Goal: Task Accomplishment & Management: Use online tool/utility

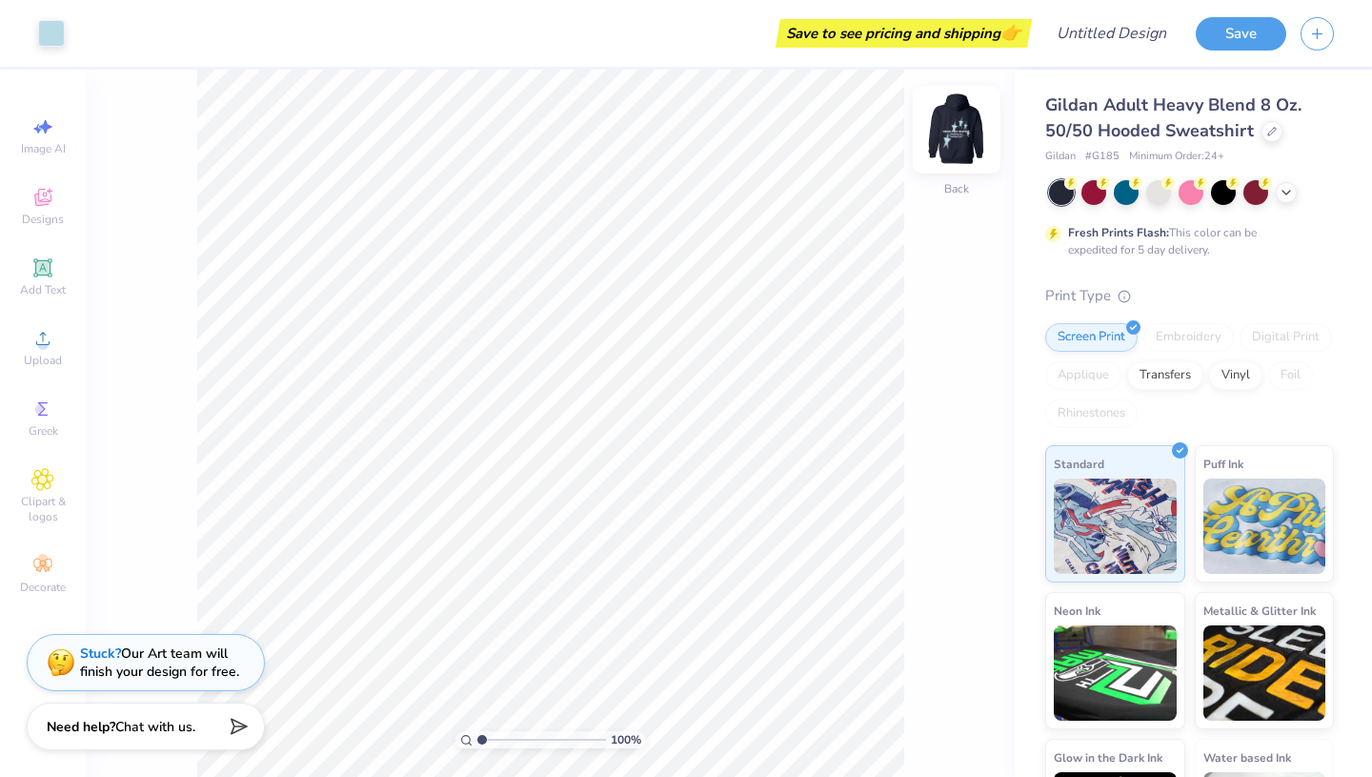
click at [948, 129] on img at bounding box center [956, 129] width 76 height 76
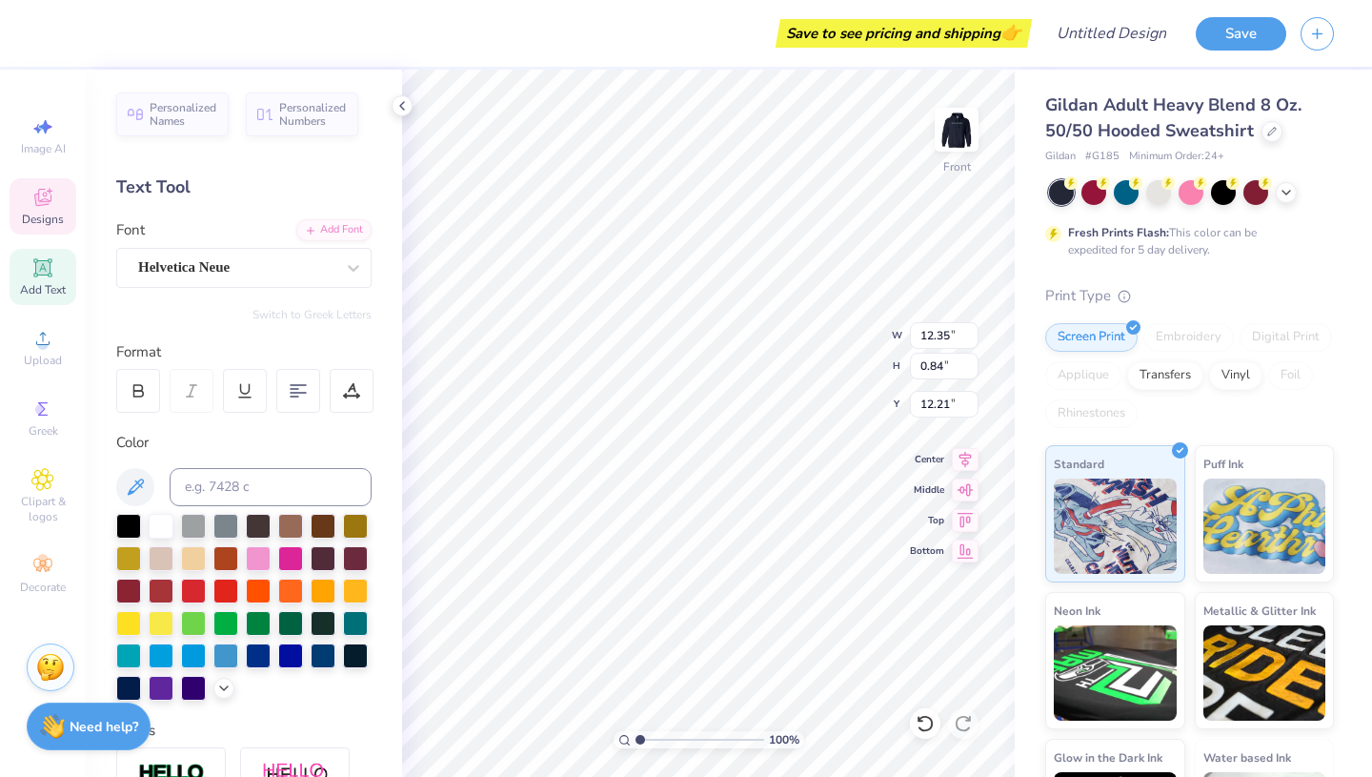
type textarea "Z"
type textarea "COCO MARIE SALON"
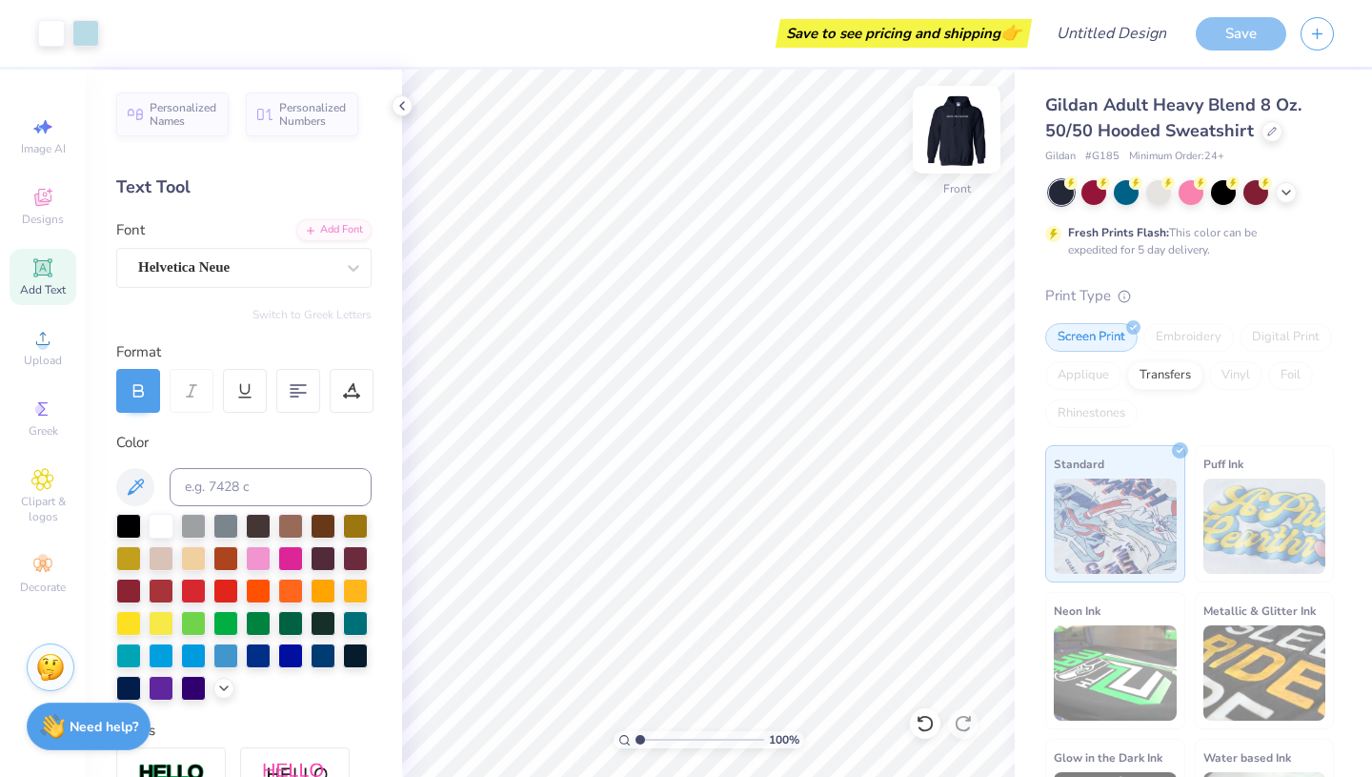
click at [959, 132] on img at bounding box center [956, 129] width 76 height 76
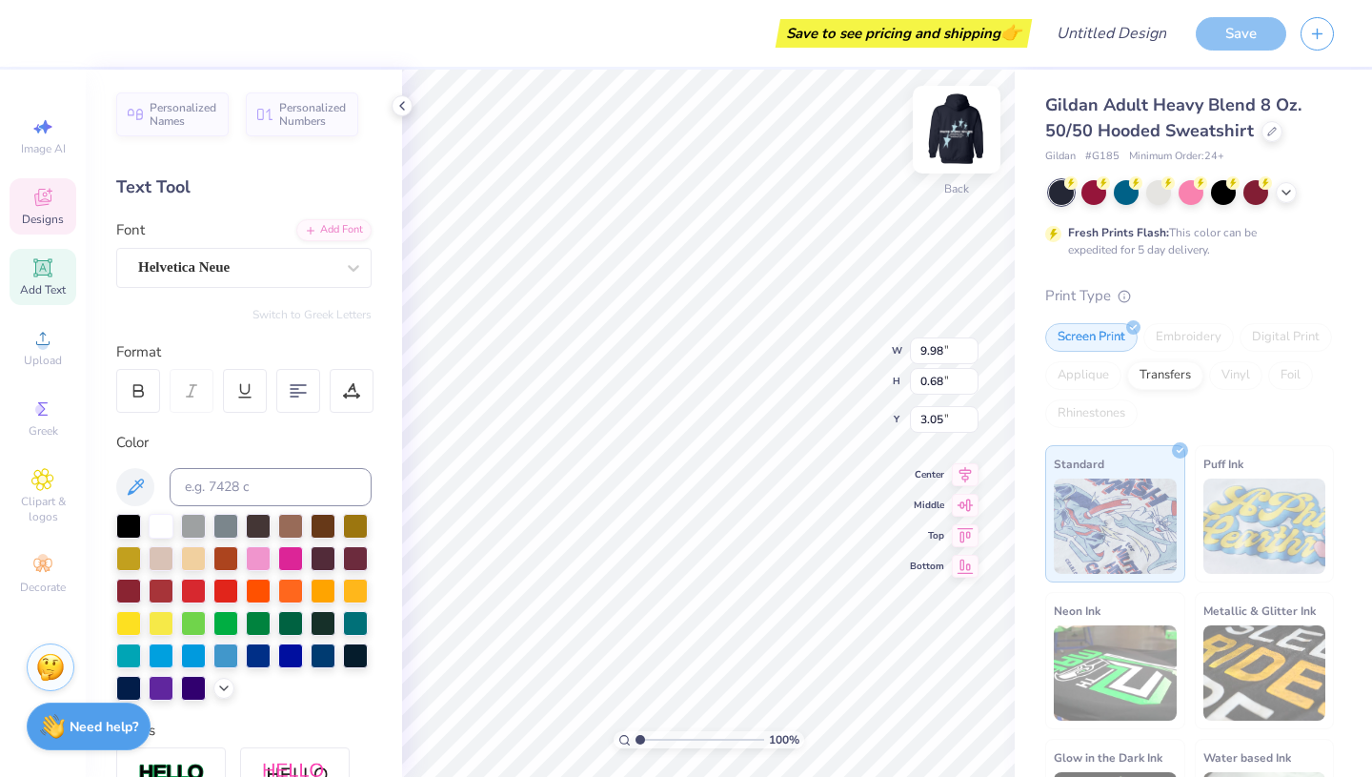
scroll to position [0, 0]
type textarea "Z"
type textarea "COCO BABE"
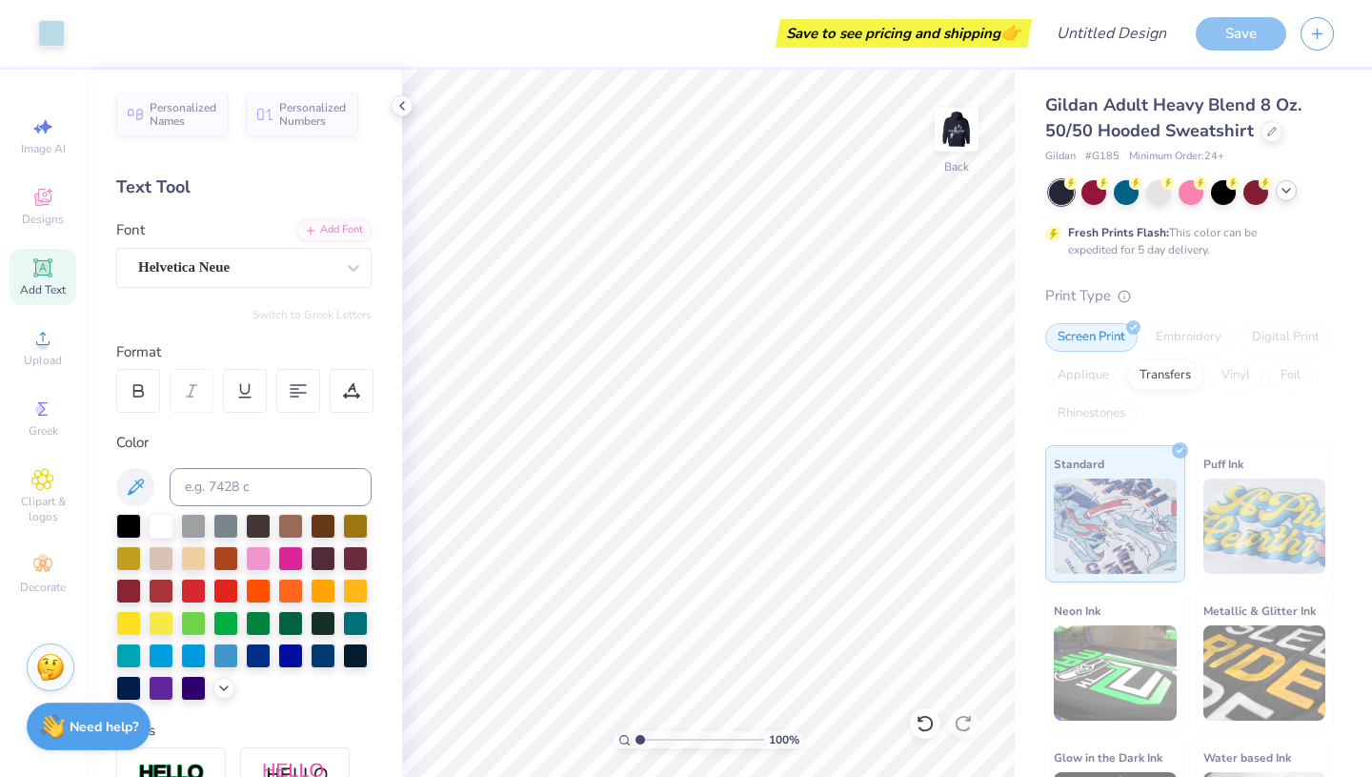
click at [1283, 194] on icon at bounding box center [1286, 190] width 15 height 15
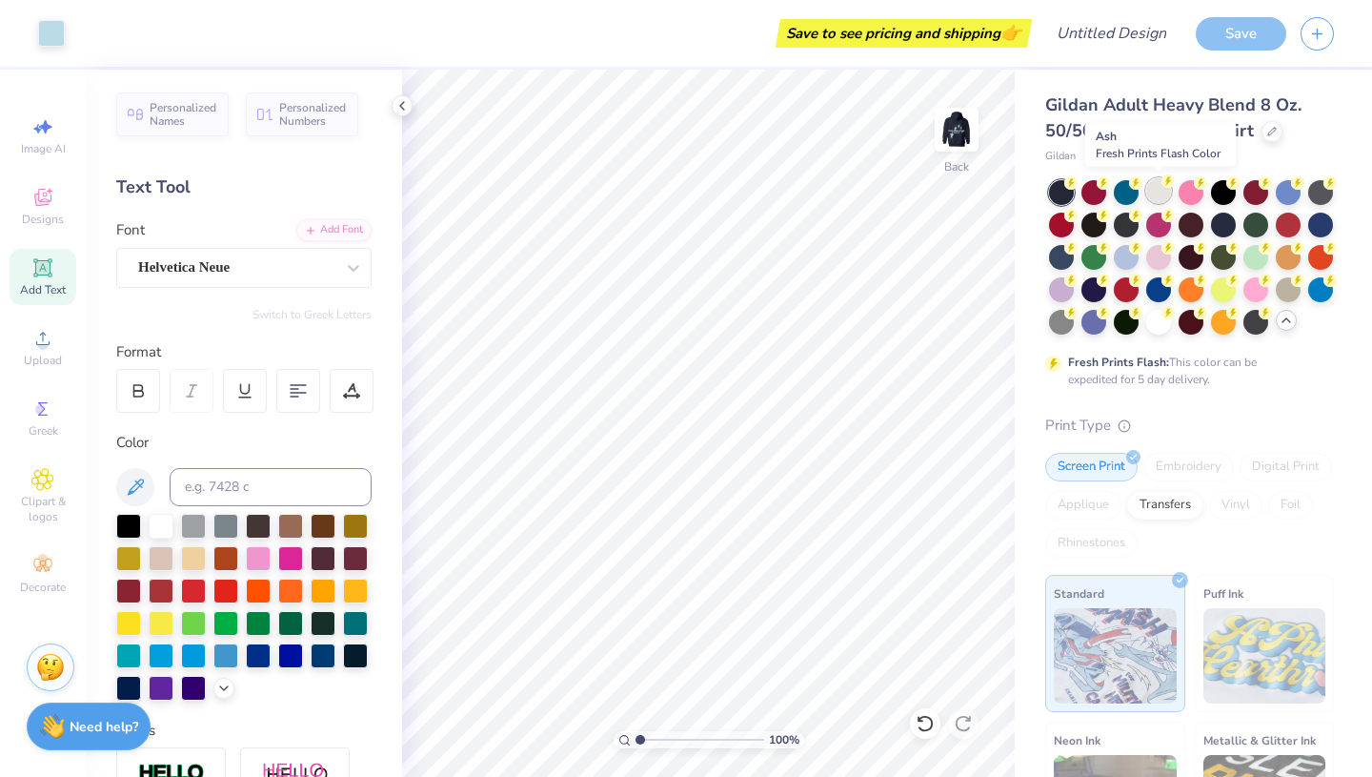
click at [1168, 190] on div at bounding box center [1158, 190] width 25 height 25
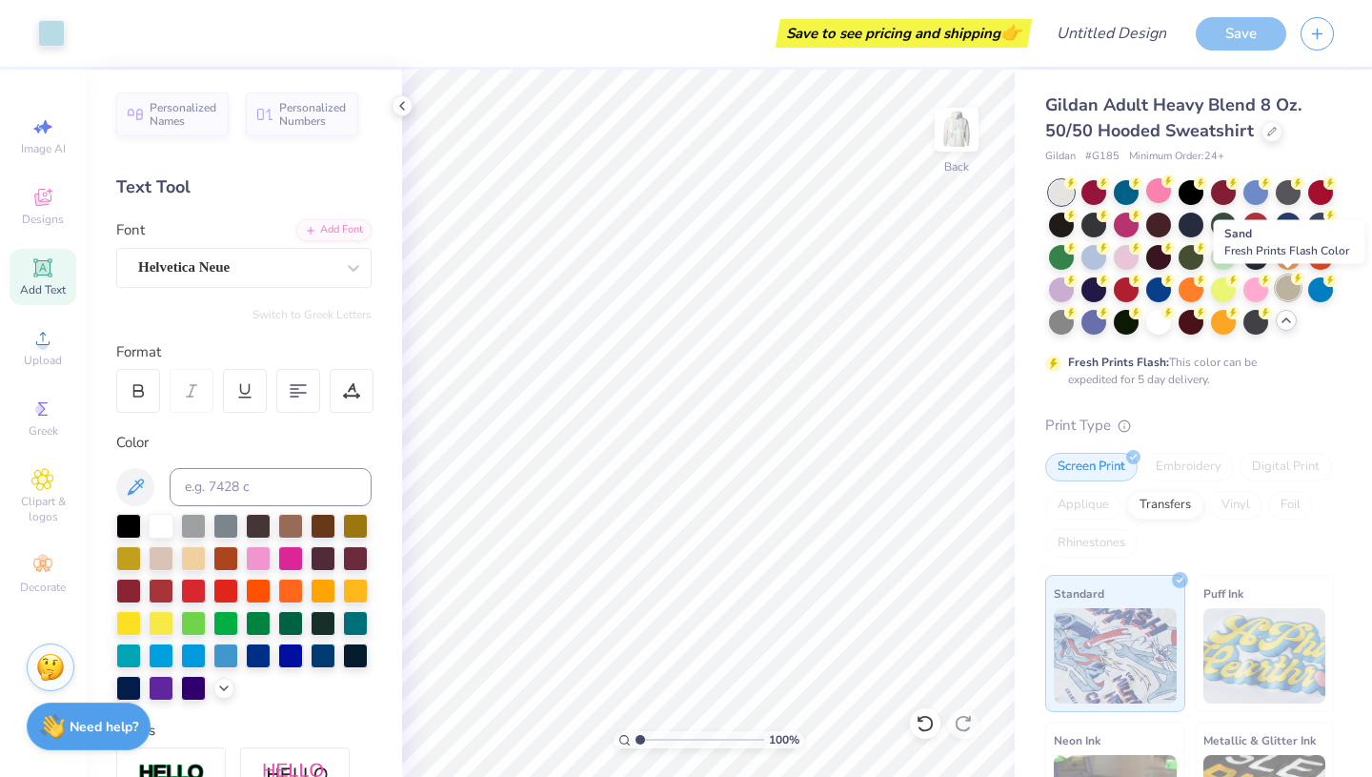
click at [1078, 190] on g at bounding box center [1070, 182] width 13 height 13
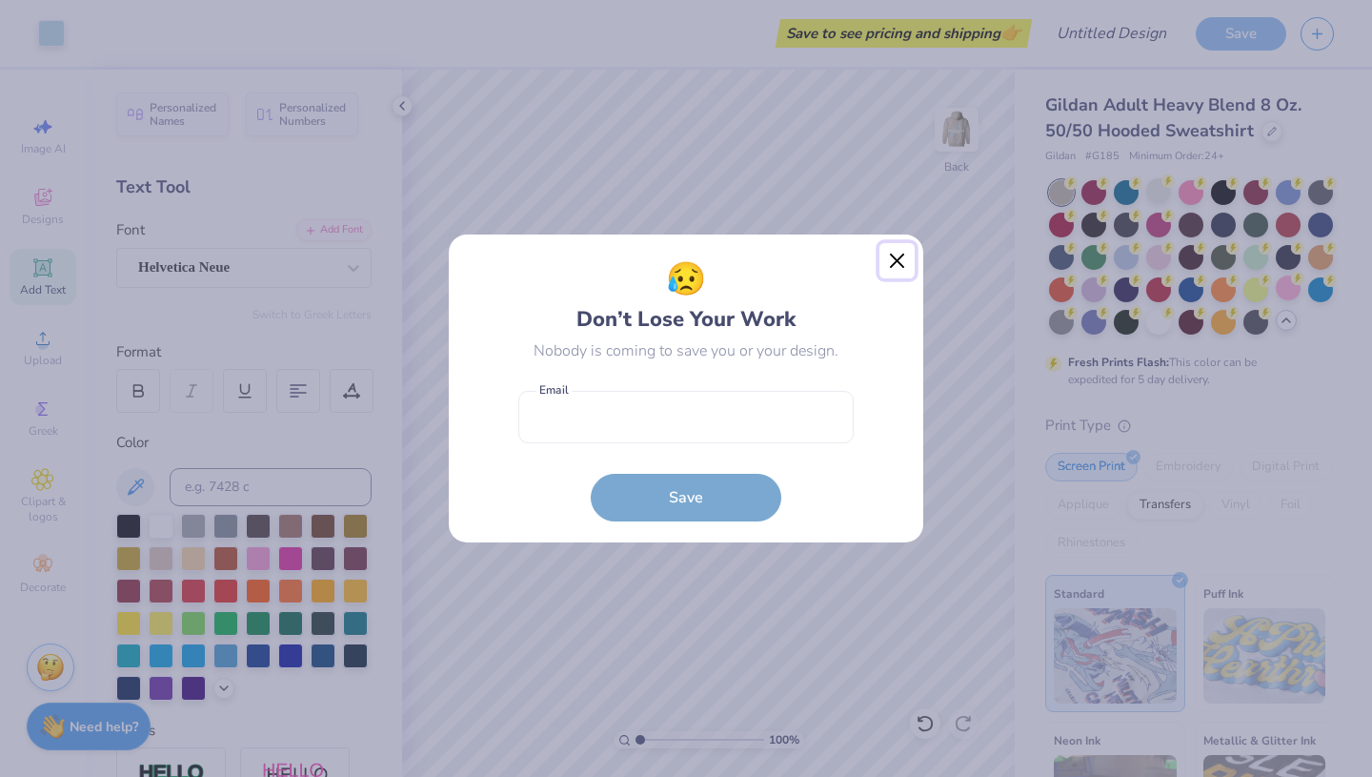
click at [898, 268] on button "Close" at bounding box center [897, 261] width 36 height 36
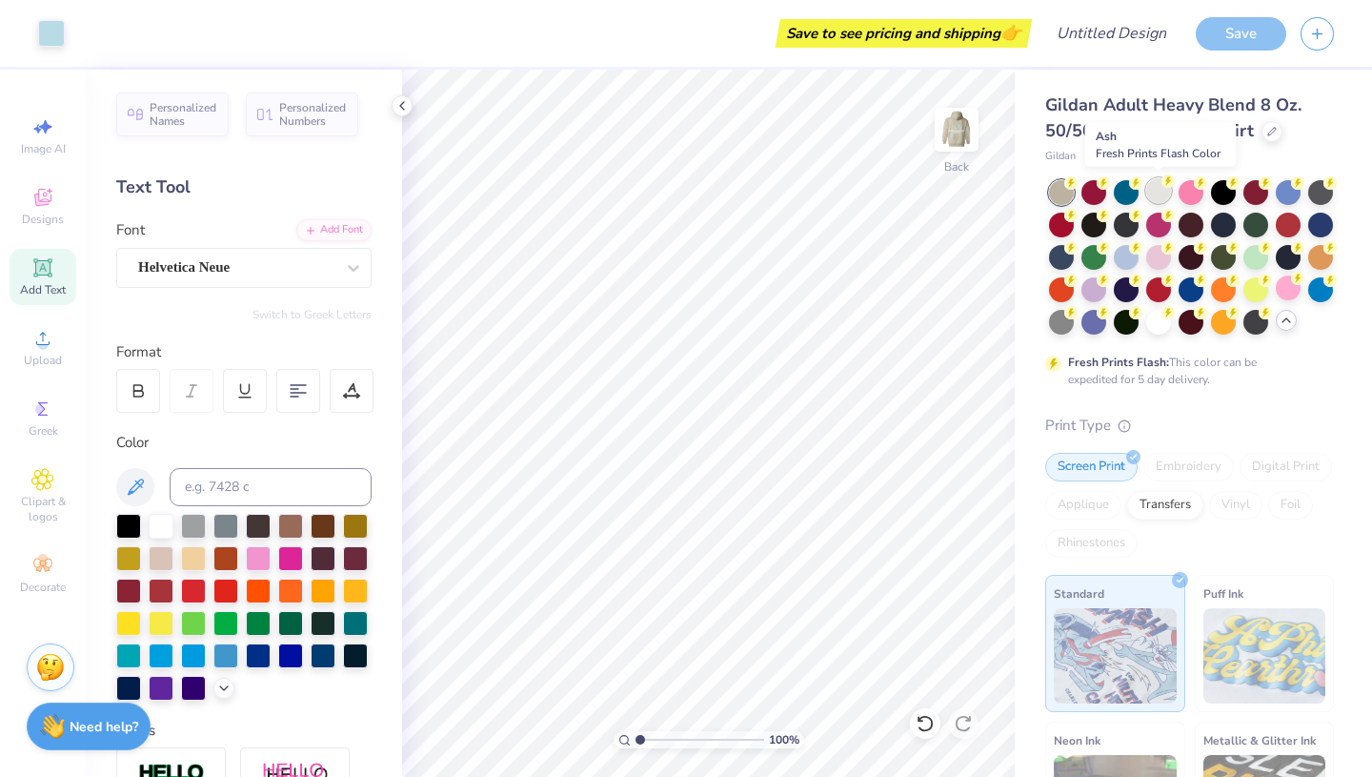
click at [1157, 189] on div at bounding box center [1158, 190] width 25 height 25
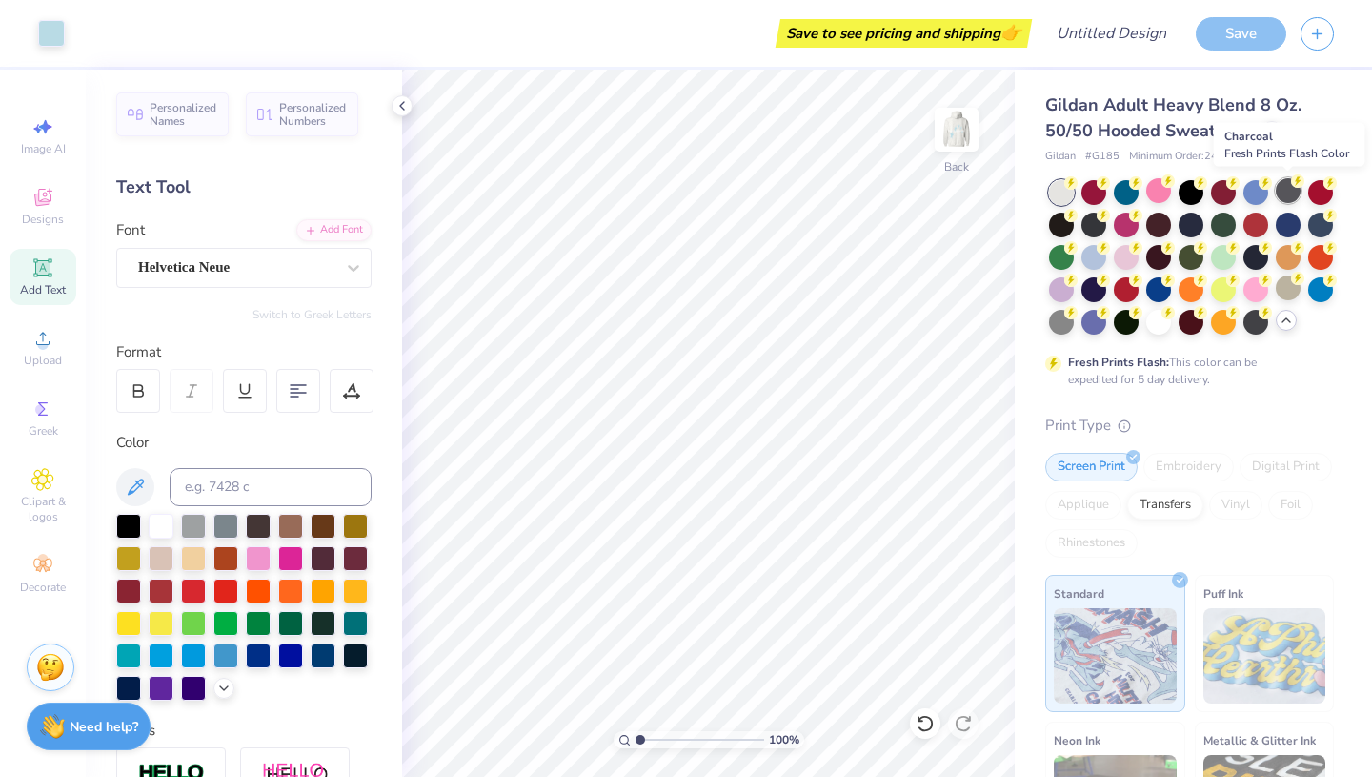
click at [1293, 193] on div at bounding box center [1288, 190] width 25 height 25
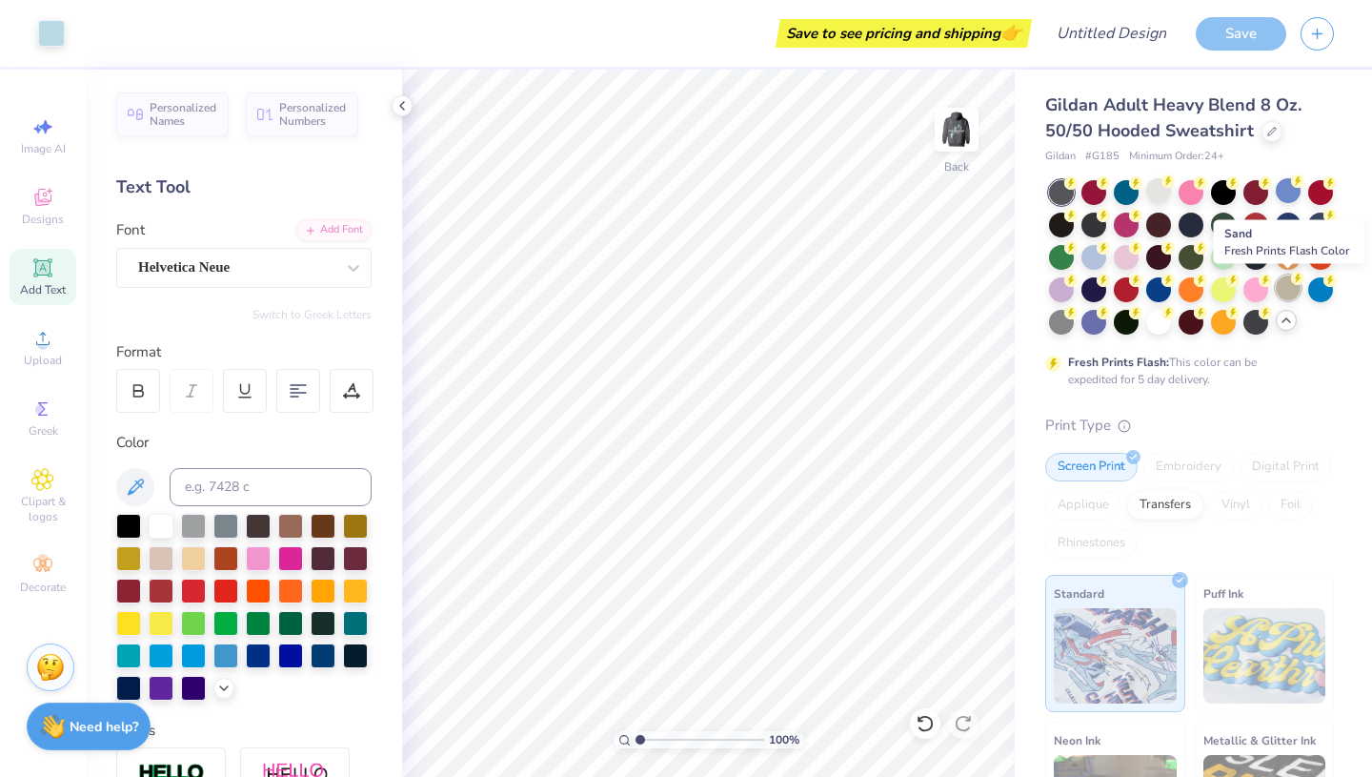
click at [1283, 287] on div at bounding box center [1288, 287] width 25 height 25
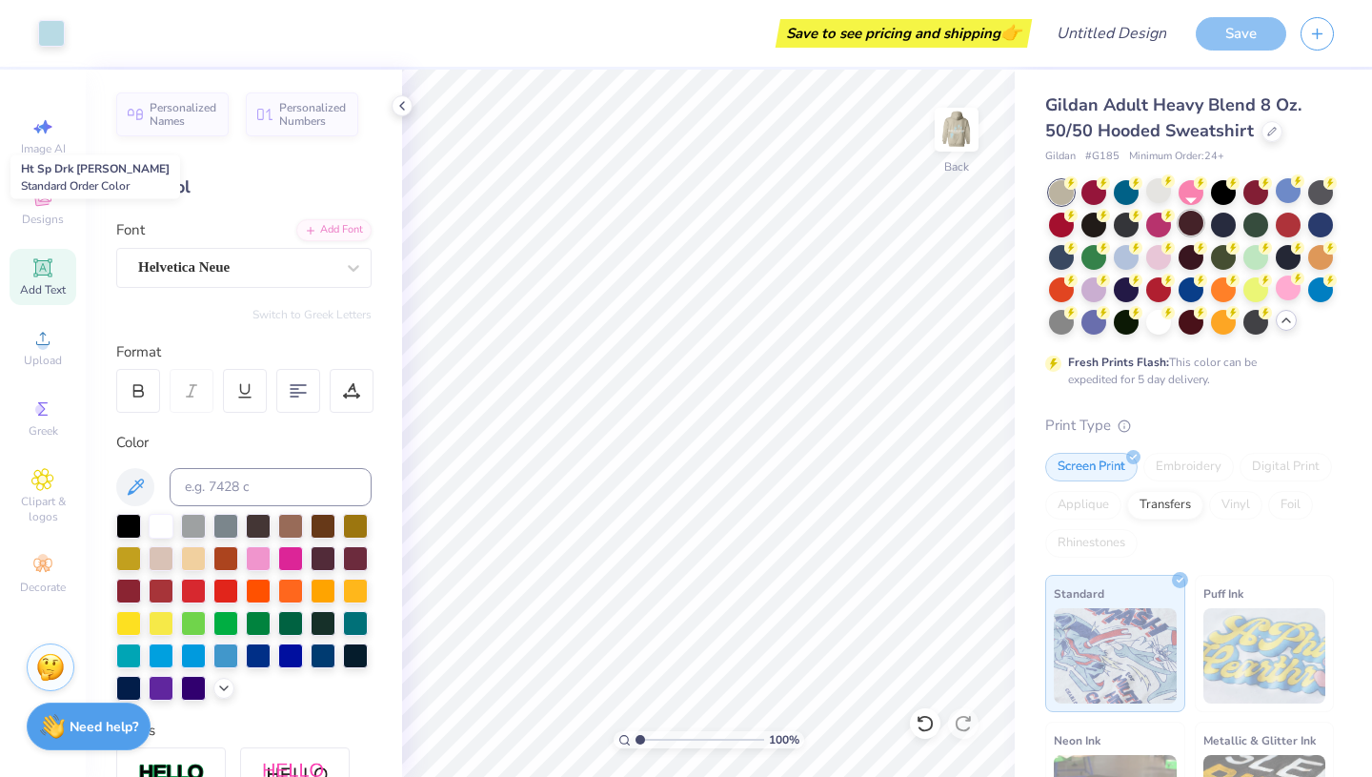
click at [1194, 232] on div at bounding box center [1191, 223] width 25 height 25
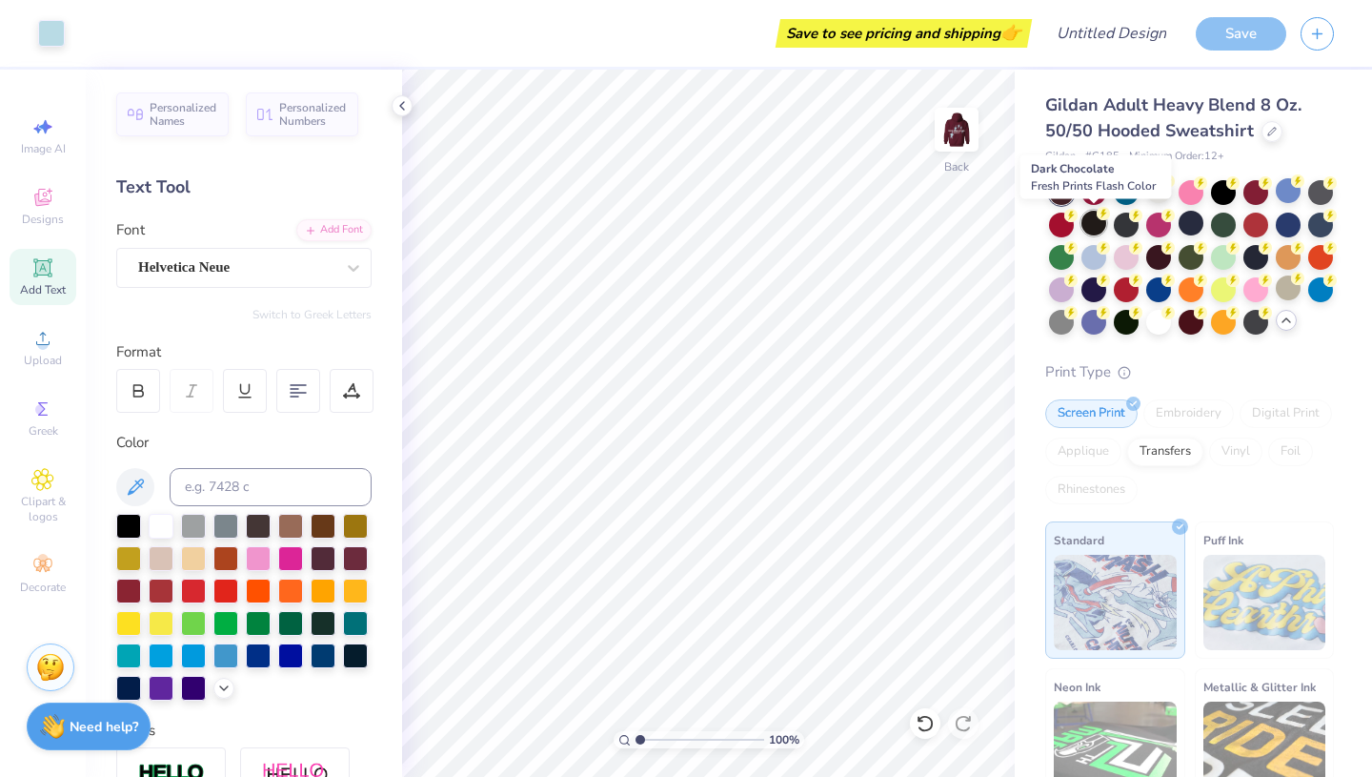
click at [1098, 221] on div at bounding box center [1093, 223] width 25 height 25
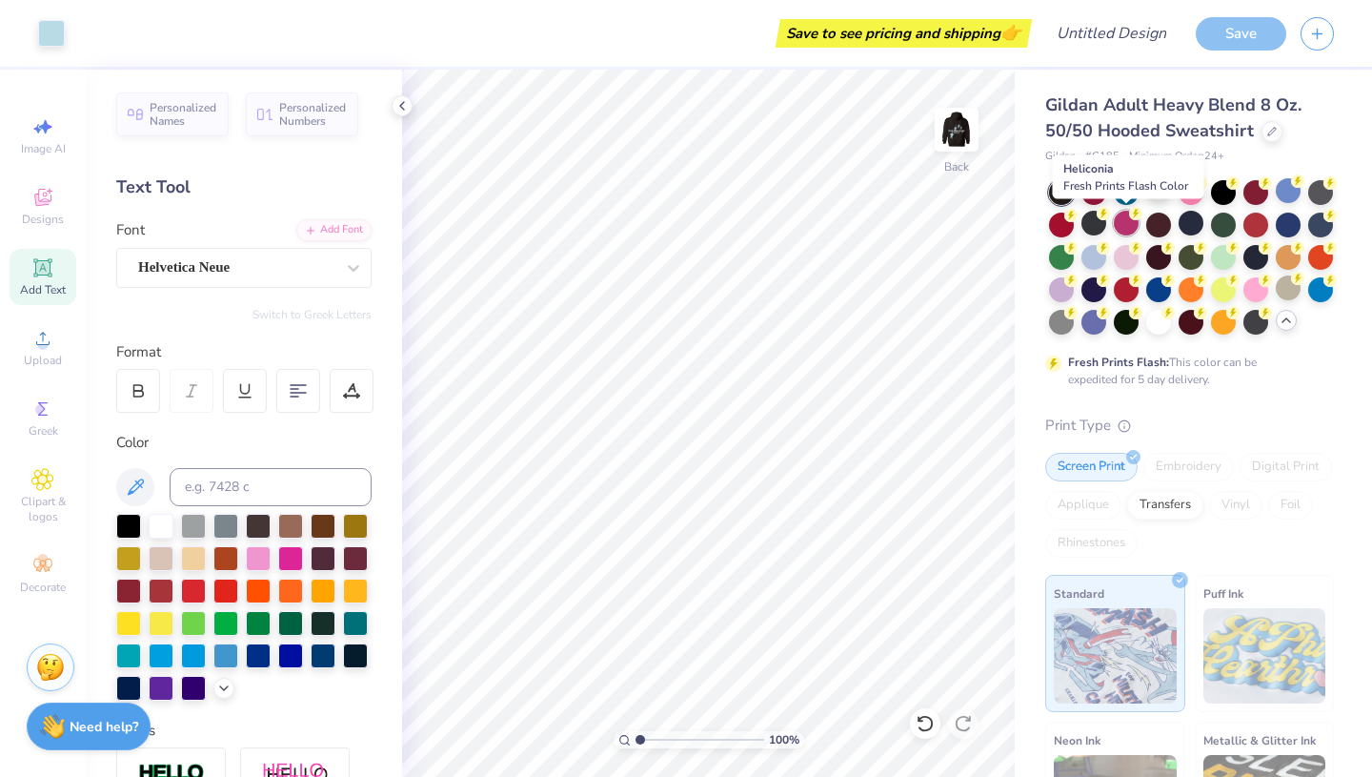
click at [1120, 225] on div at bounding box center [1126, 223] width 25 height 25
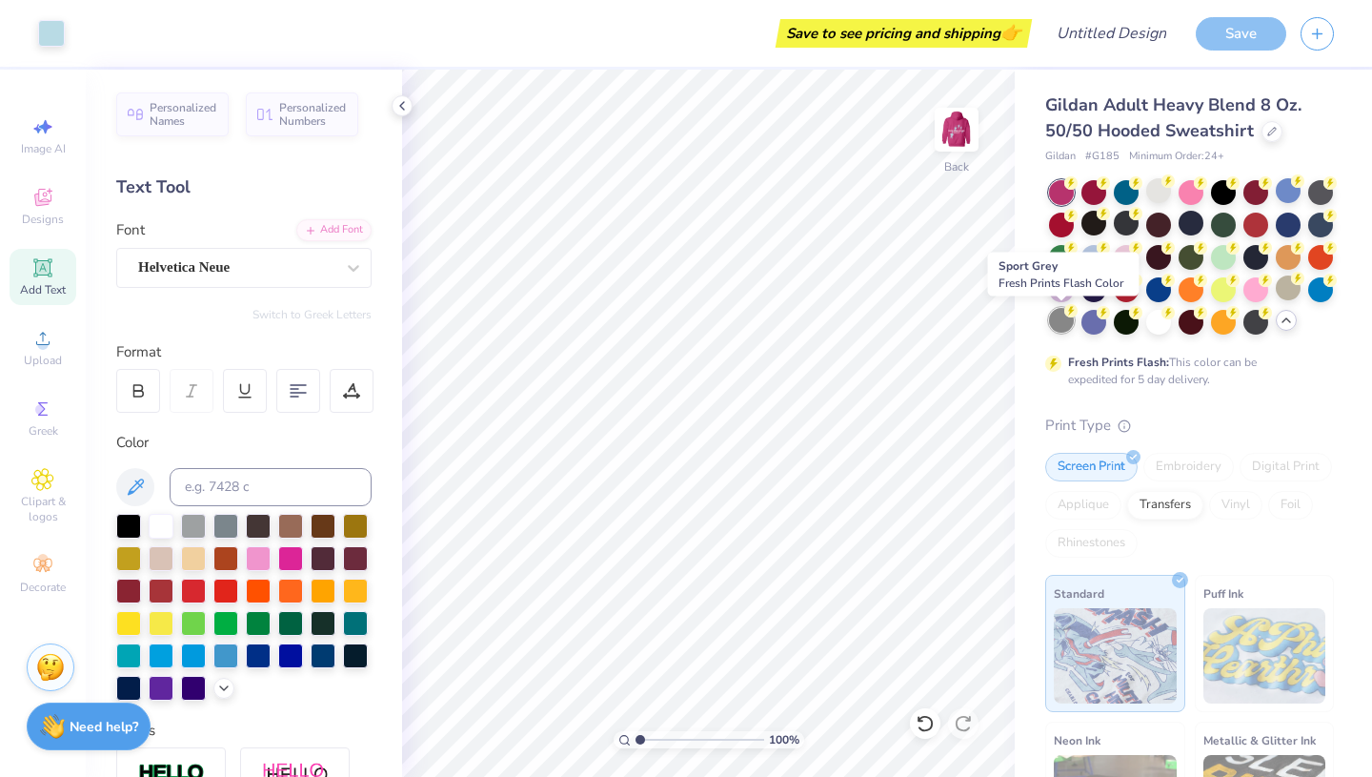
click at [1063, 314] on div at bounding box center [1061, 320] width 25 height 25
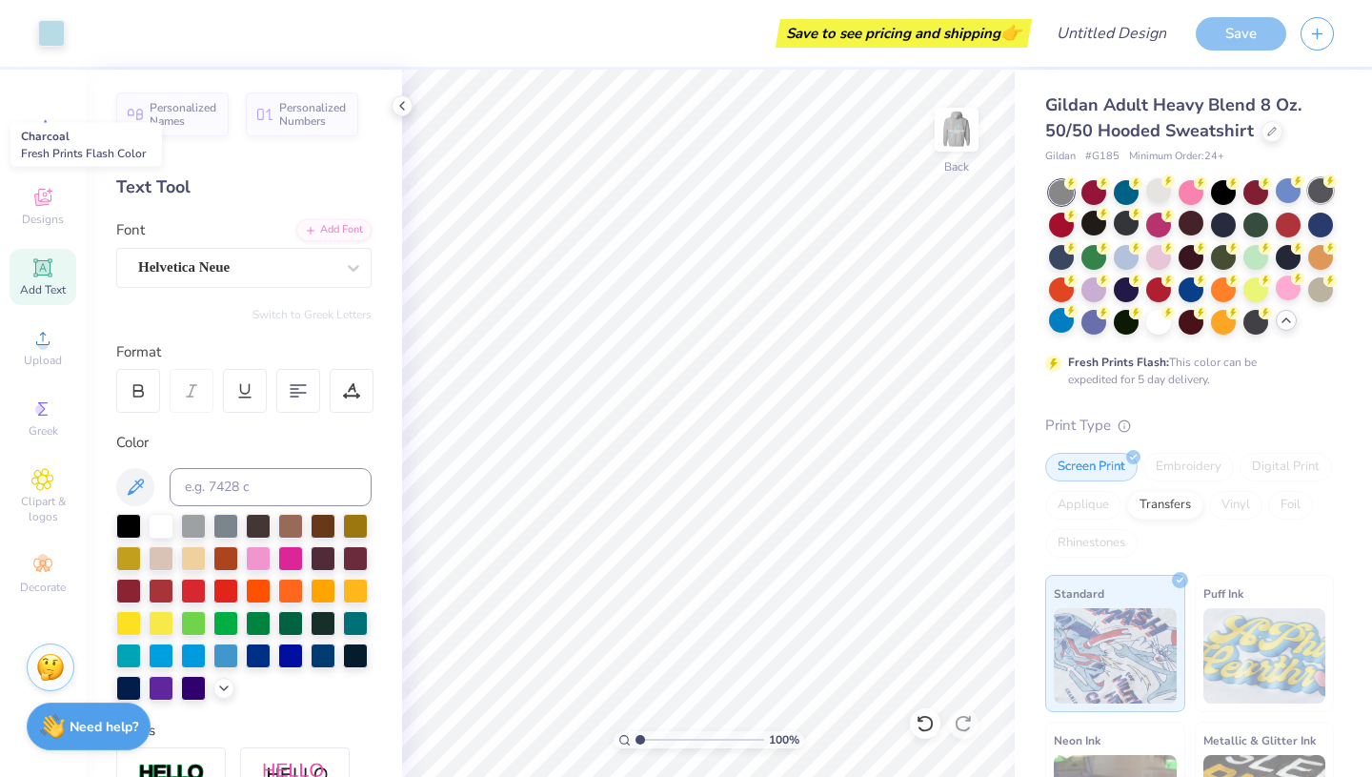
click at [1315, 196] on div at bounding box center [1320, 190] width 25 height 25
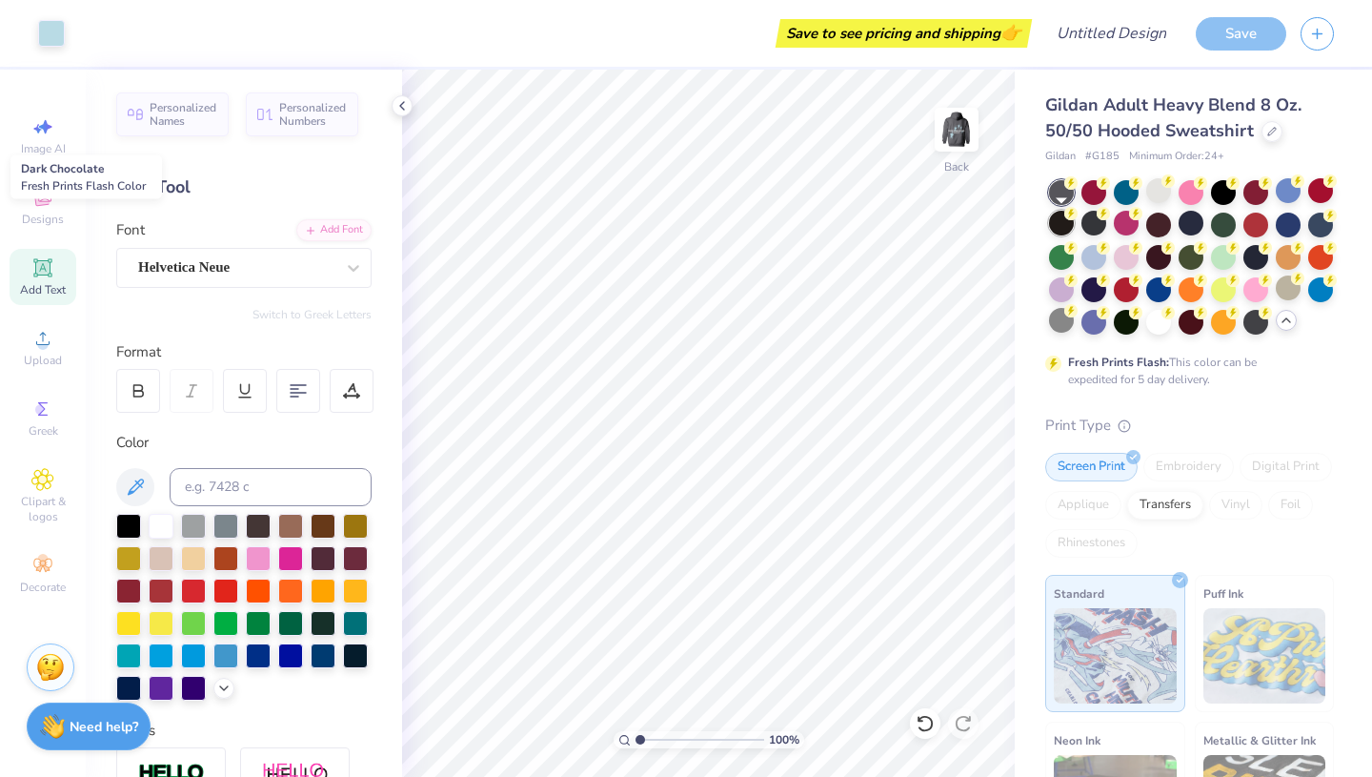
click at [1072, 231] on div at bounding box center [1061, 223] width 25 height 25
click at [1287, 198] on div at bounding box center [1288, 190] width 25 height 25
click at [1071, 219] on div at bounding box center [1061, 223] width 25 height 25
click at [954, 145] on img at bounding box center [956, 129] width 76 height 76
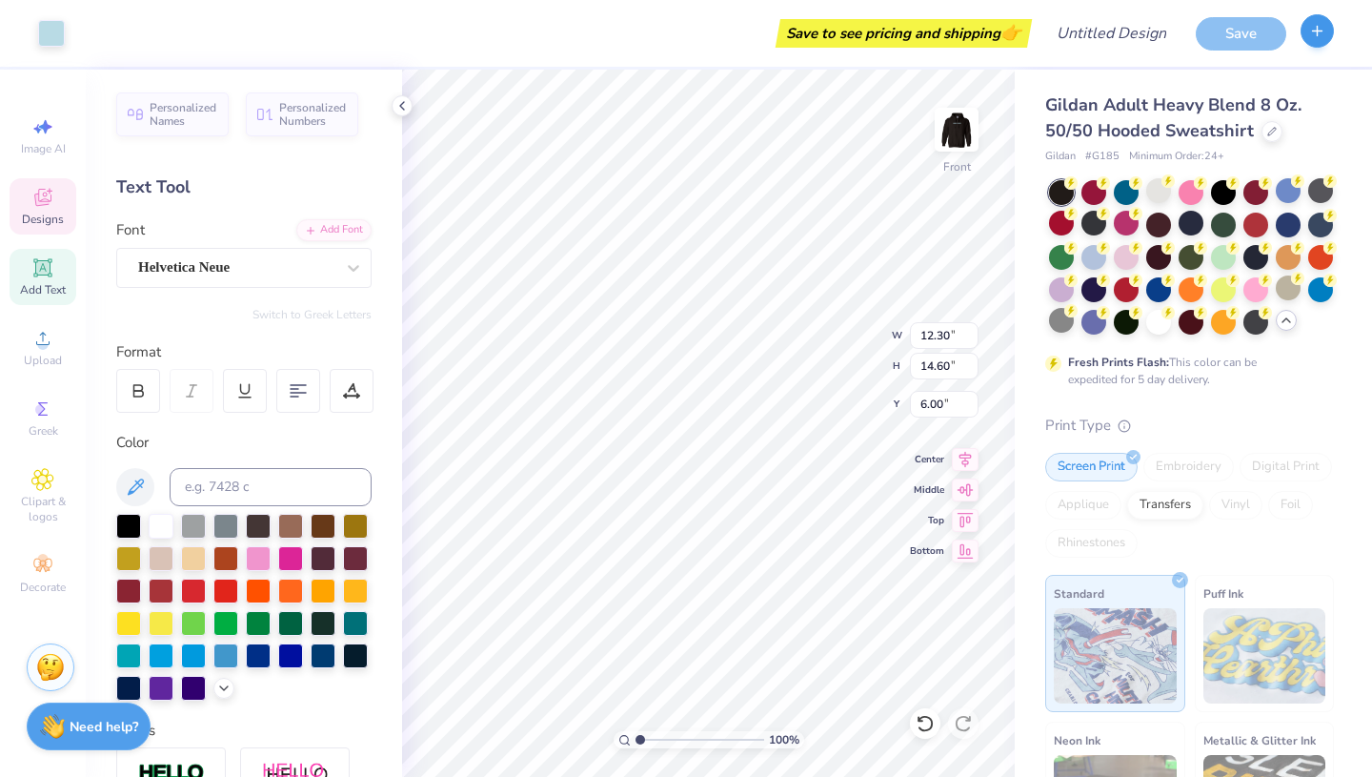
type input "6.00"
click at [1247, 41] on div "Save" at bounding box center [1241, 33] width 91 height 33
click at [1100, 41] on input "Design Title" at bounding box center [1134, 33] width 93 height 38
type input "coco star"
click at [1260, 28] on div "Save" at bounding box center [1241, 33] width 91 height 33
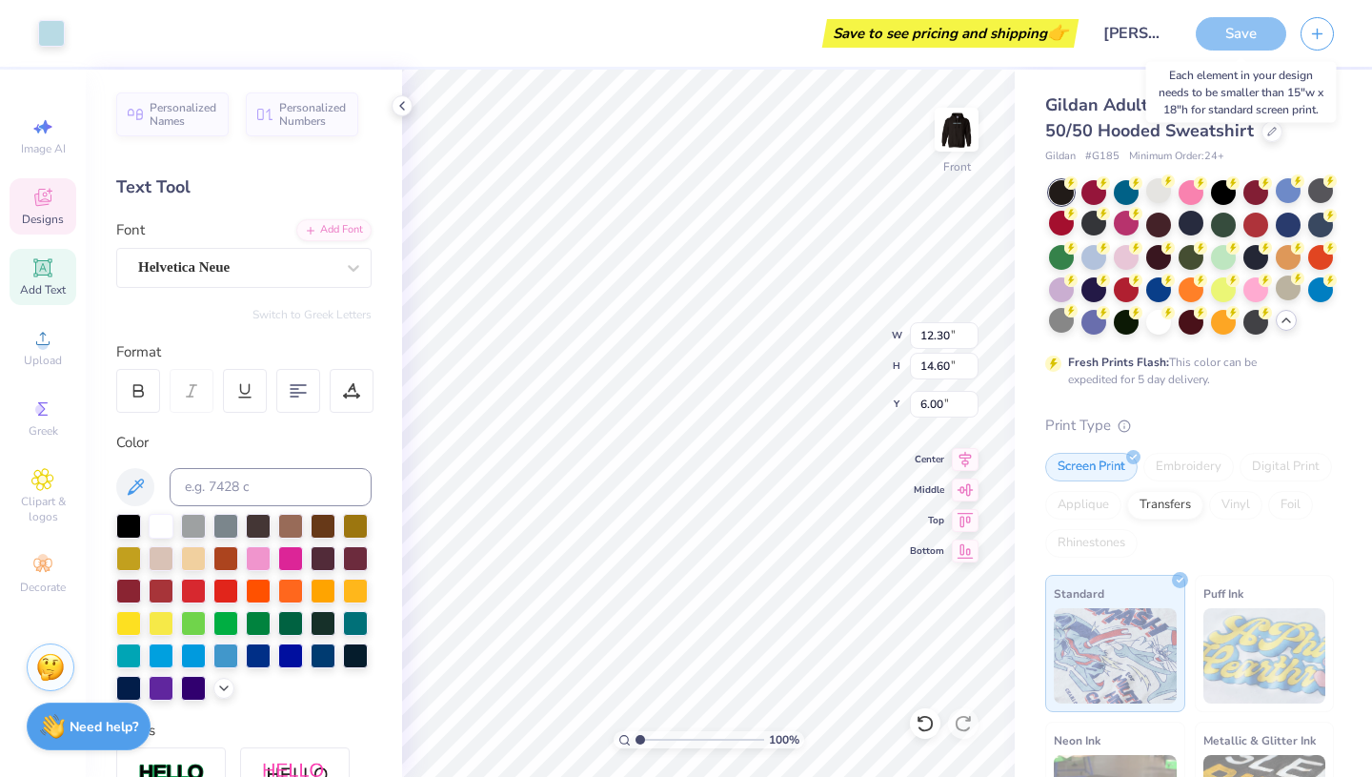
click at [1238, 33] on div "Save" at bounding box center [1241, 33] width 91 height 33
click at [1237, 35] on div "Save" at bounding box center [1241, 33] width 91 height 33
click at [1235, 30] on div "Save" at bounding box center [1241, 33] width 91 height 33
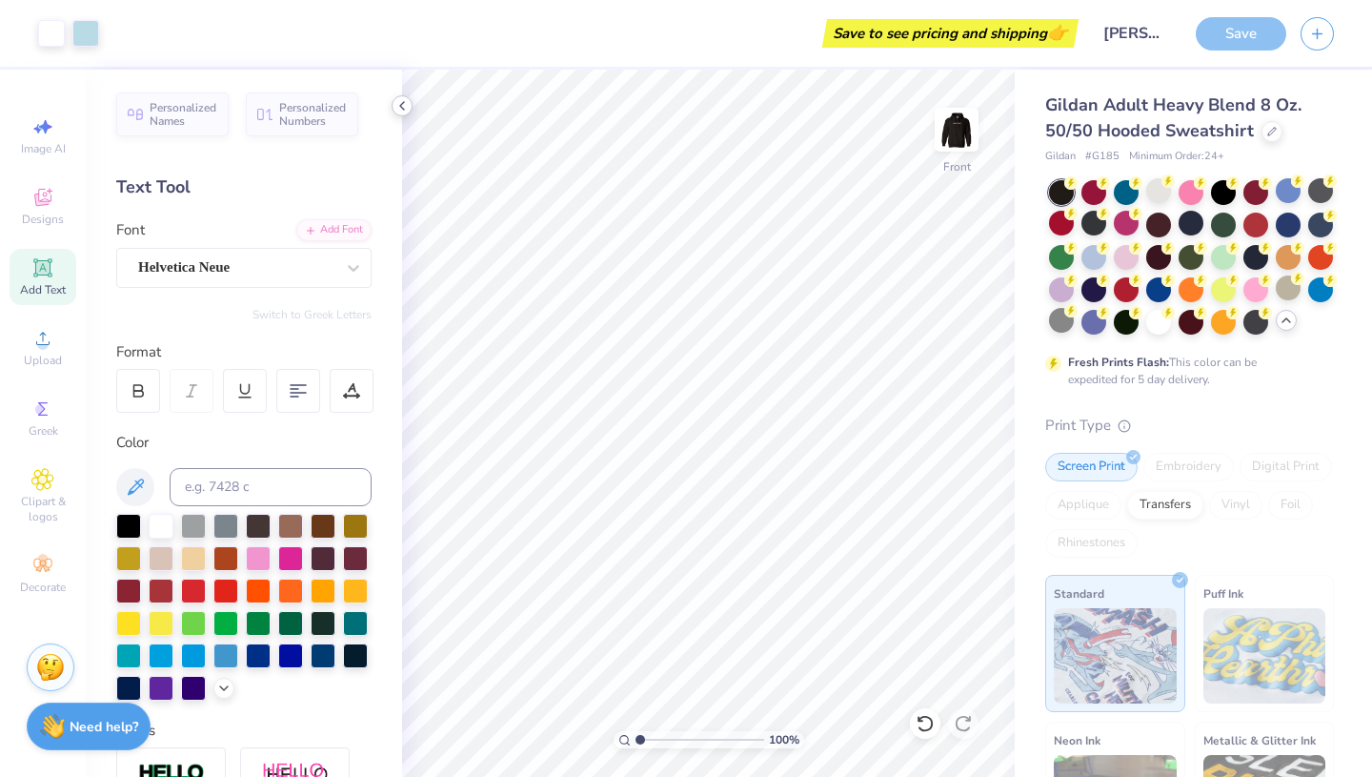
click at [403, 113] on div at bounding box center [402, 105] width 21 height 21
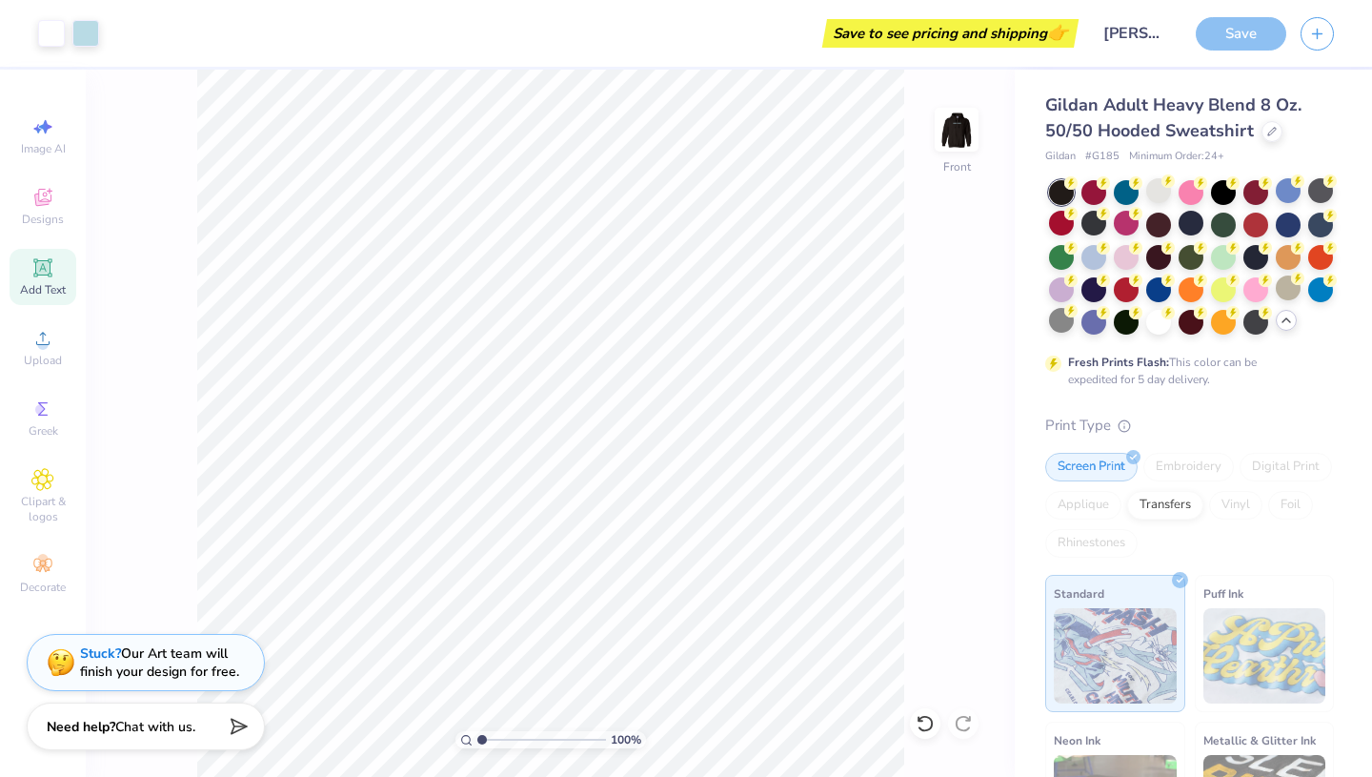
click at [1242, 39] on div "Save" at bounding box center [1241, 33] width 91 height 33
click at [1107, 460] on div "Screen Print" at bounding box center [1091, 467] width 92 height 29
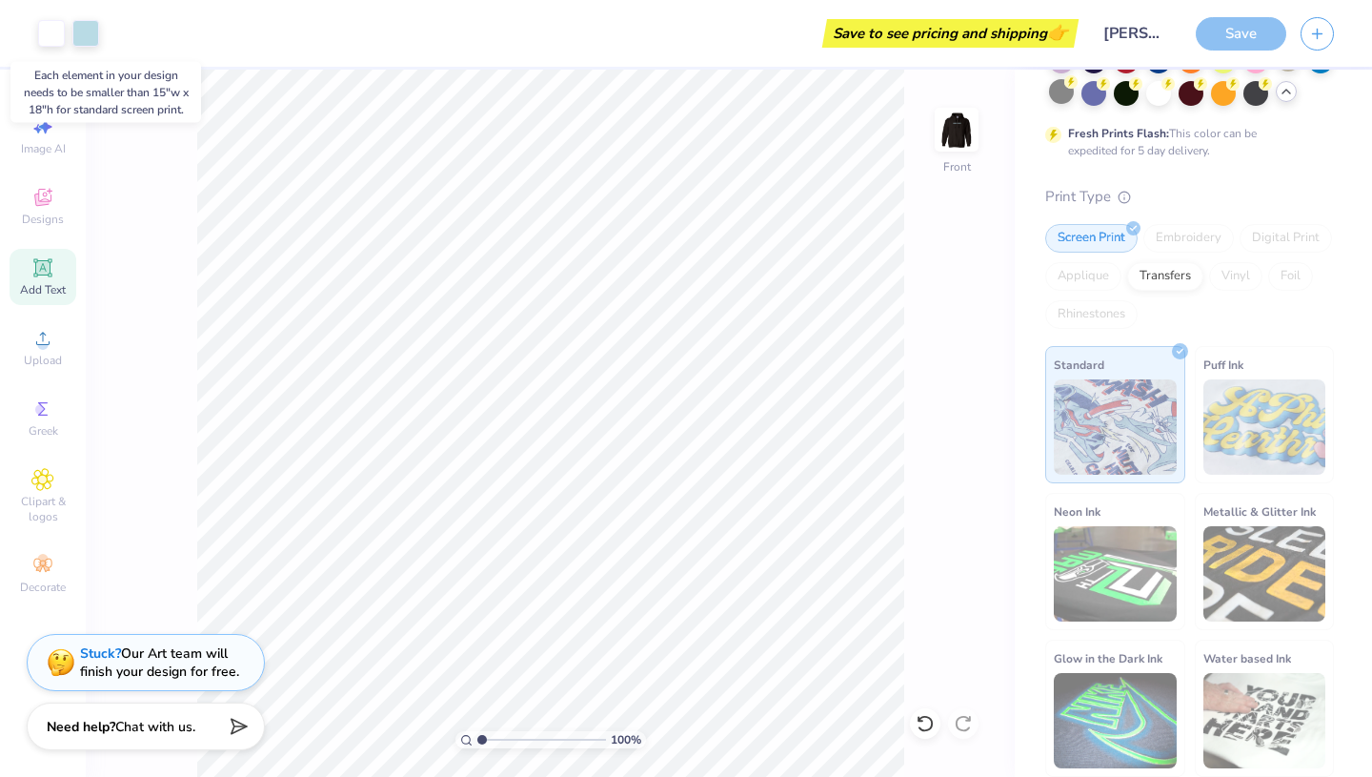
click at [1241, 27] on div "Save" at bounding box center [1241, 33] width 91 height 33
click at [947, 140] on img at bounding box center [956, 129] width 76 height 76
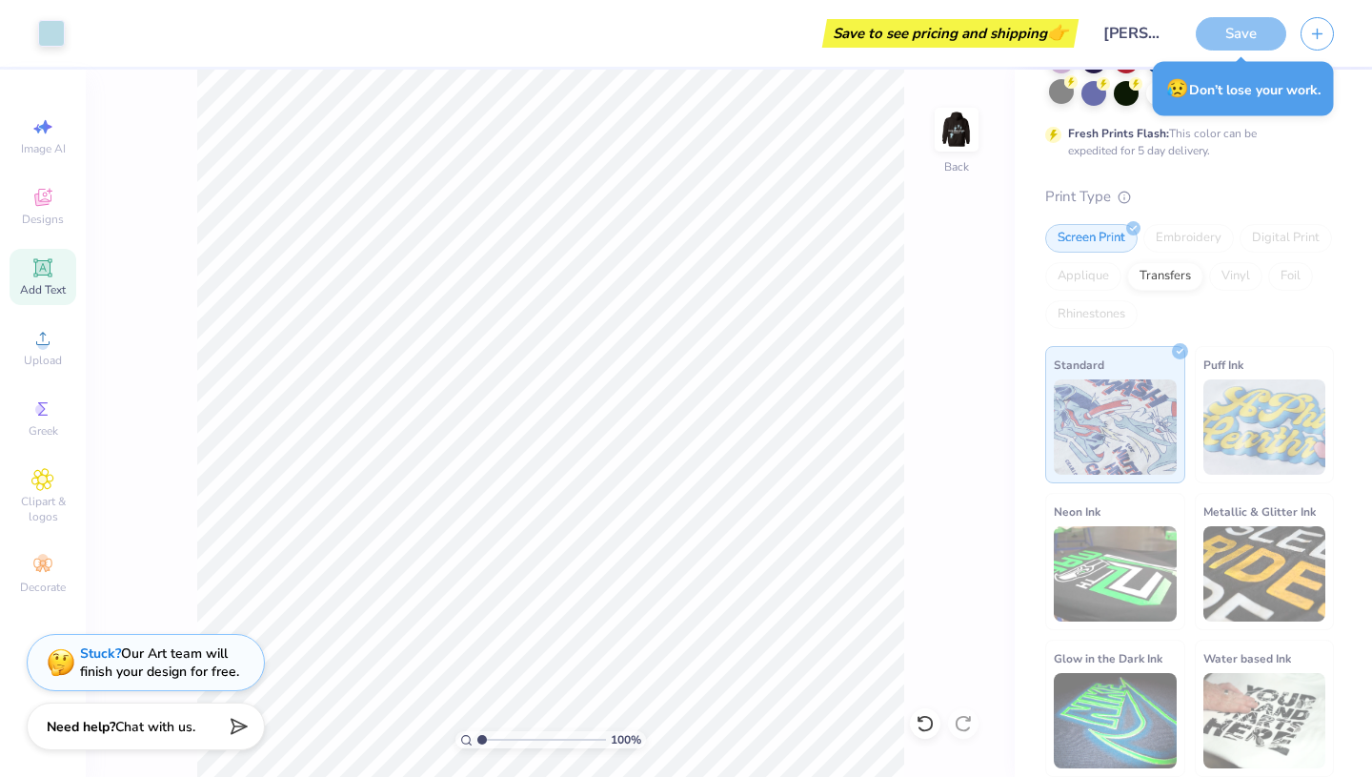
click at [1217, 89] on div "😥 Don’t lose your work." at bounding box center [1243, 89] width 181 height 54
click at [1245, 33] on div "Save" at bounding box center [1241, 33] width 91 height 33
click at [1245, 35] on div "Save" at bounding box center [1241, 33] width 91 height 33
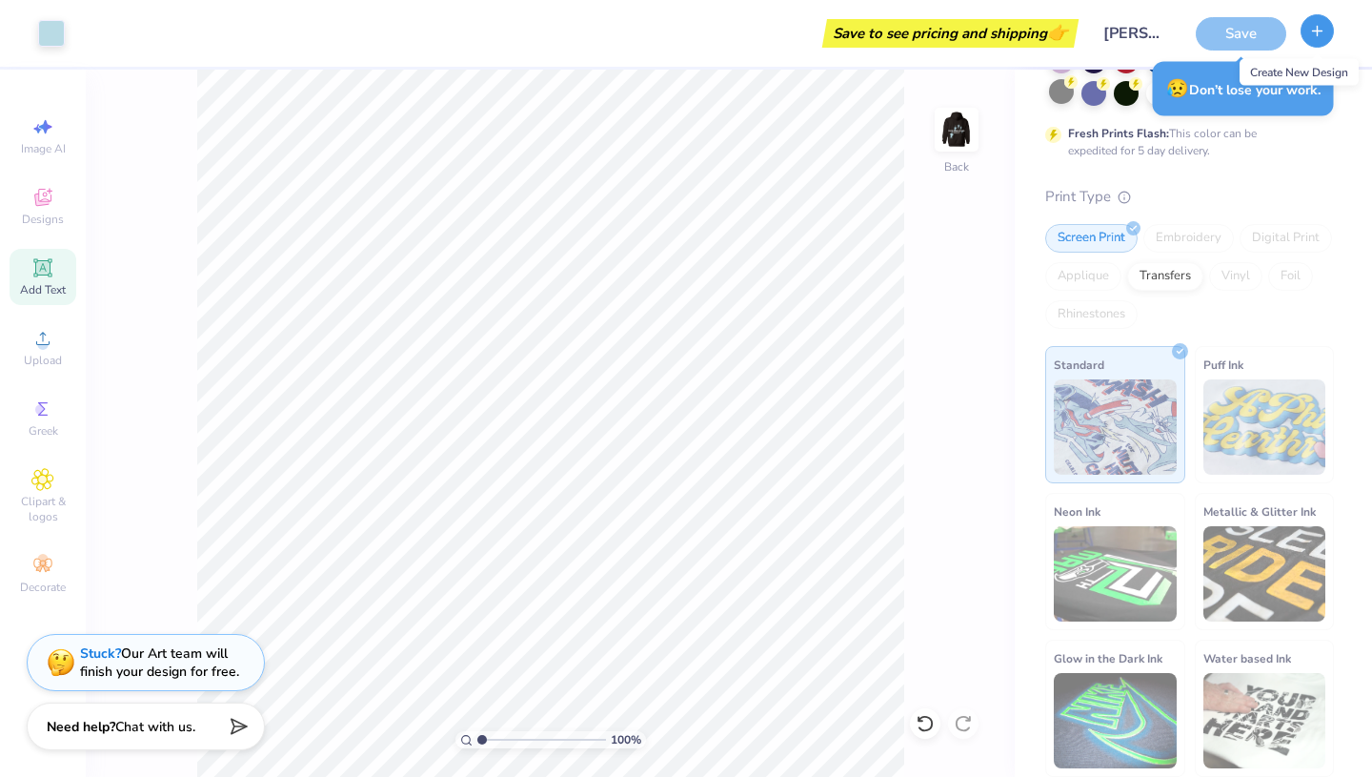
click at [1324, 38] on icon "button" at bounding box center [1317, 31] width 16 height 16
click at [1231, 31] on div "Save" at bounding box center [1241, 33] width 91 height 33
click at [1165, 270] on div "Transfers" at bounding box center [1165, 273] width 76 height 29
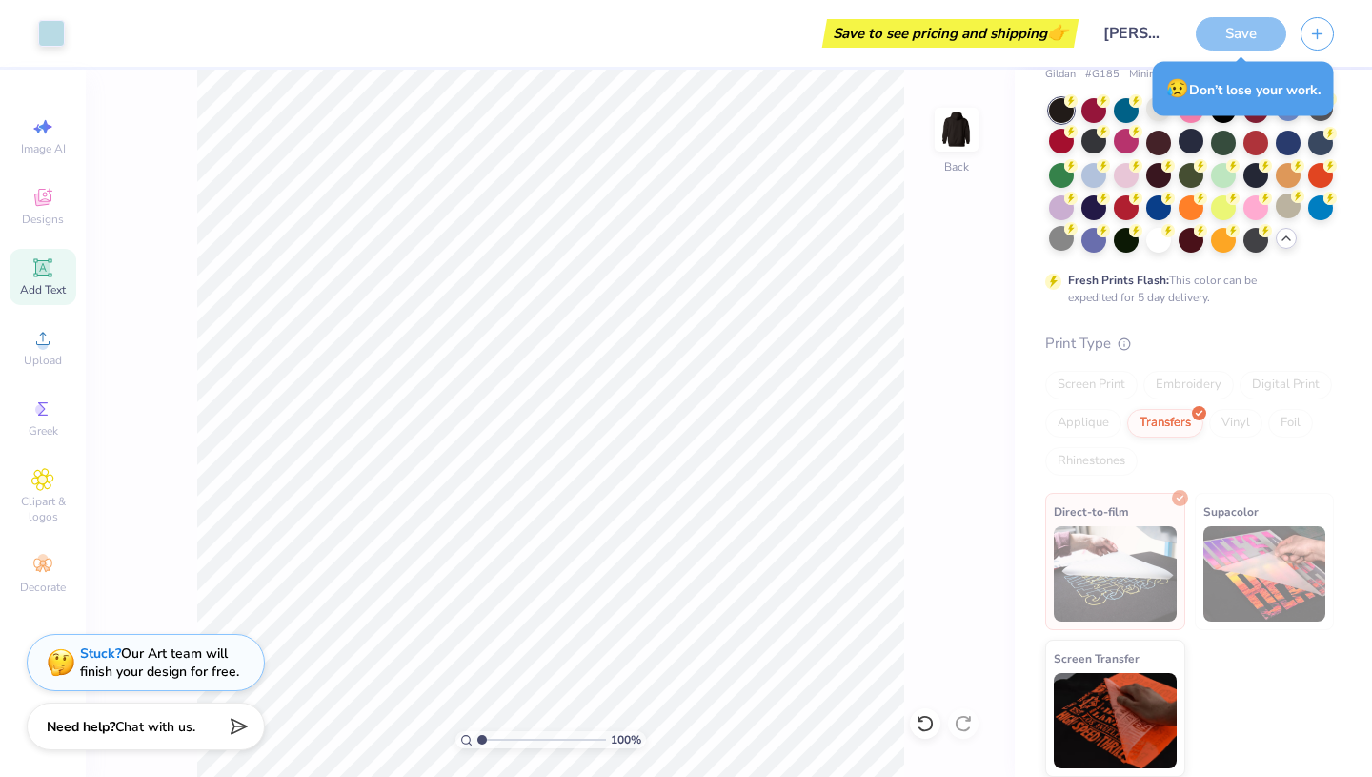
scroll to position [82, 0]
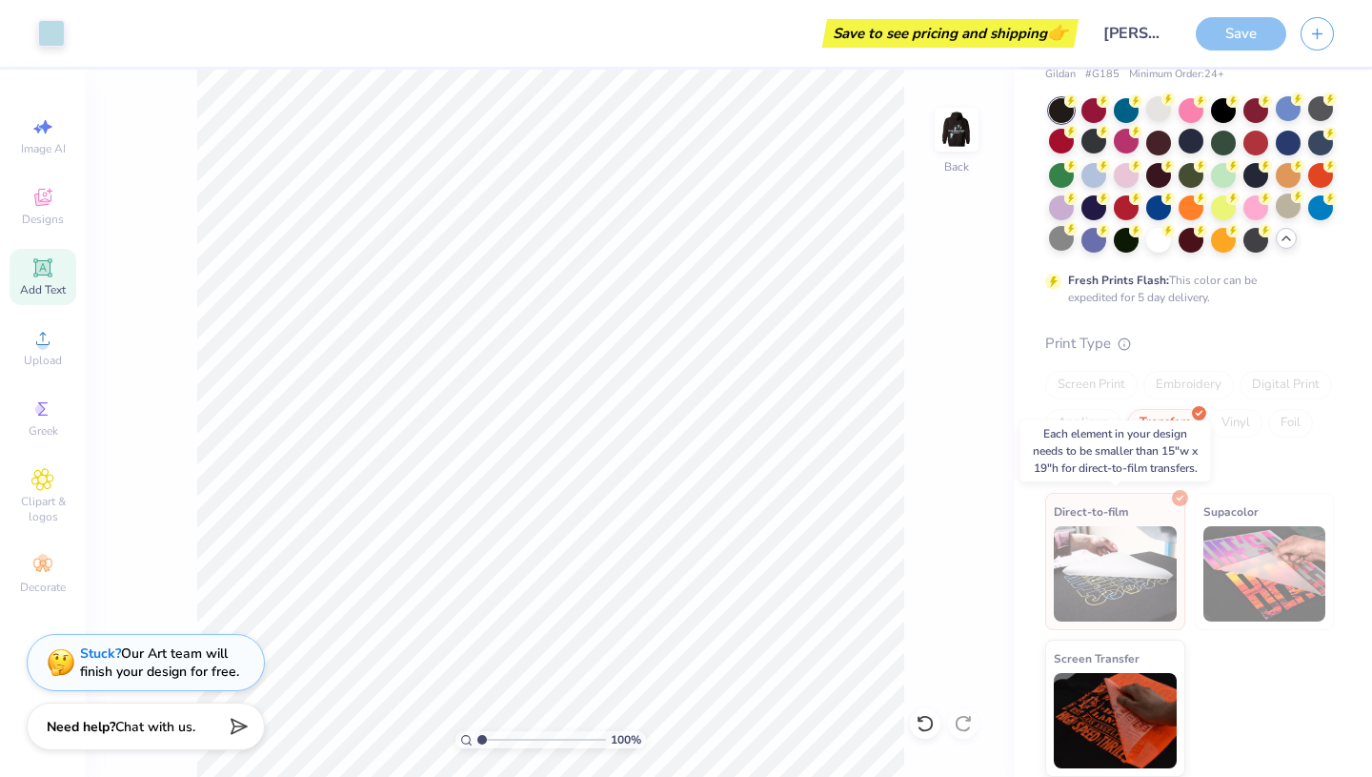
click at [1167, 506] on div "Direct-to-film" at bounding box center [1115, 561] width 140 height 137
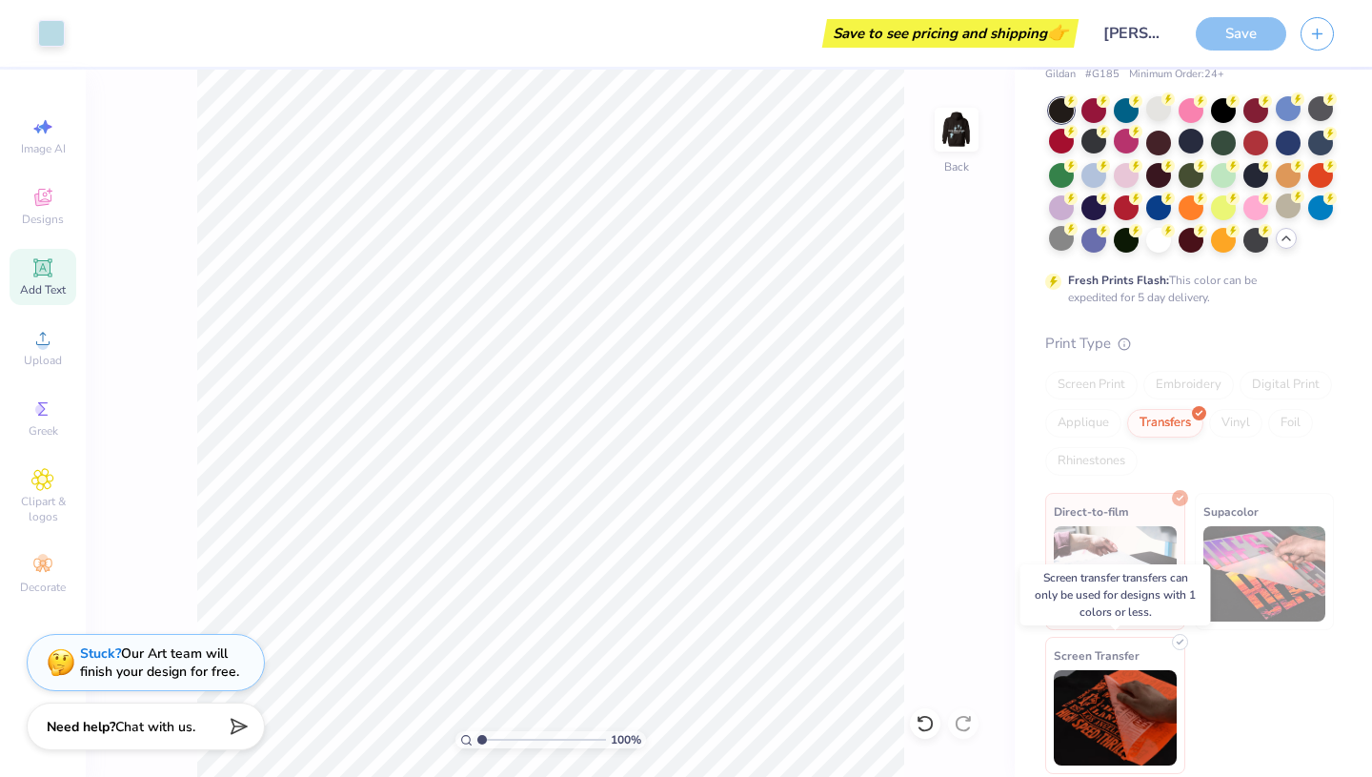
click at [1128, 676] on img at bounding box center [1115, 717] width 123 height 95
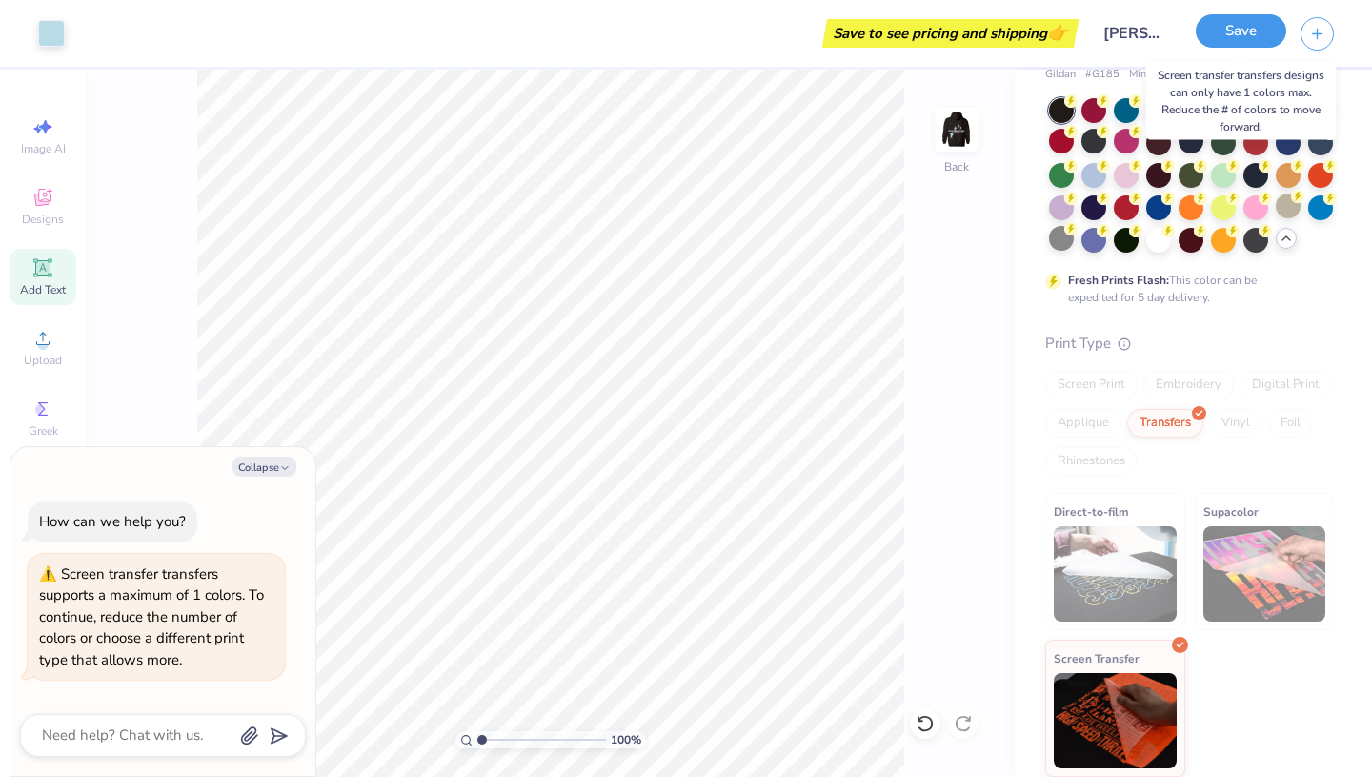
click at [1255, 34] on button "Save" at bounding box center [1241, 30] width 91 height 33
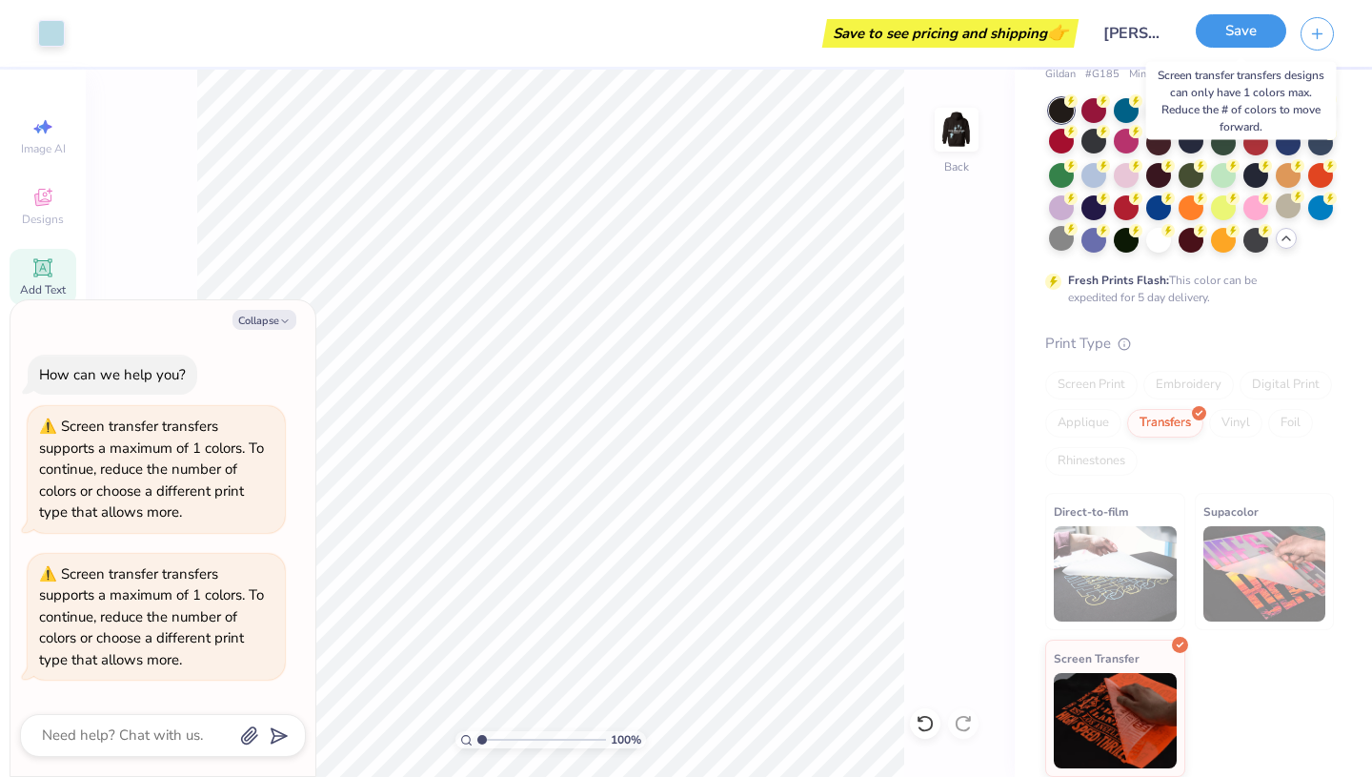
click at [1218, 30] on button "Save" at bounding box center [1241, 30] width 91 height 33
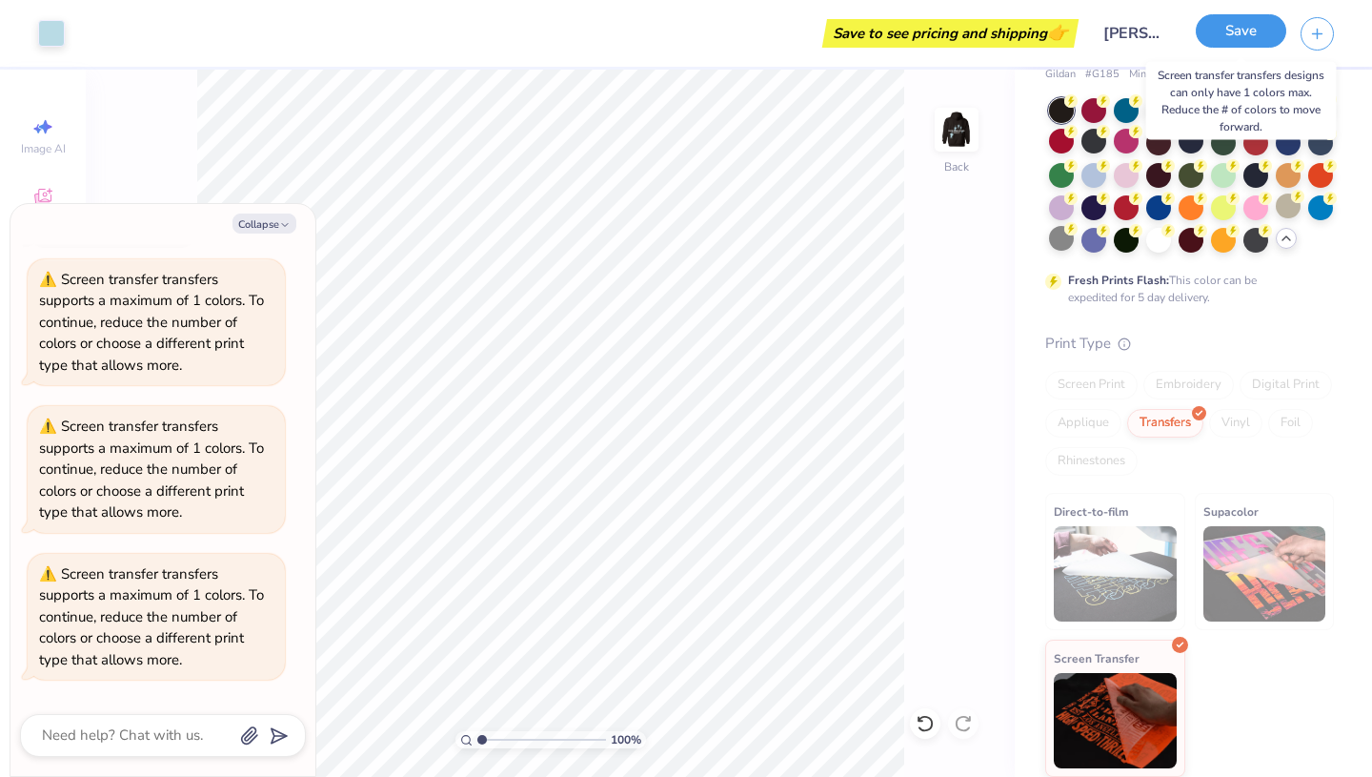
click at [1243, 36] on button "Save" at bounding box center [1241, 30] width 91 height 33
click at [1245, 26] on button "Save" at bounding box center [1241, 30] width 91 height 33
click at [1245, 45] on button "Save" at bounding box center [1241, 30] width 91 height 33
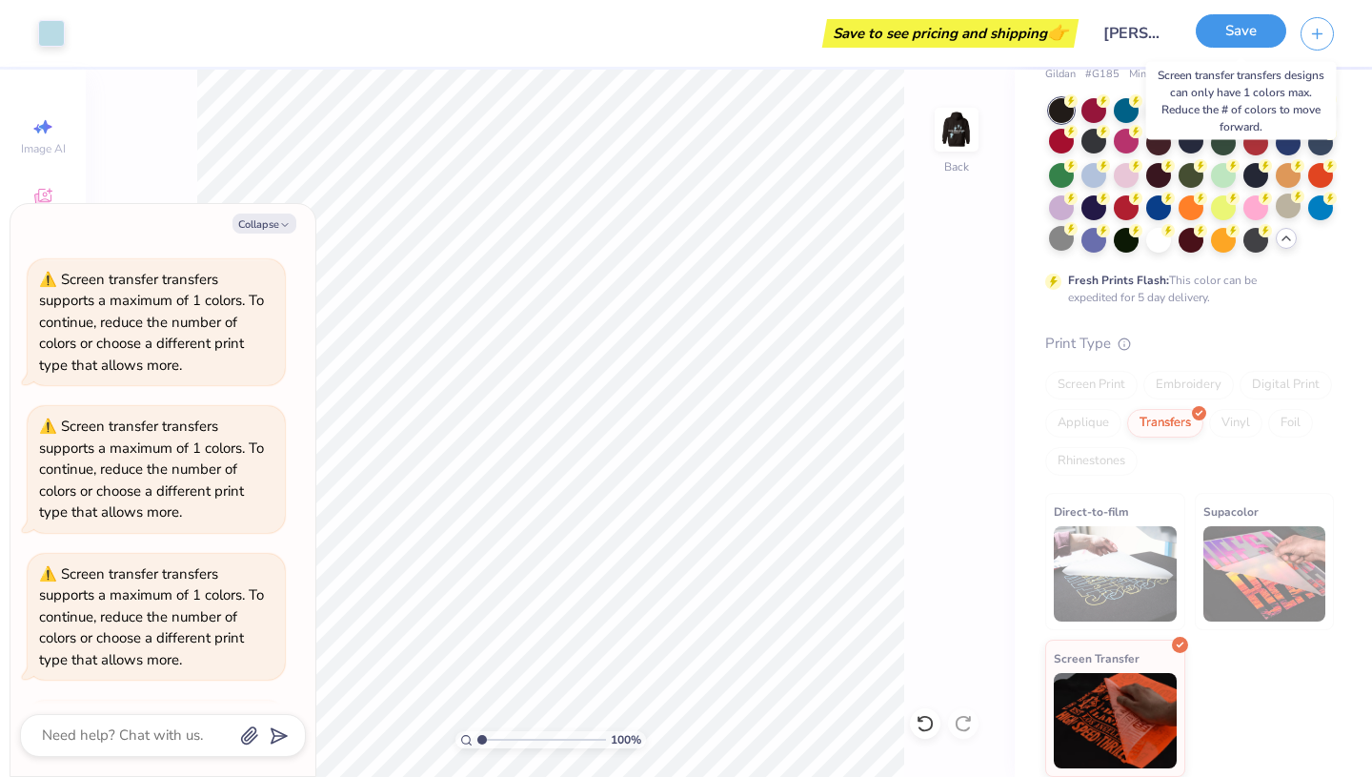
scroll to position [493, 0]
click at [1250, 29] on button "Save" at bounding box center [1241, 30] width 91 height 33
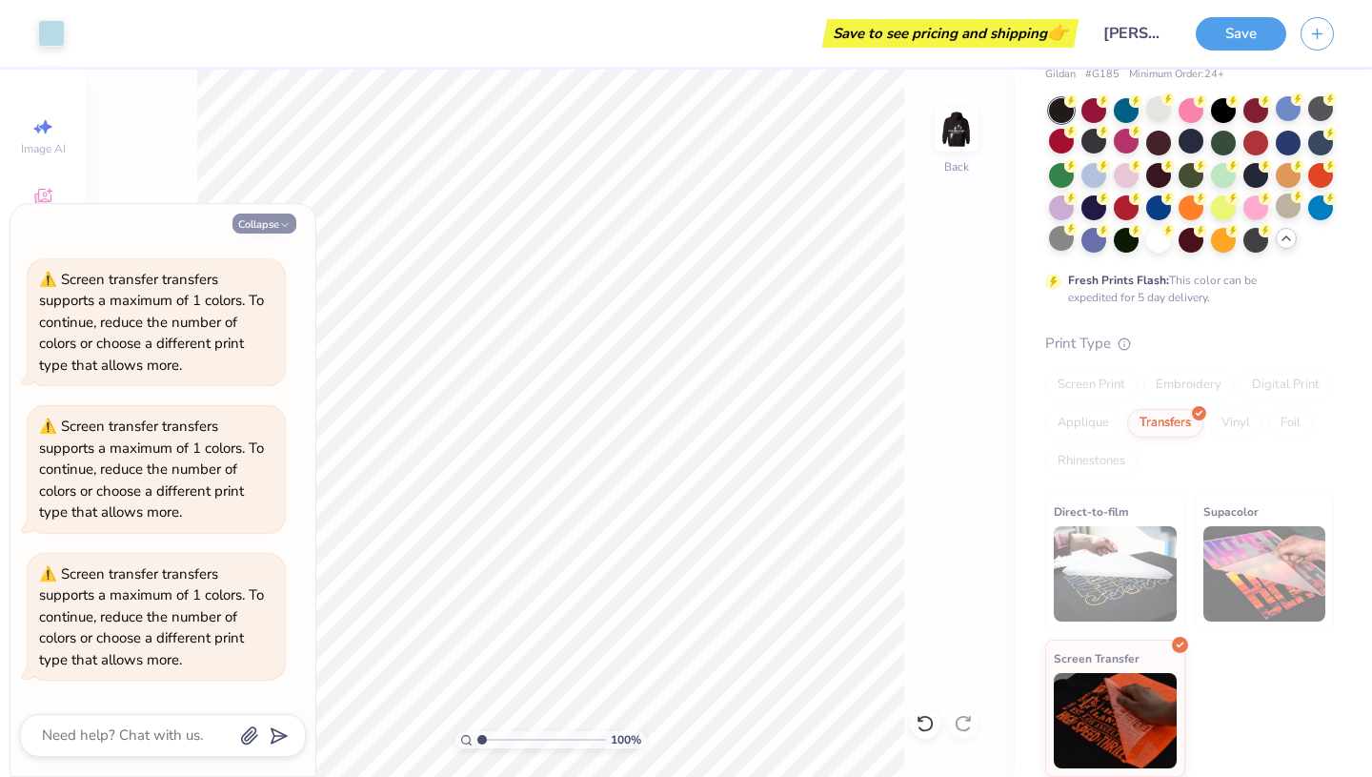
click at [272, 228] on button "Collapse" at bounding box center [264, 223] width 64 height 20
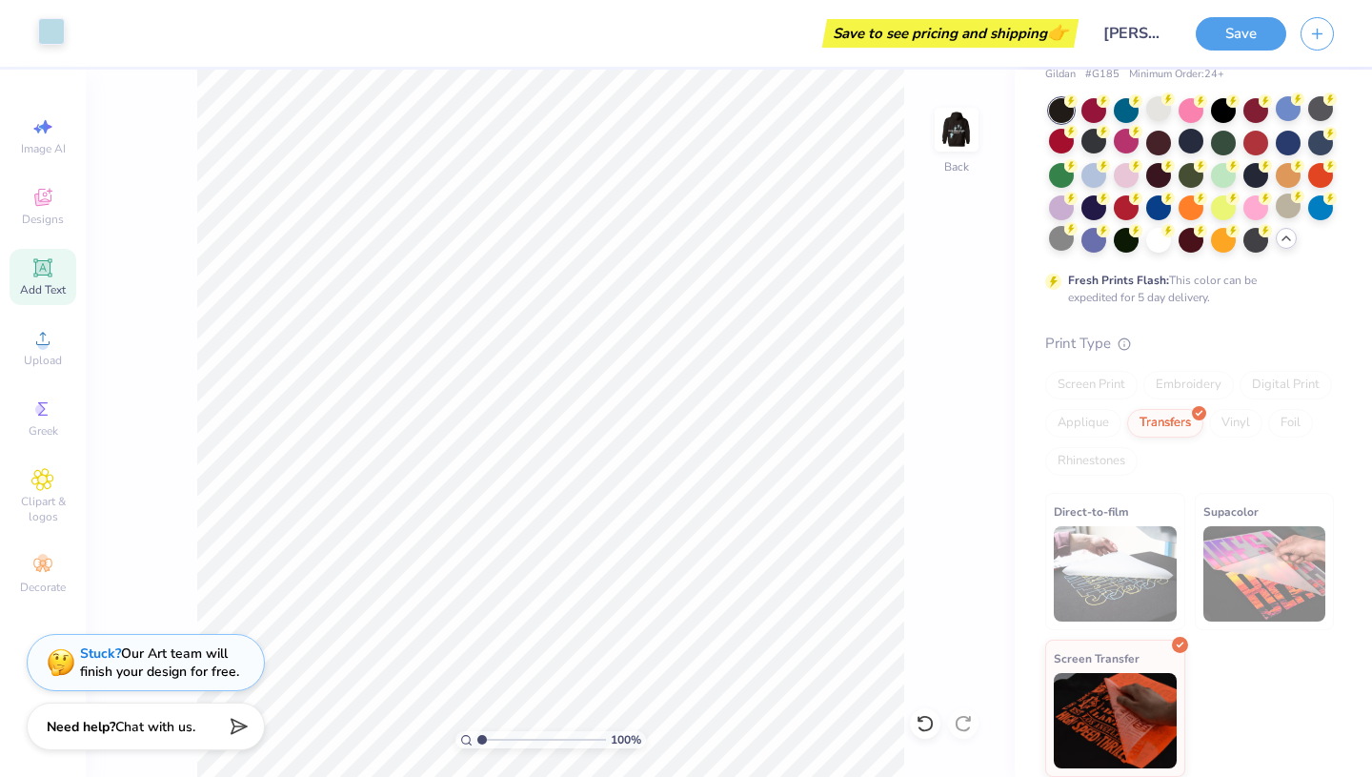
click at [50, 36] on div at bounding box center [51, 31] width 27 height 27
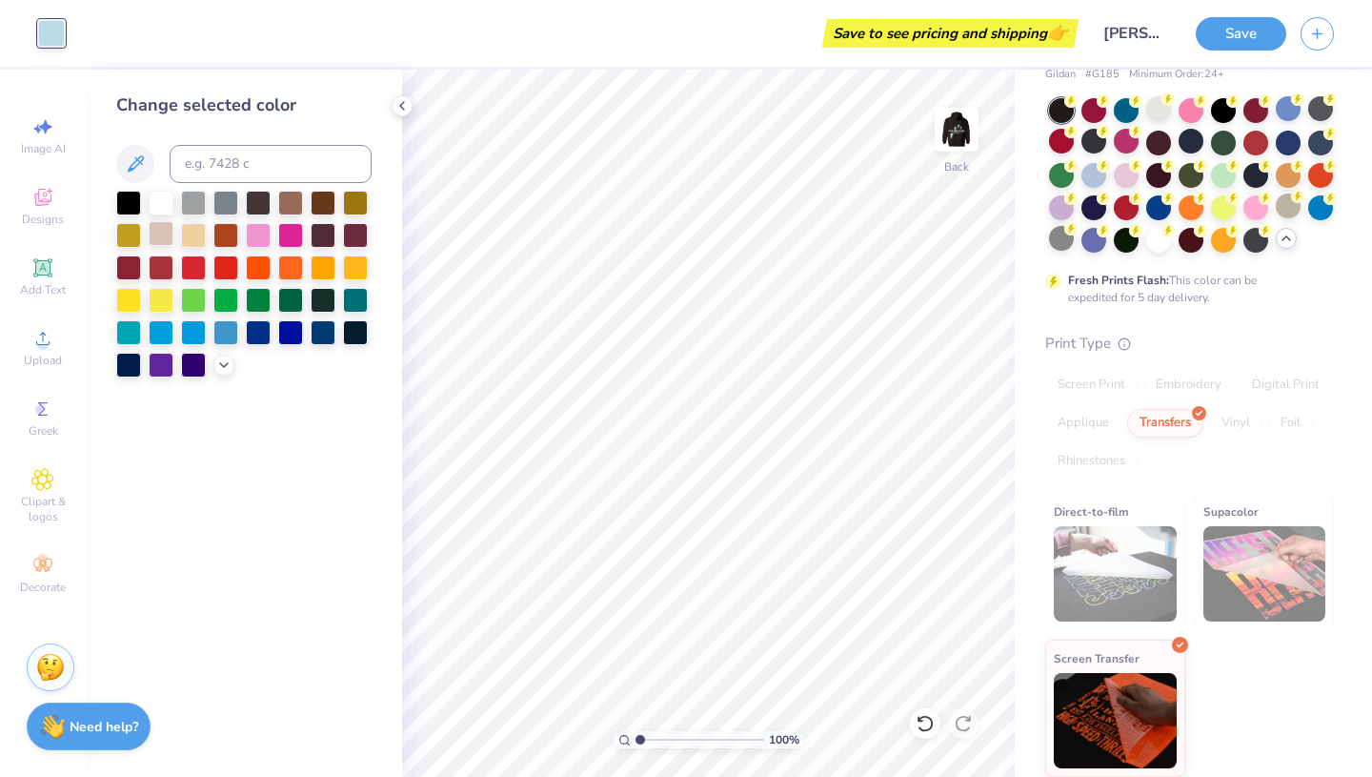
click at [165, 237] on div at bounding box center [161, 233] width 25 height 25
click at [154, 203] on div at bounding box center [161, 201] width 25 height 25
click at [963, 135] on img at bounding box center [956, 129] width 76 height 76
click at [89, 37] on div at bounding box center [85, 31] width 27 height 27
click at [167, 239] on div at bounding box center [161, 233] width 25 height 25
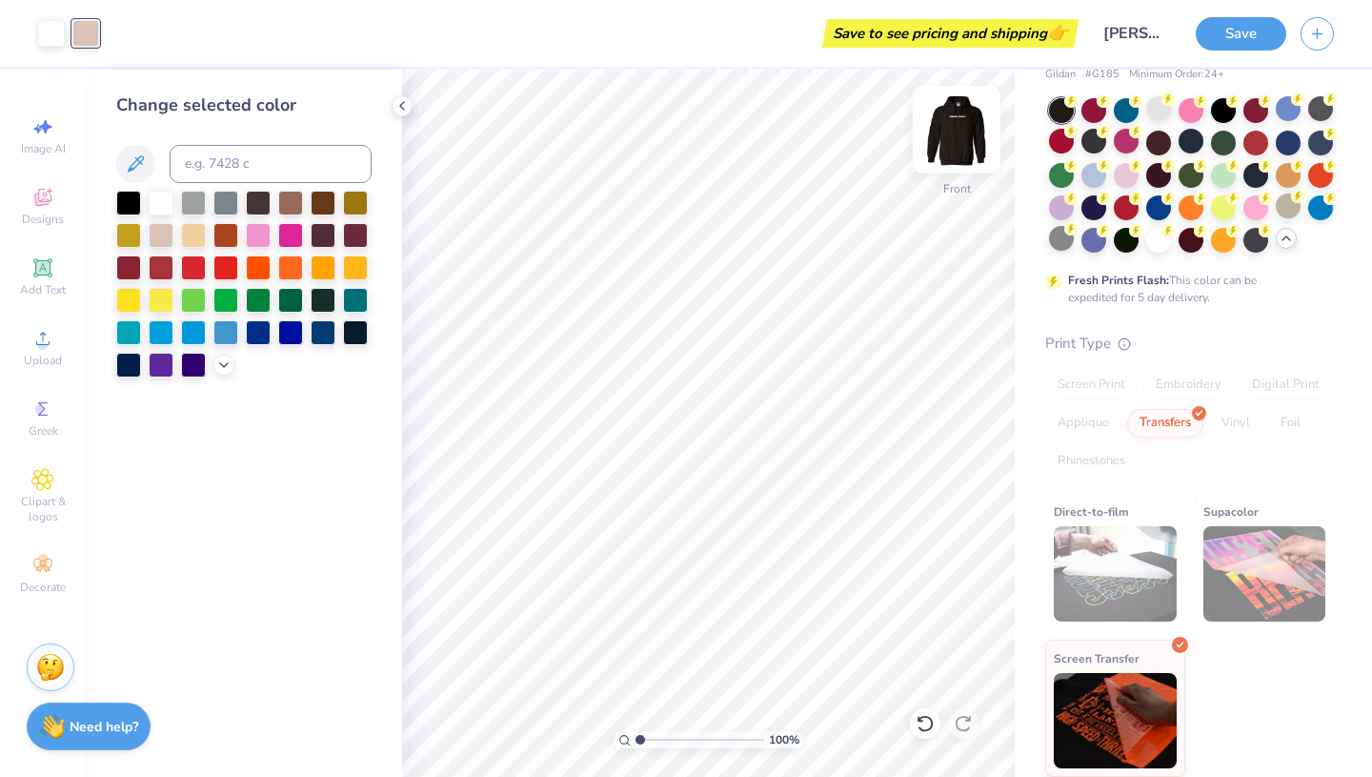
click at [960, 134] on img at bounding box center [956, 129] width 76 height 76
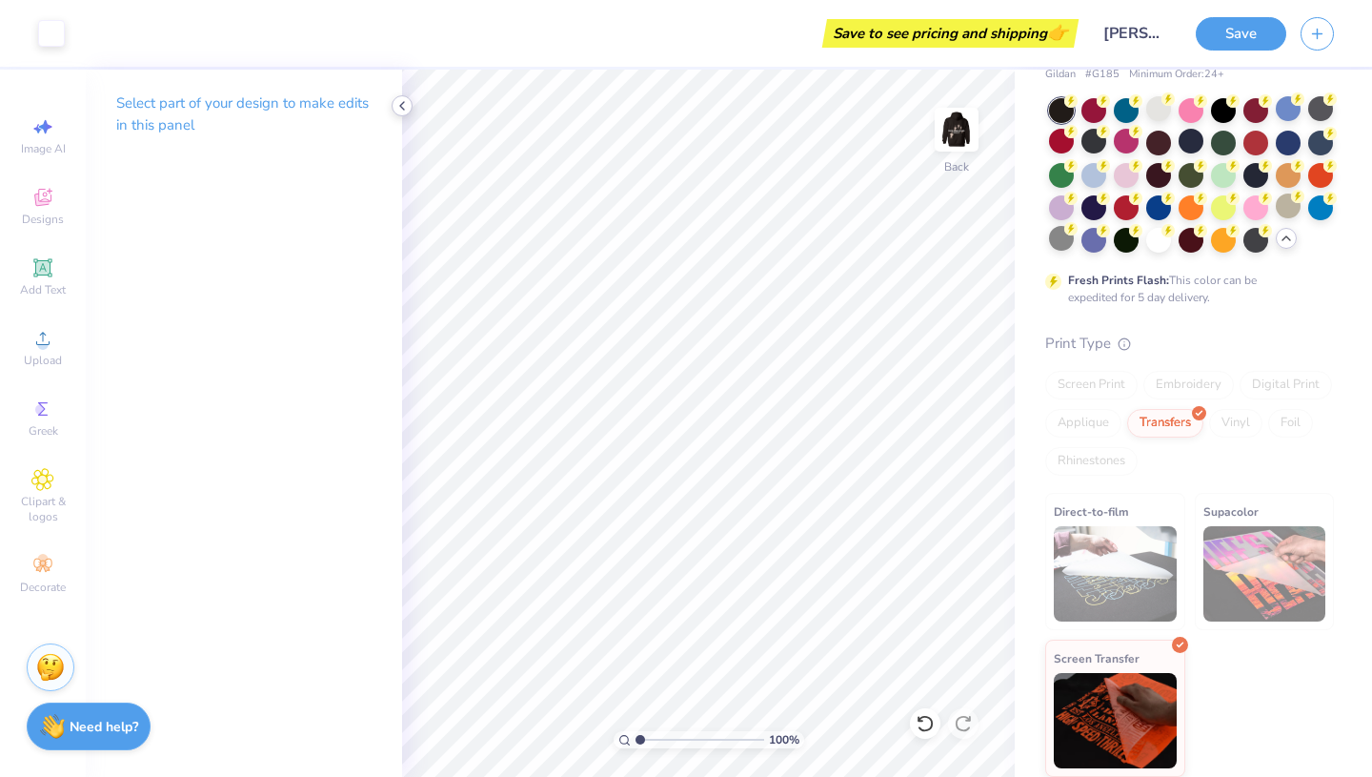
click at [401, 109] on icon at bounding box center [401, 105] width 15 height 15
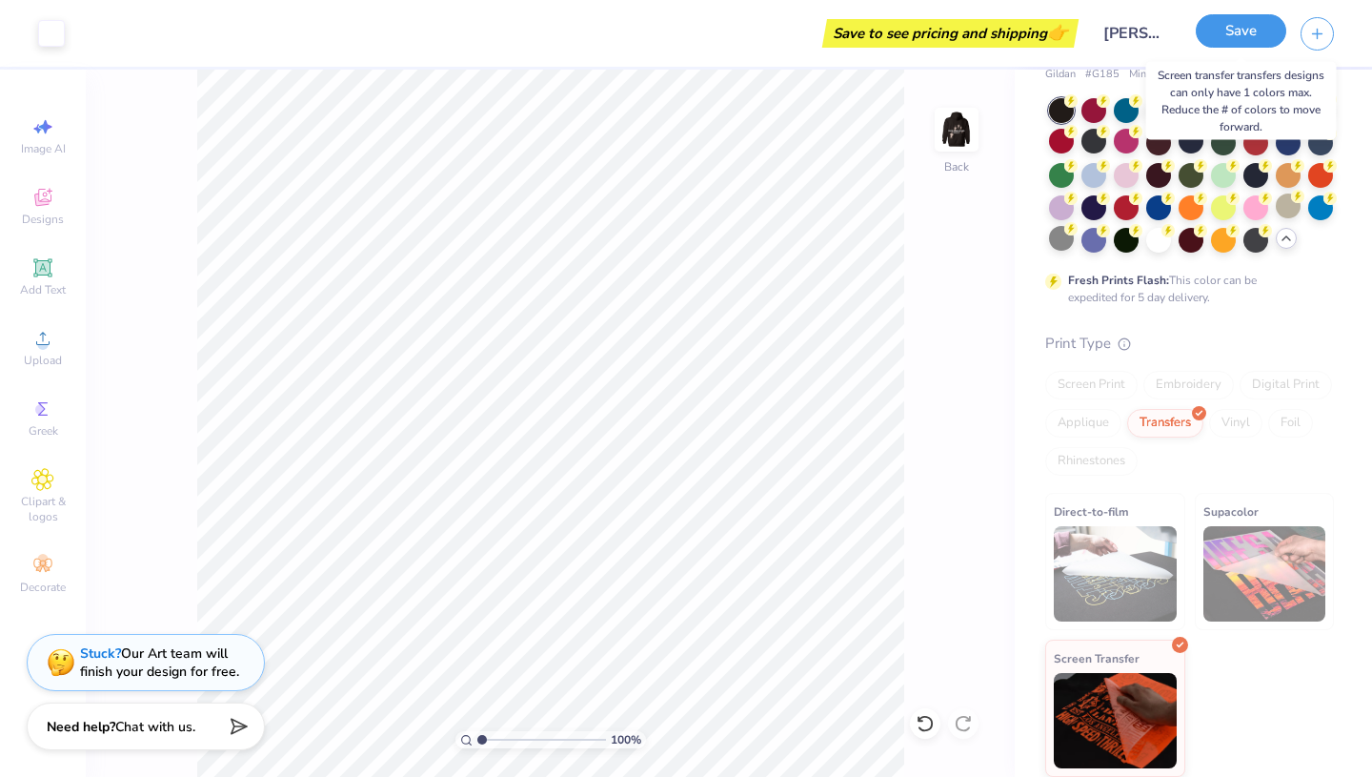
click at [1213, 30] on button "Save" at bounding box center [1241, 30] width 91 height 33
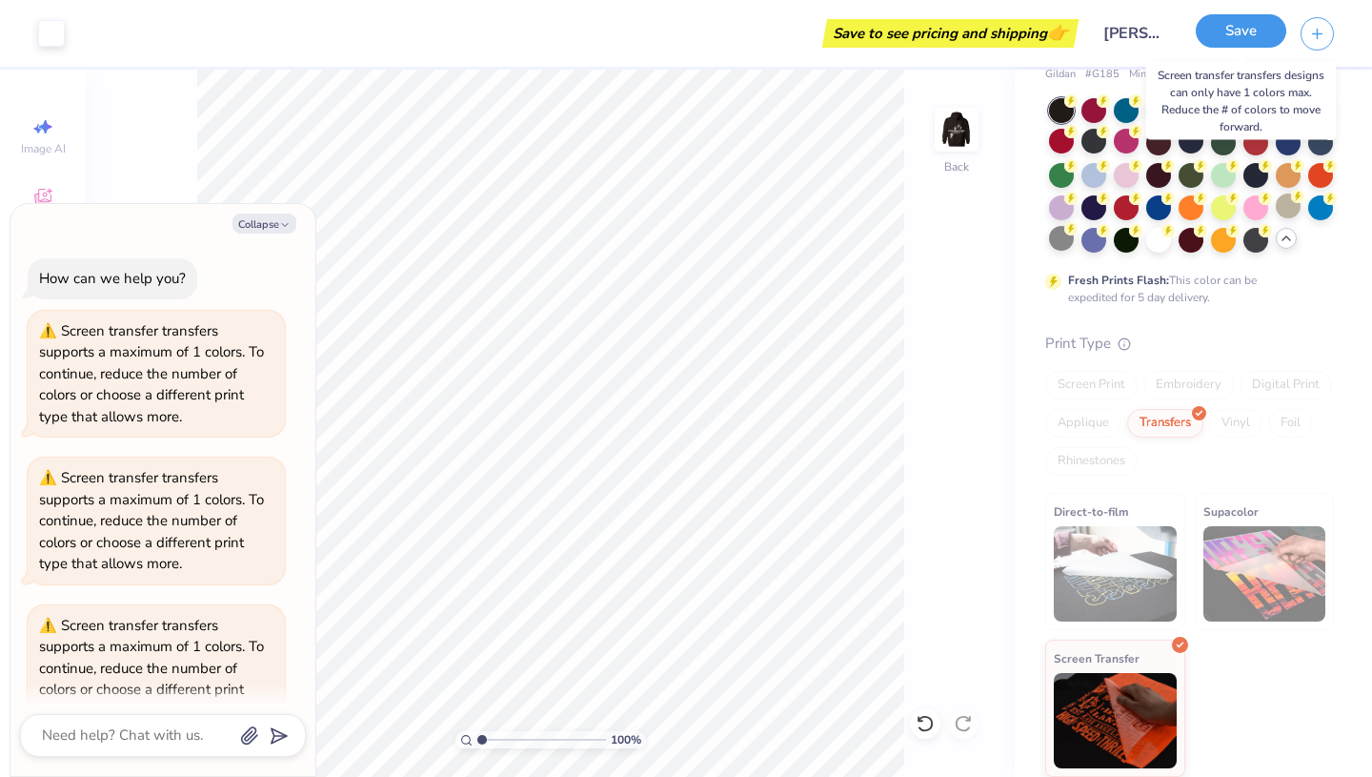
scroll to position [787, 0]
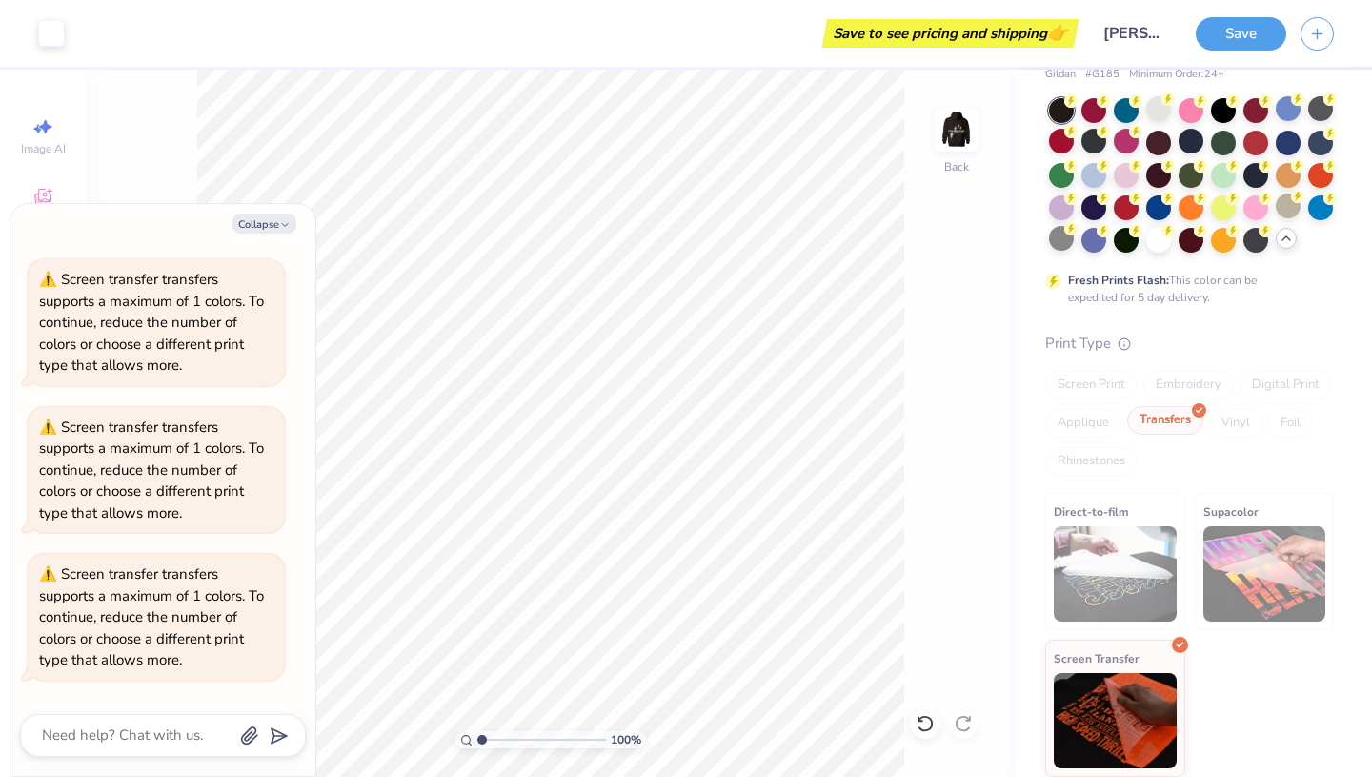
click at [1167, 425] on div "Transfers" at bounding box center [1165, 420] width 76 height 29
click at [1110, 383] on div "Screen Print" at bounding box center [1091, 385] width 92 height 29
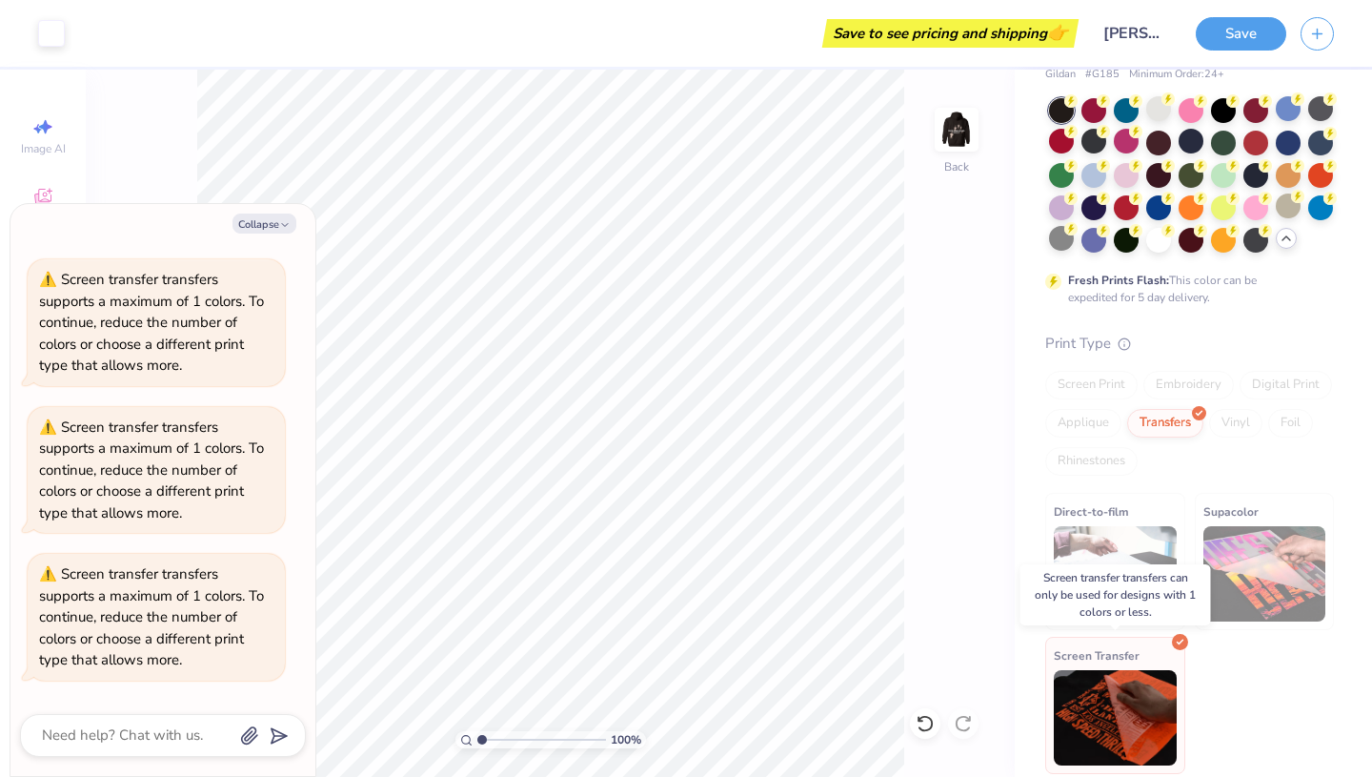
click at [1171, 660] on div "Screen Transfer" at bounding box center [1115, 704] width 140 height 137
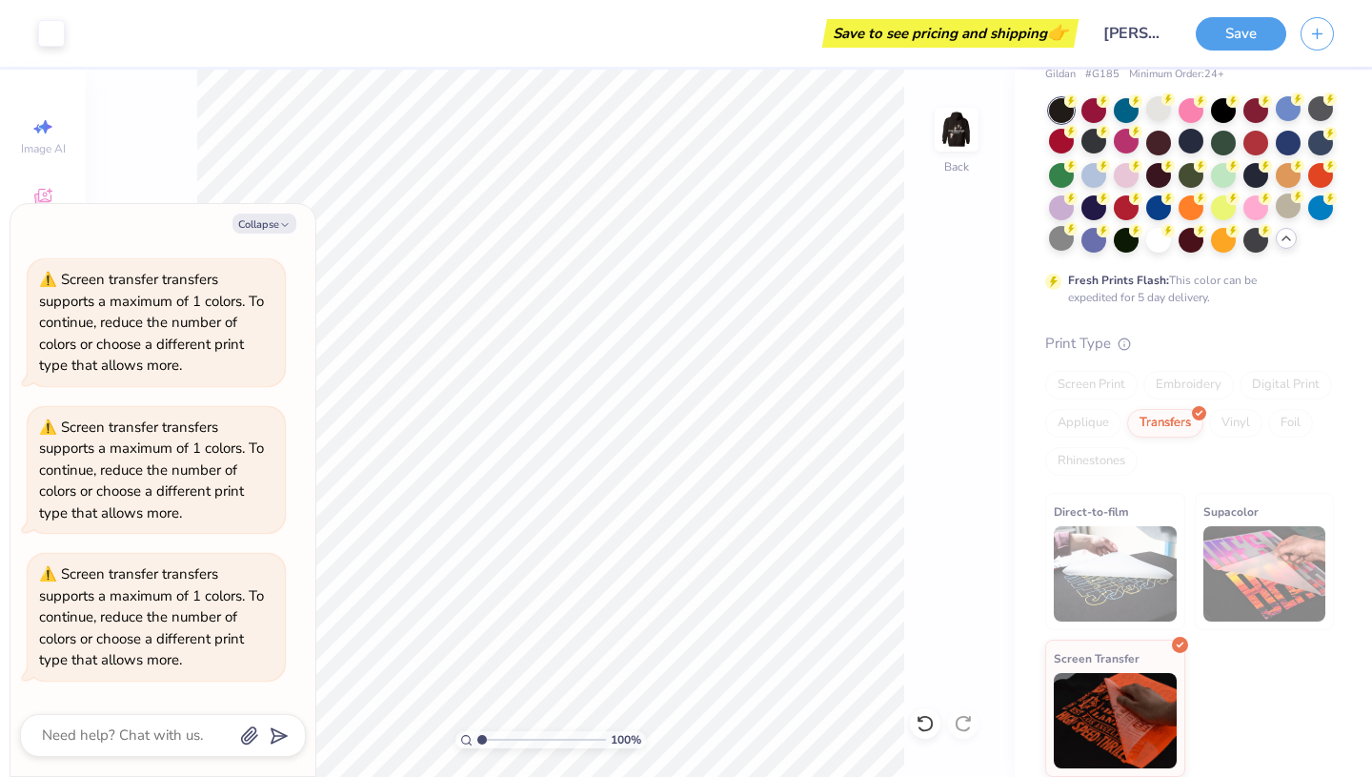
click at [1150, 538] on img at bounding box center [1115, 573] width 123 height 95
click at [1249, 556] on img at bounding box center [1264, 573] width 123 height 95
click at [1245, 423] on div "Vinyl" at bounding box center [1235, 423] width 53 height 29
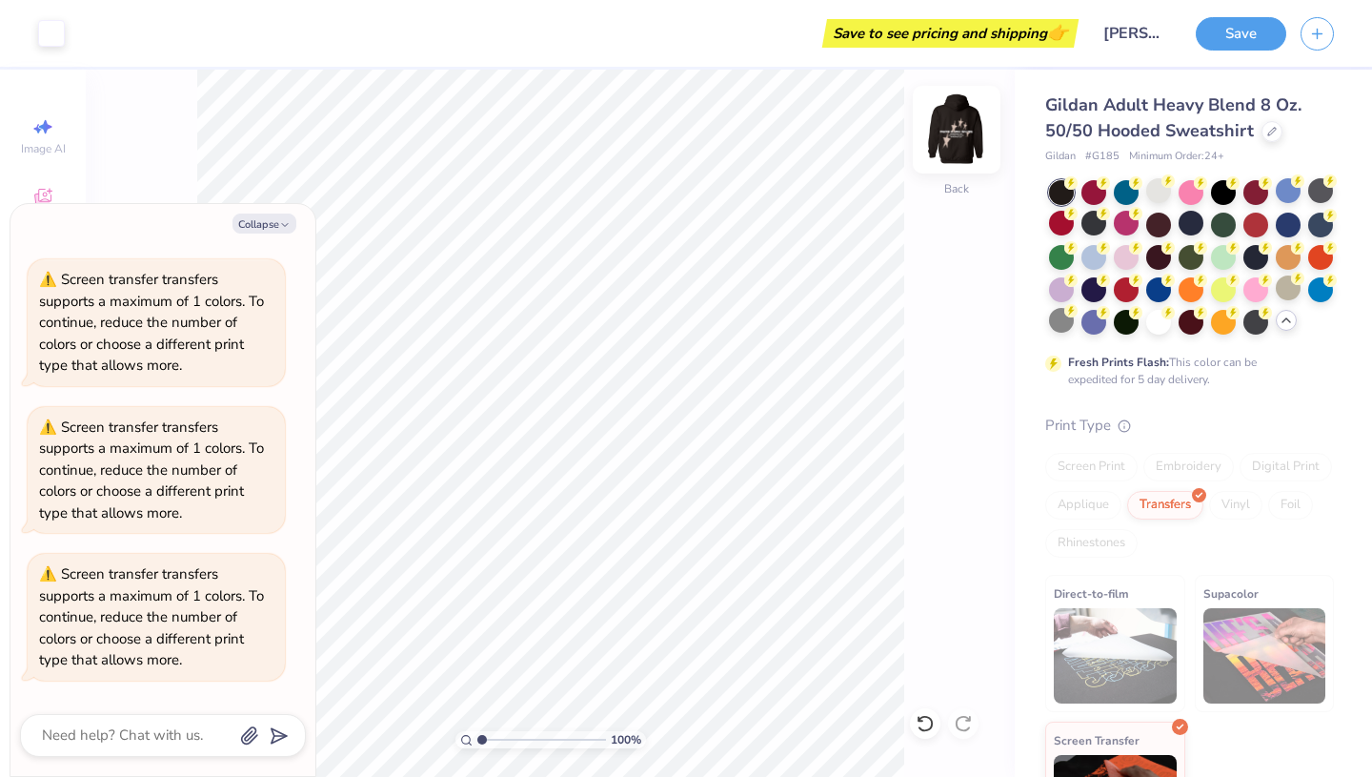
click at [958, 131] on img at bounding box center [956, 129] width 76 height 76
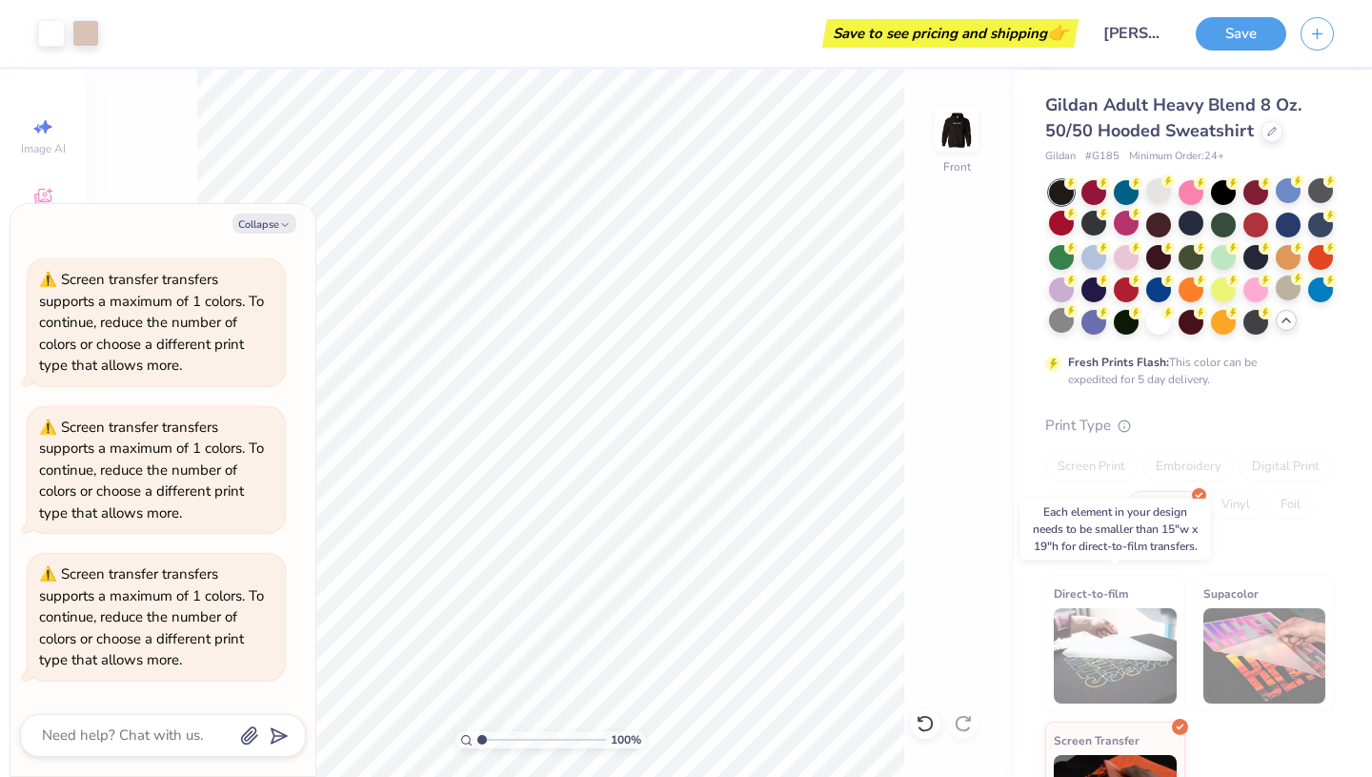
scroll to position [82, 0]
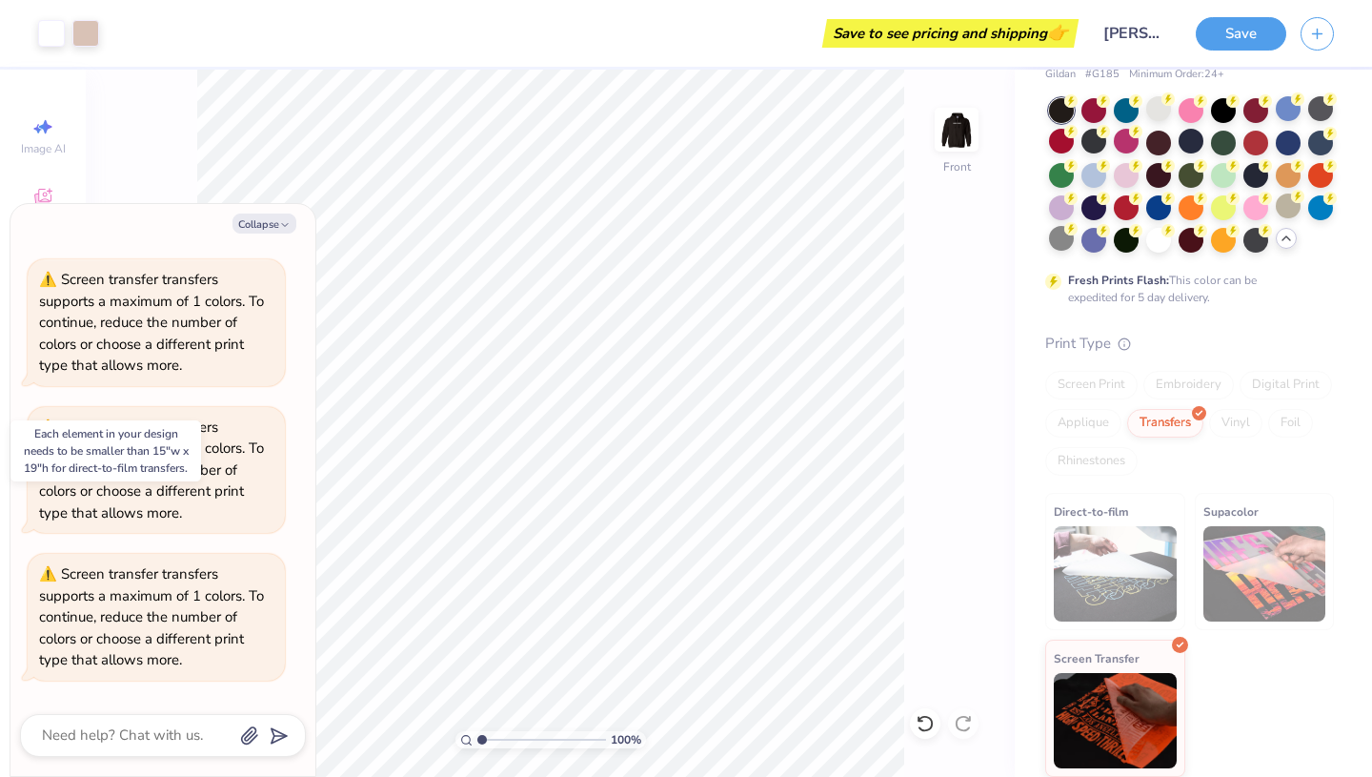
click at [1155, 535] on img at bounding box center [1115, 573] width 123 height 95
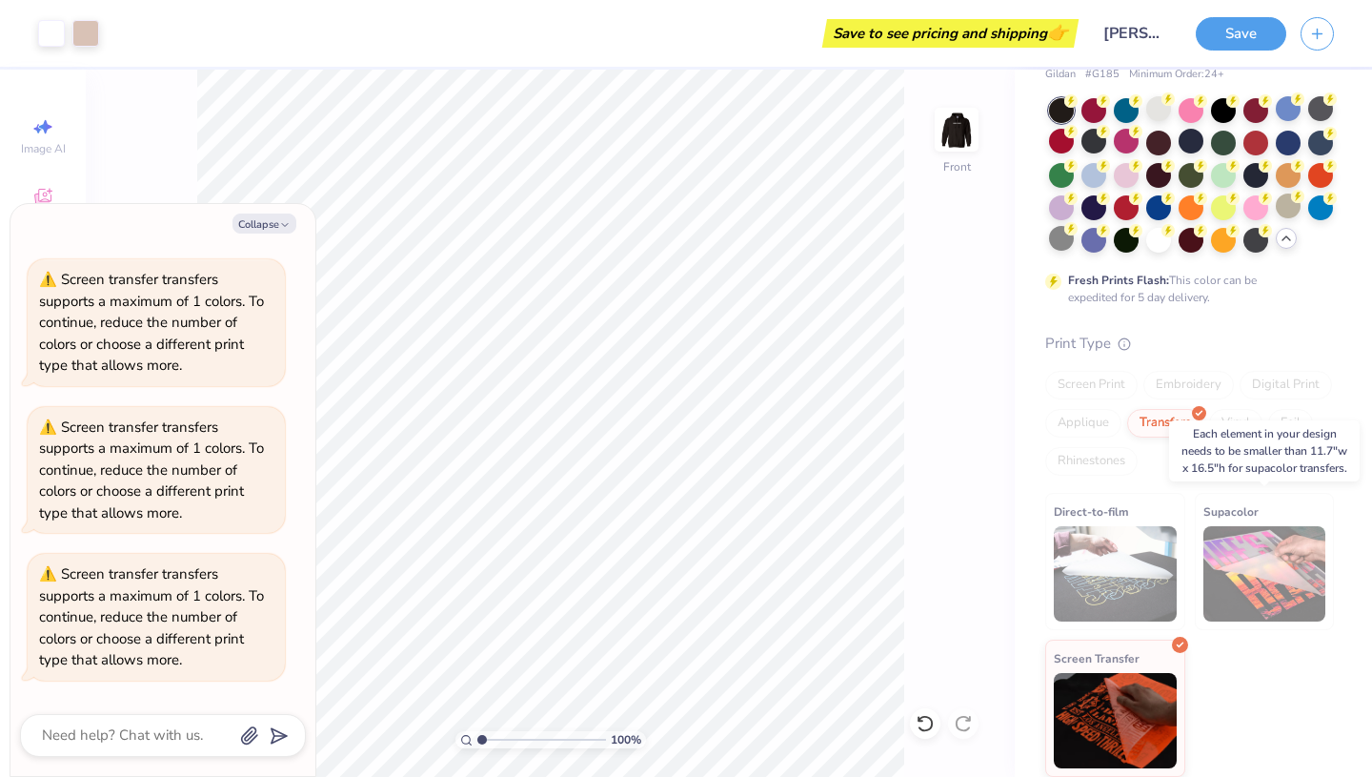
click at [1261, 543] on img at bounding box center [1264, 573] width 123 height 95
click at [1294, 540] on img at bounding box center [1264, 573] width 123 height 95
click at [1181, 426] on div "Transfers" at bounding box center [1165, 420] width 76 height 29
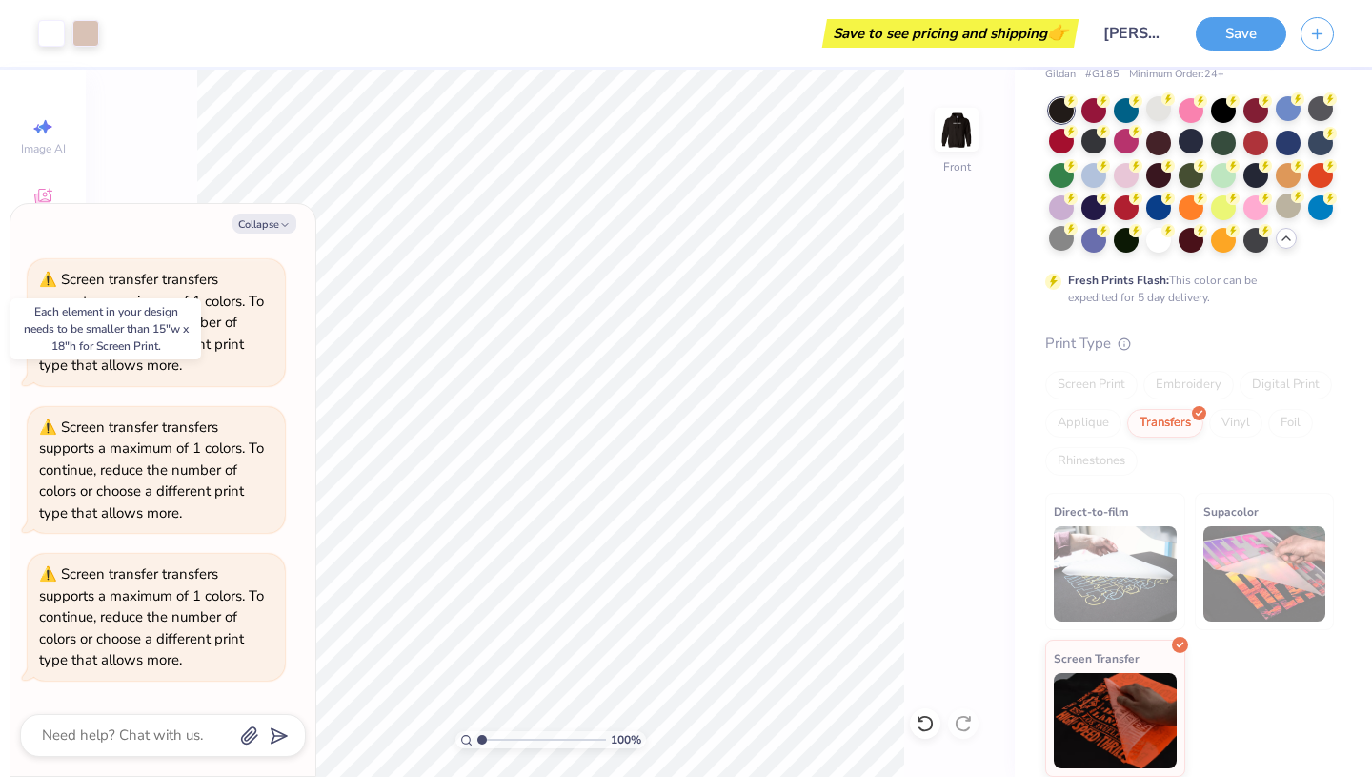
click at [1115, 391] on div "Screen Print" at bounding box center [1091, 385] width 92 height 29
click at [294, 222] on button "Collapse" at bounding box center [264, 223] width 64 height 20
type textarea "x"
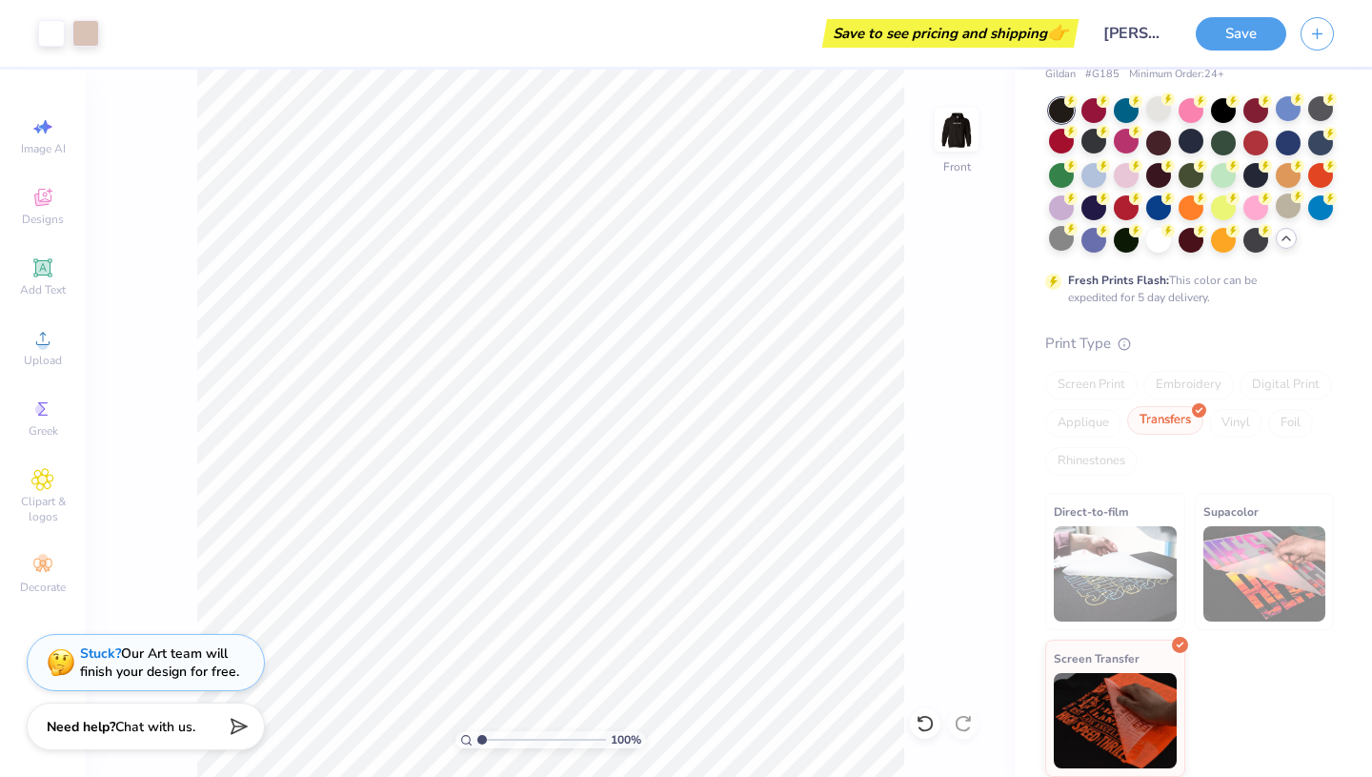
click at [1183, 415] on div "Transfers" at bounding box center [1165, 420] width 76 height 29
click at [1119, 387] on div "Screen Print" at bounding box center [1091, 385] width 92 height 29
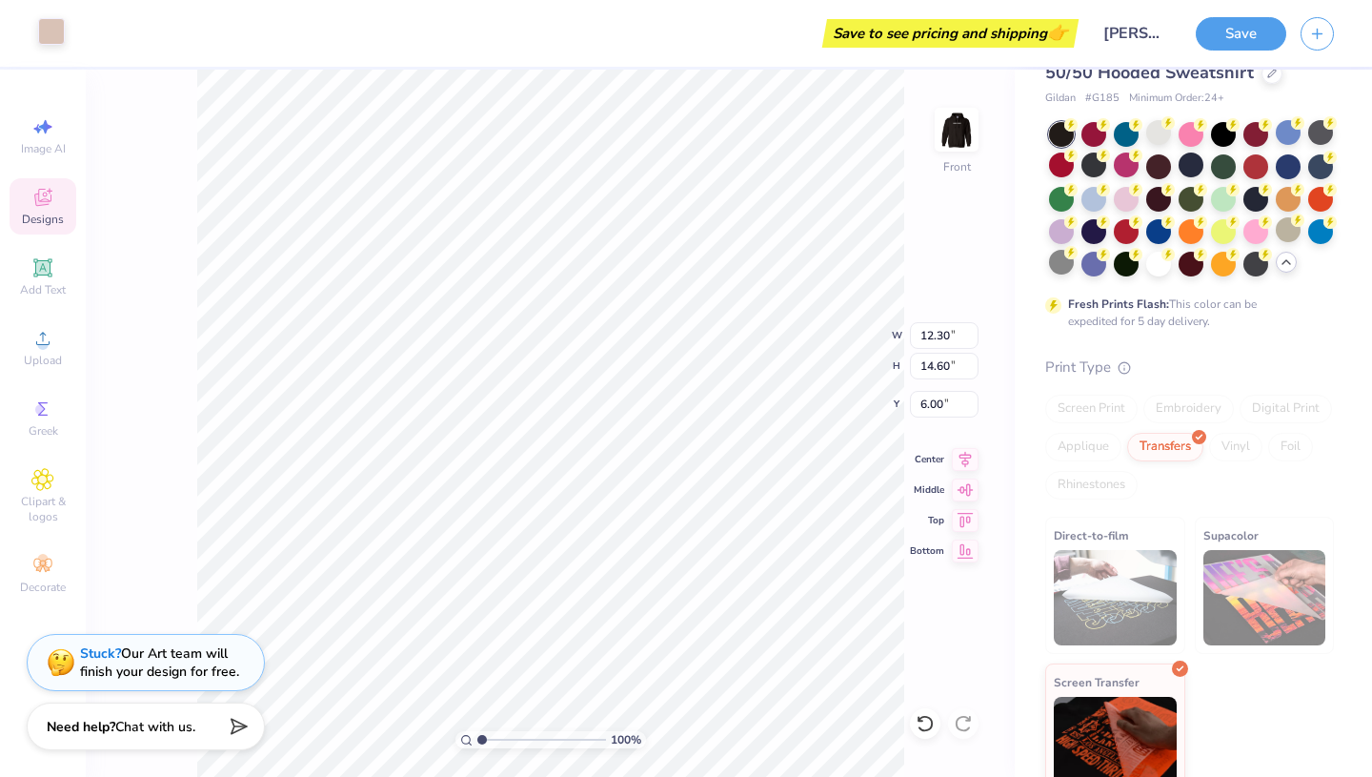
click at [51, 45] on div at bounding box center [51, 31] width 27 height 27
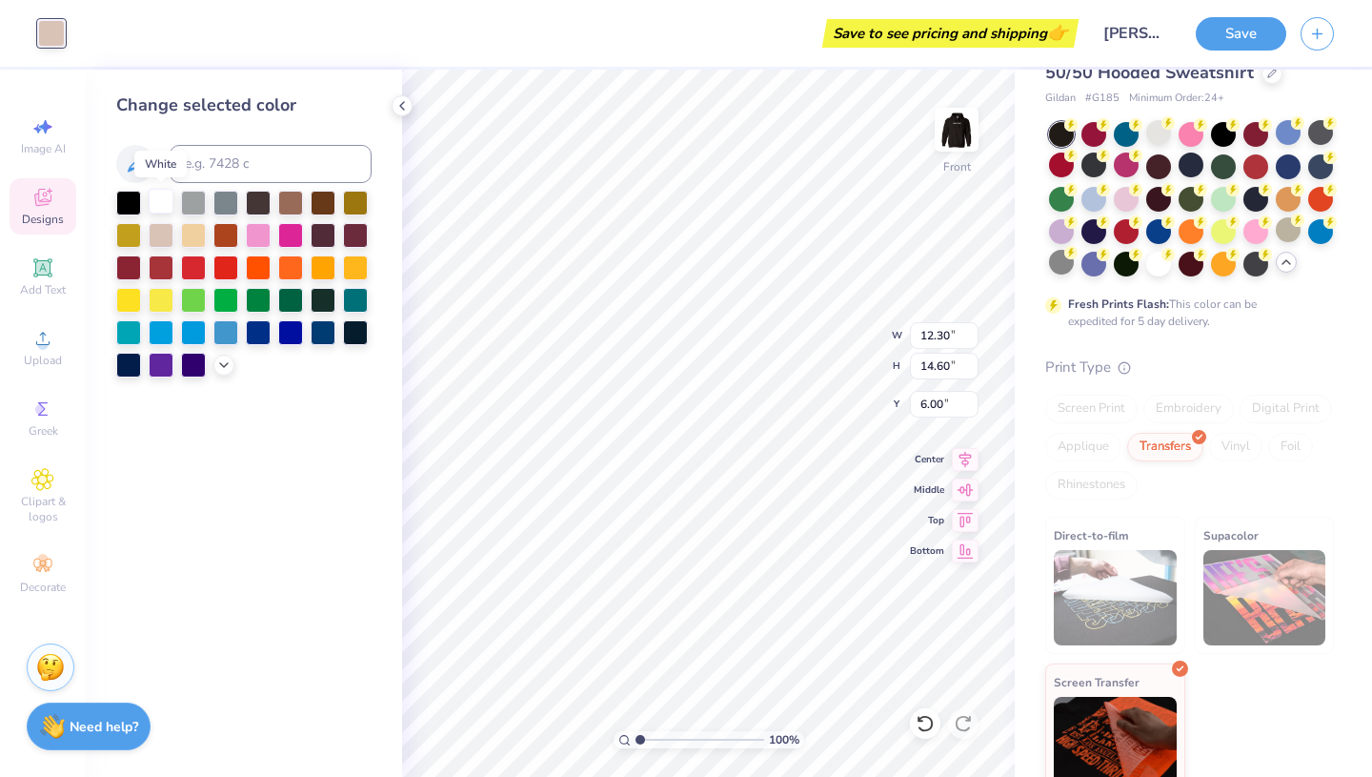
click at [171, 196] on div at bounding box center [161, 201] width 25 height 25
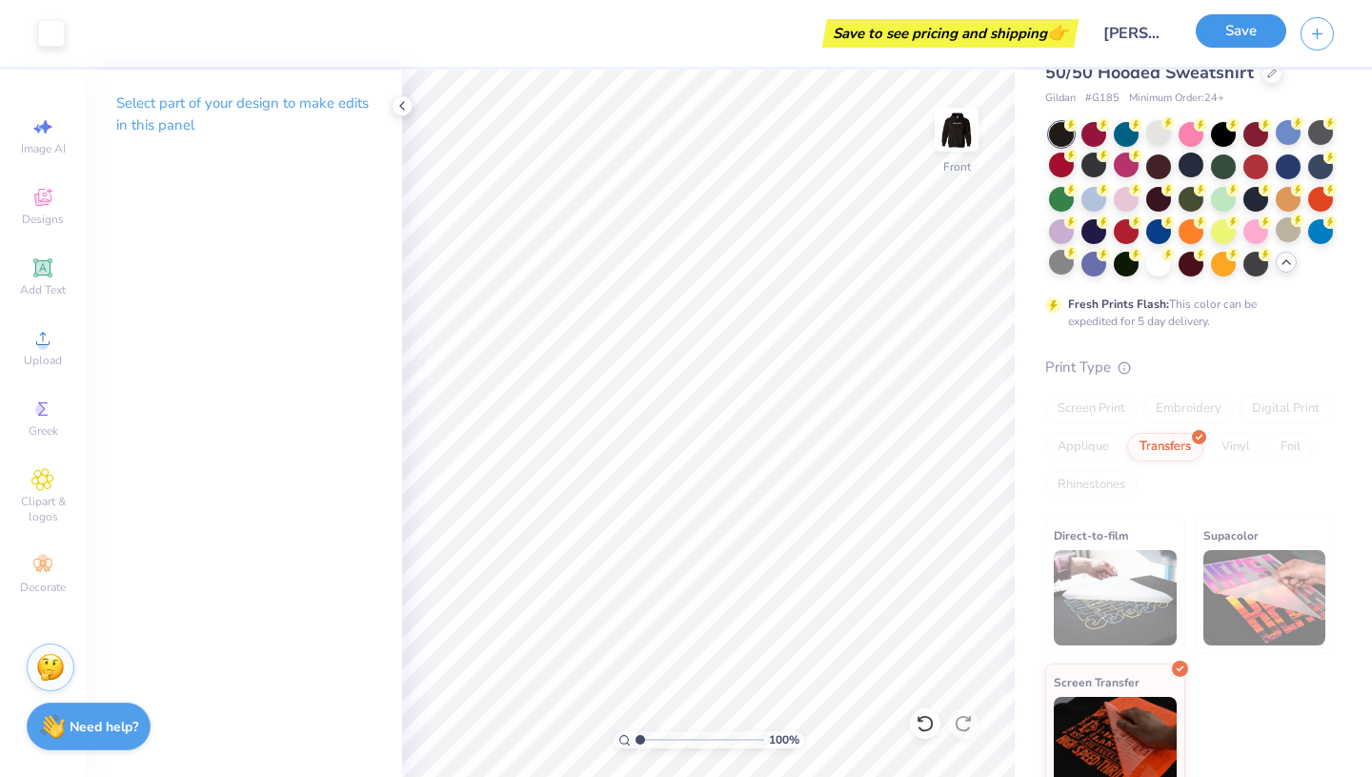
click at [1227, 30] on button "Save" at bounding box center [1241, 30] width 91 height 33
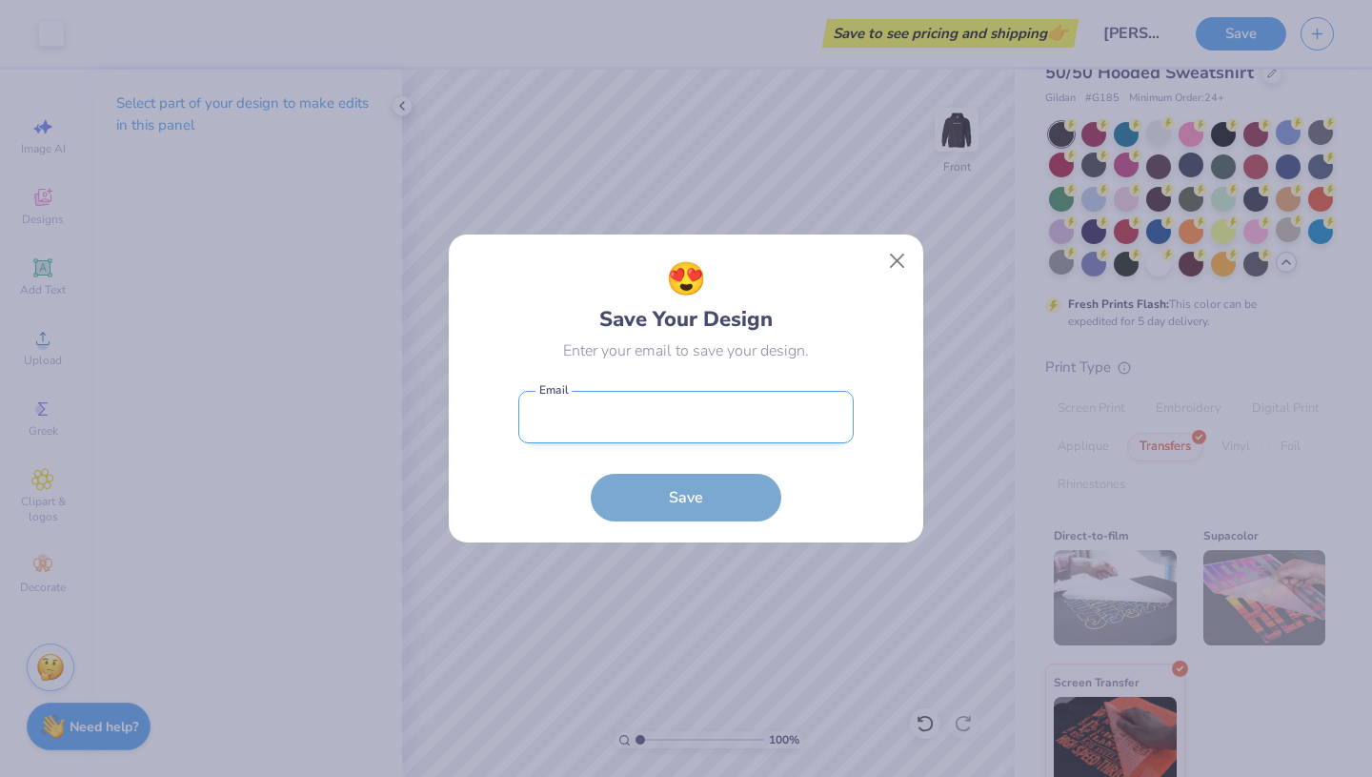
click at [689, 428] on input "email" at bounding box center [685, 417] width 335 height 52
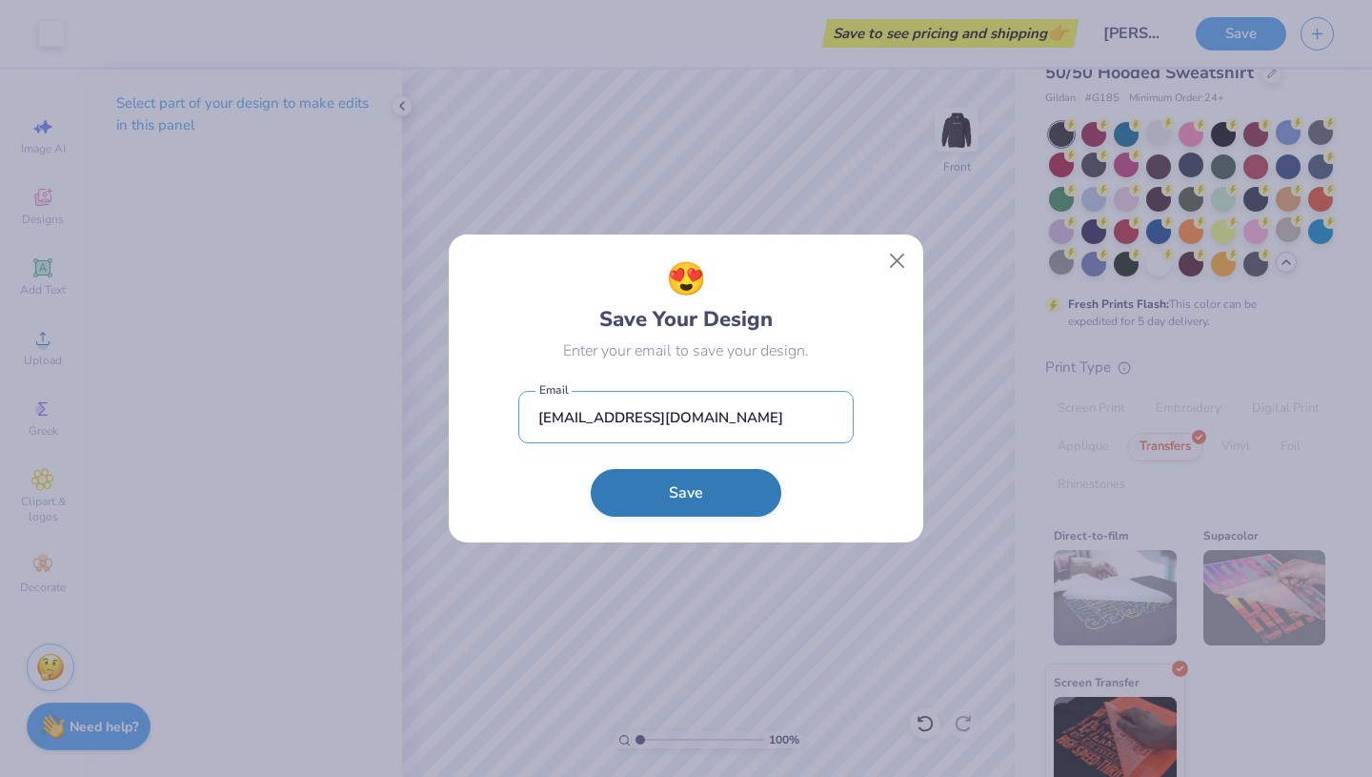
type input "madison@cocomariehair.com"
click at [695, 515] on button "Save" at bounding box center [686, 493] width 191 height 48
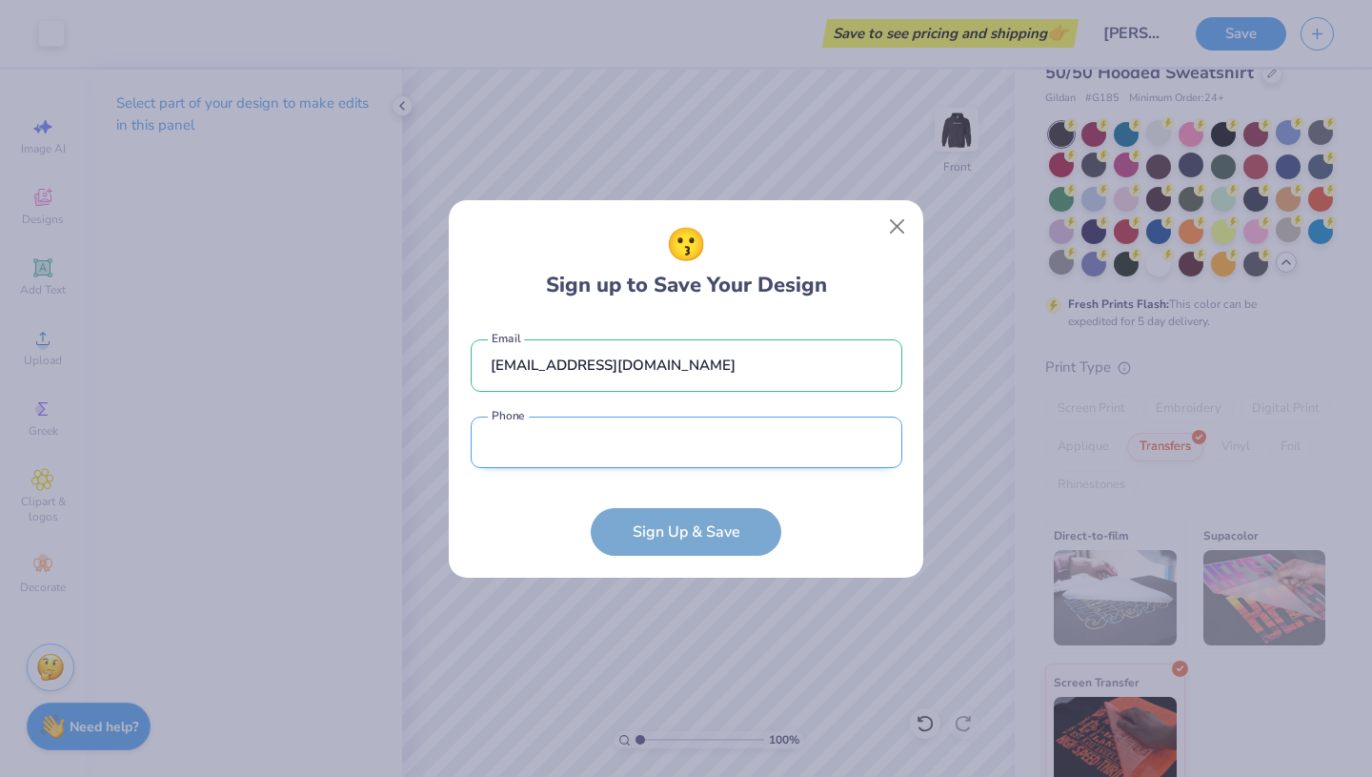
click at [707, 434] on input "tel" at bounding box center [687, 442] width 432 height 52
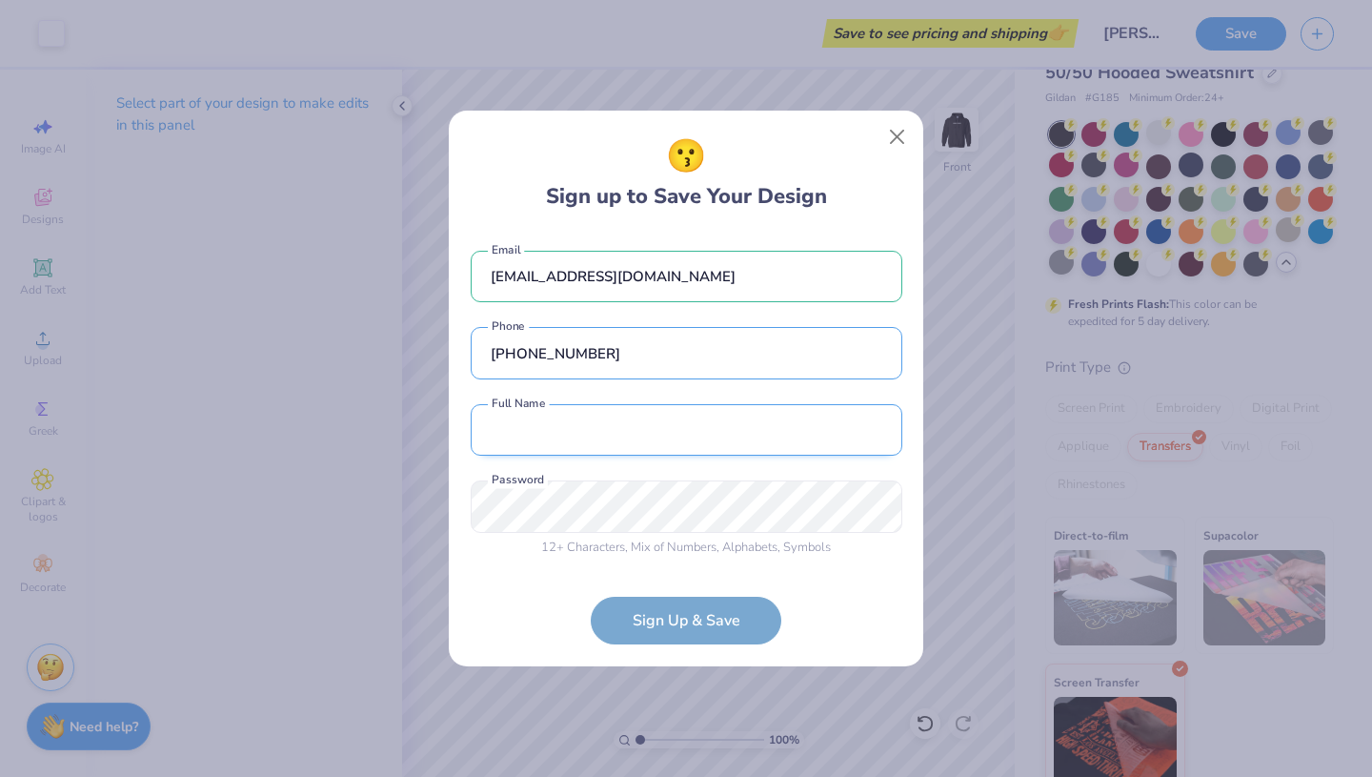
type input "(720) 822-9211"
click at [659, 445] on input "text" at bounding box center [687, 430] width 432 height 52
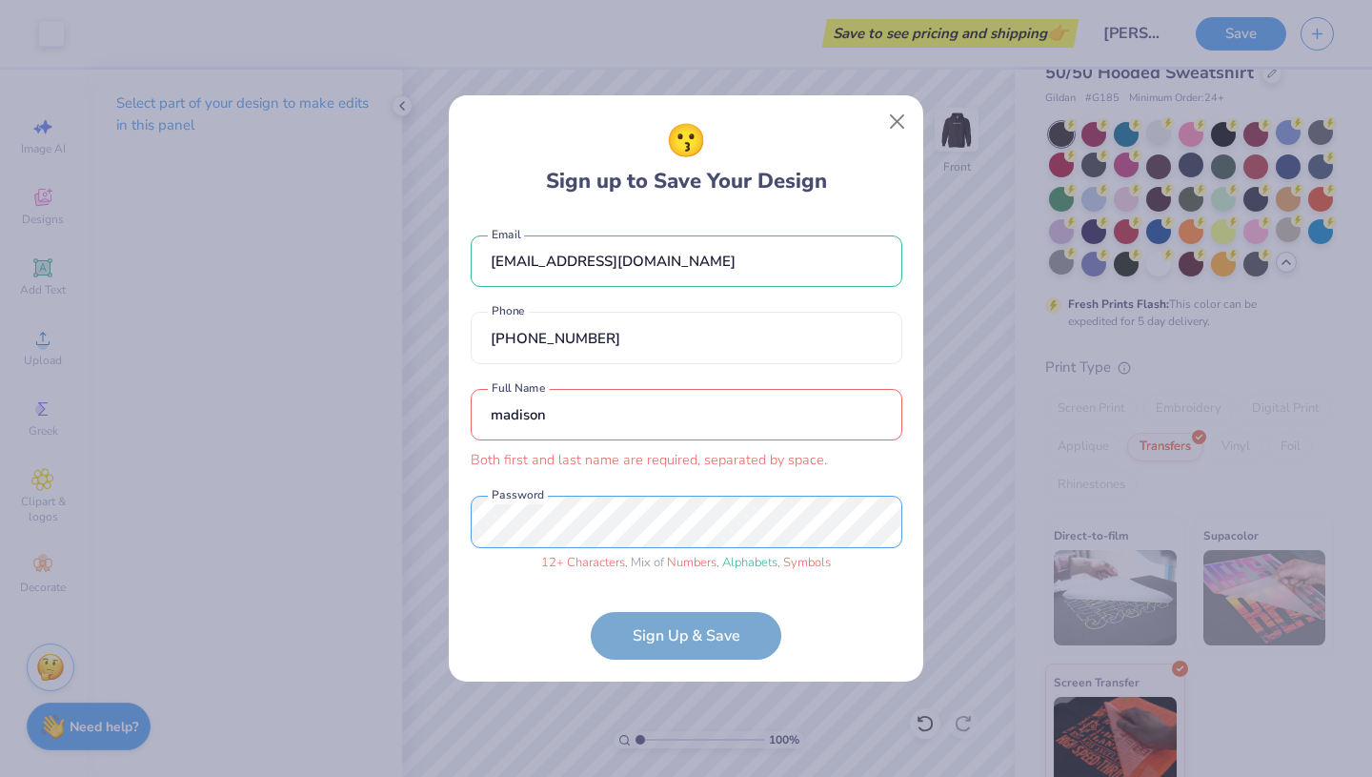
click at [446, 509] on div "😗 Sign up to Save Your Design madison@cocomariehair.com Email (720) 822-9211 Ph…" at bounding box center [686, 388] width 1372 height 777
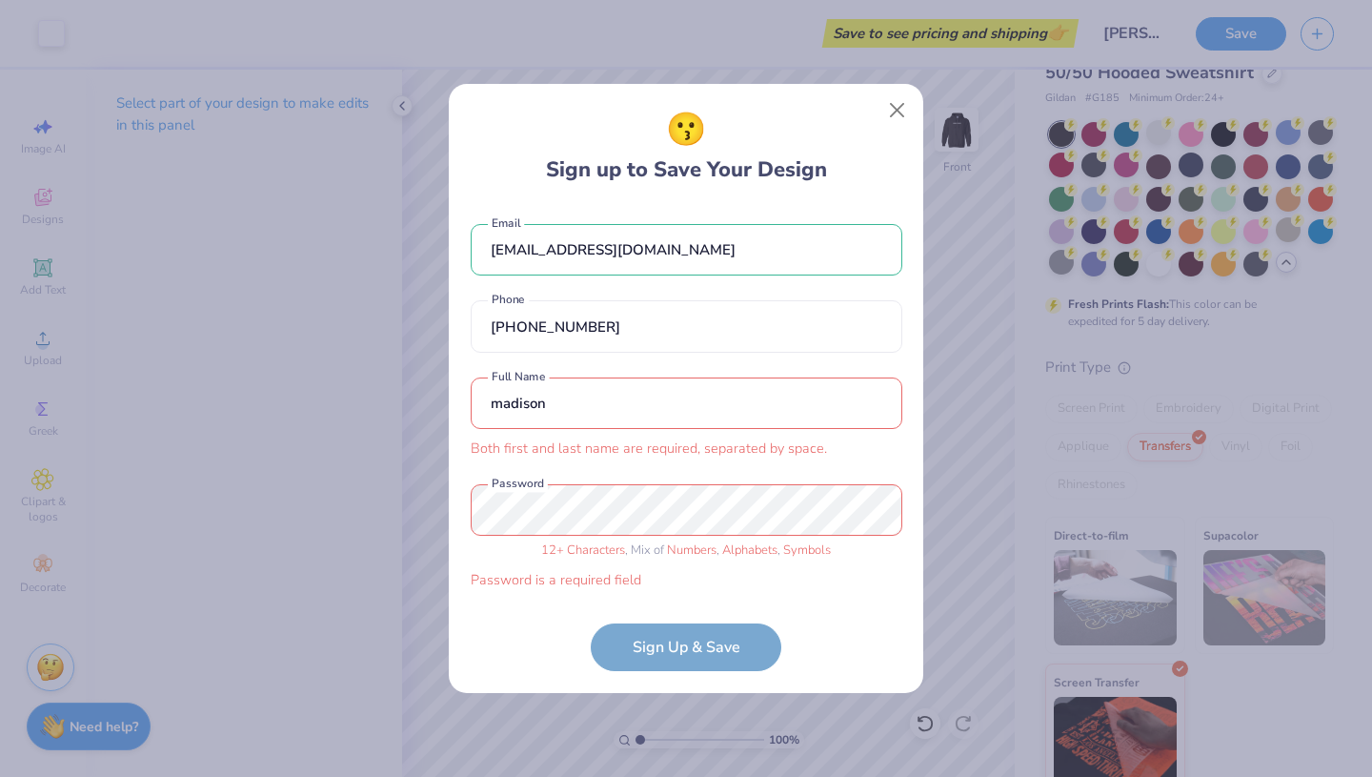
click at [569, 421] on input "madison" at bounding box center [687, 403] width 432 height 52
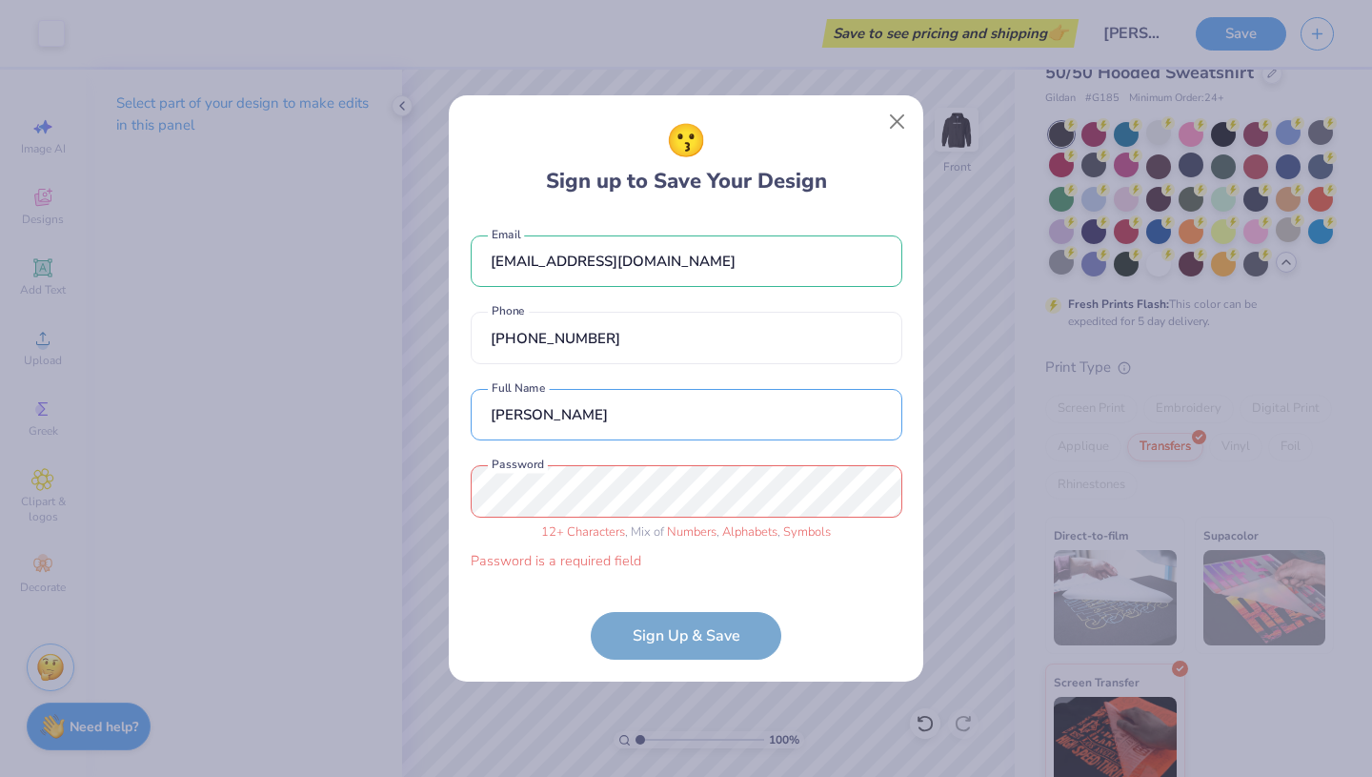
type input "madison rollins"
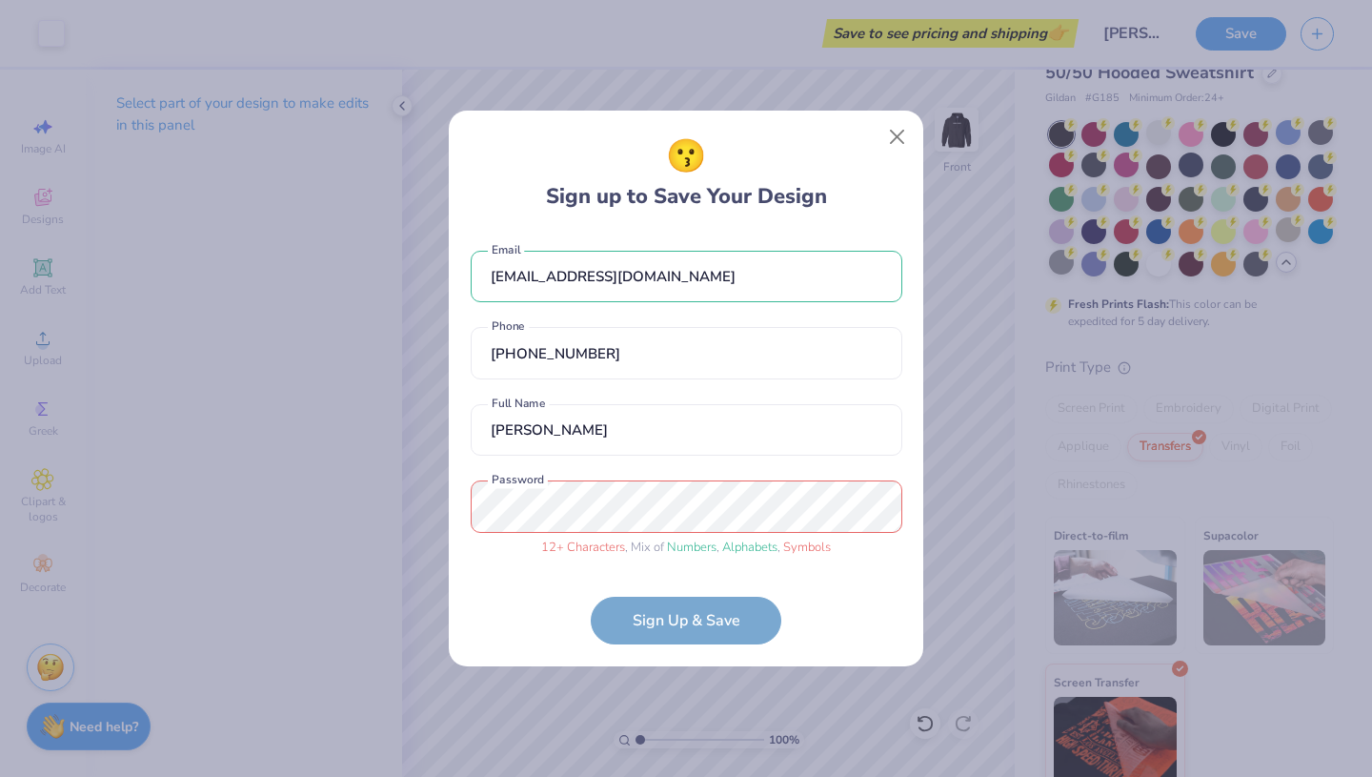
click at [649, 622] on form "madison@cocomariehair.com Email (720) 822-9211 Phone madison rollins Full Name …" at bounding box center [687, 439] width 432 height 414
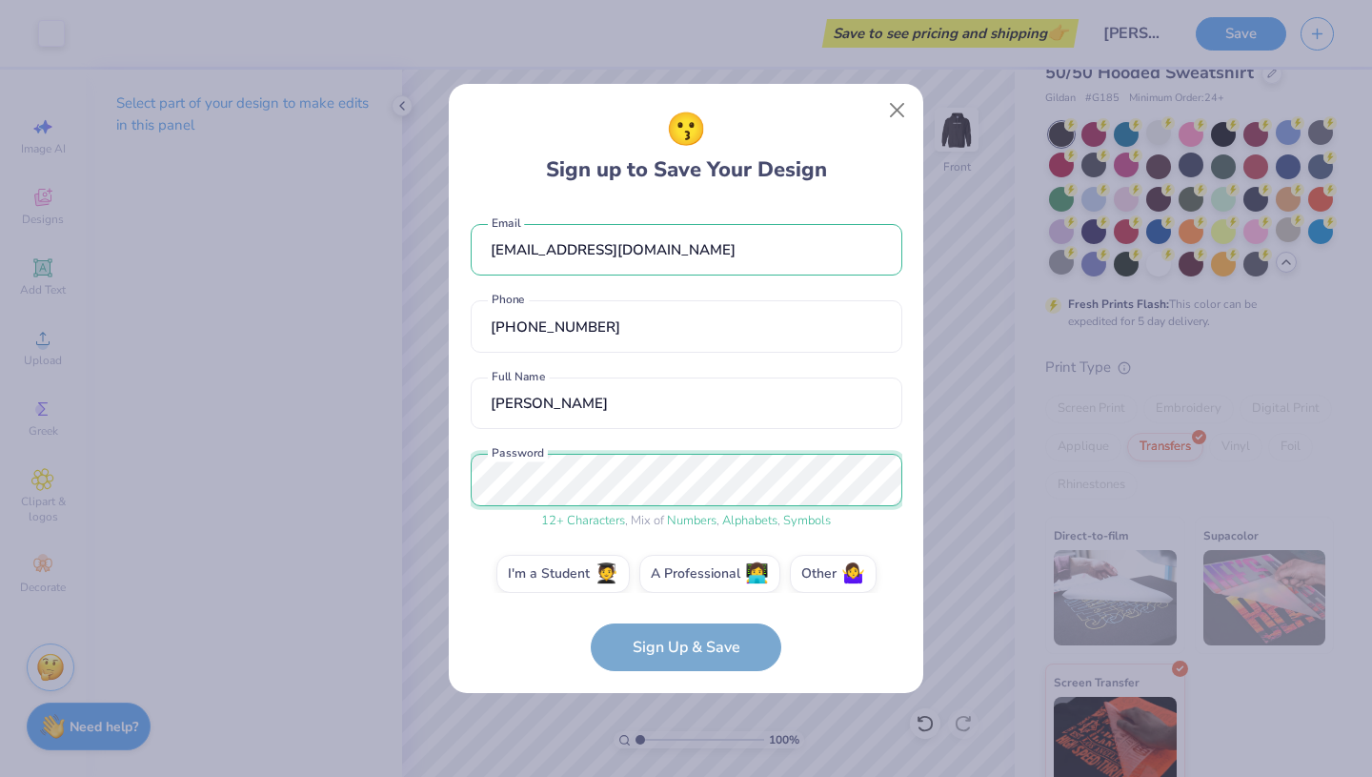
scroll to position [19, 0]
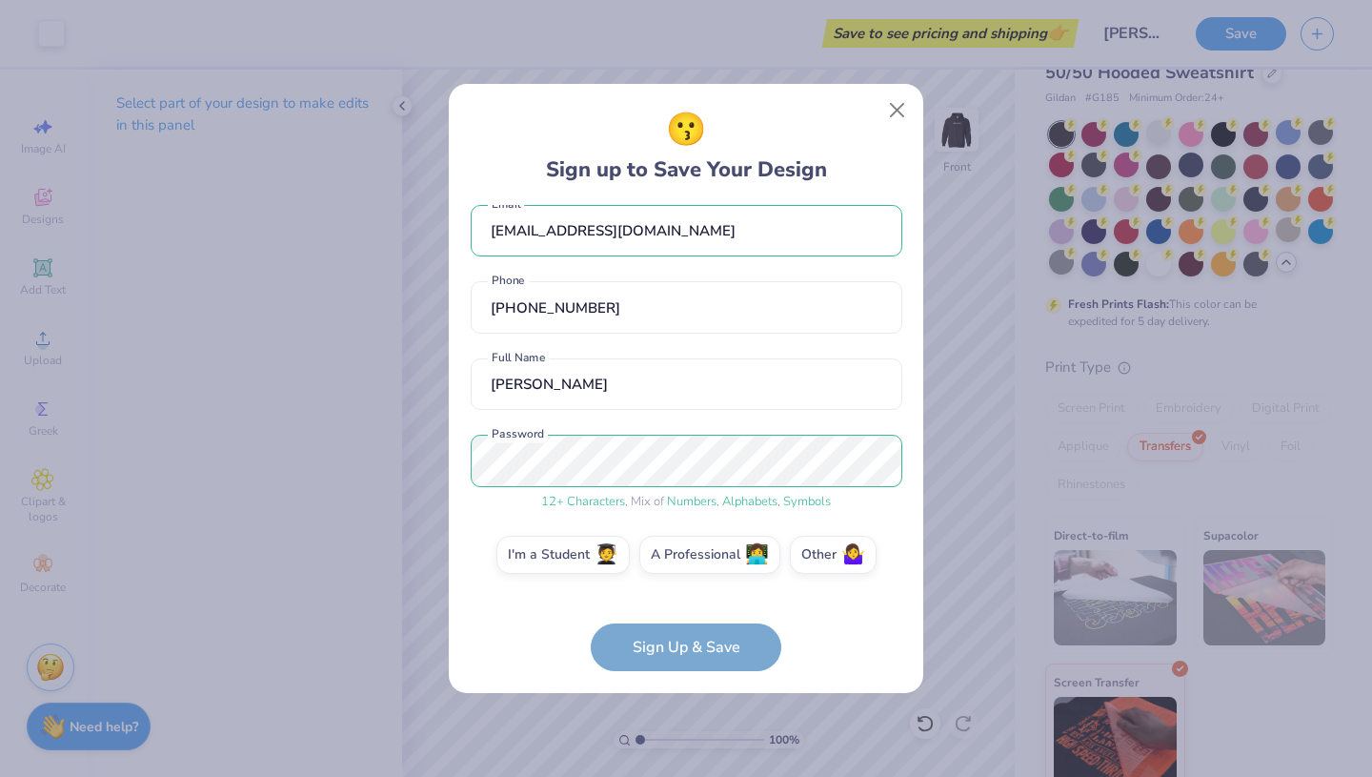
click at [676, 666] on form "madison@cocomariehair.com Email (720) 822-9211 Phone madison rollins Full Name …" at bounding box center [687, 438] width 432 height 467
click at [713, 547] on label "A Professional 👩‍💻" at bounding box center [709, 552] width 141 height 38
click at [693, 573] on input "A Professional 👩‍💻" at bounding box center [686, 579] width 12 height 12
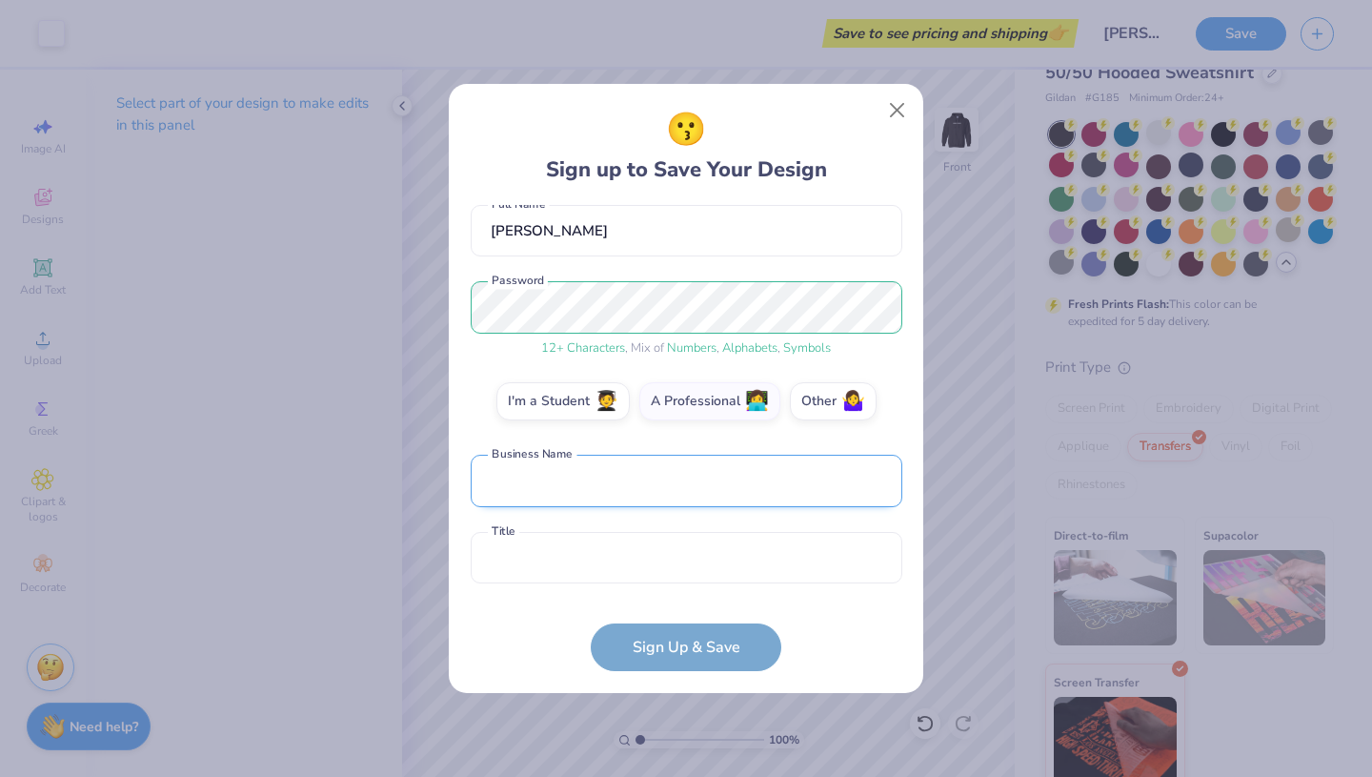
click at [697, 481] on input "text" at bounding box center [687, 480] width 432 height 52
type input "COCO MARIE SALON AND EXTENSIONS"
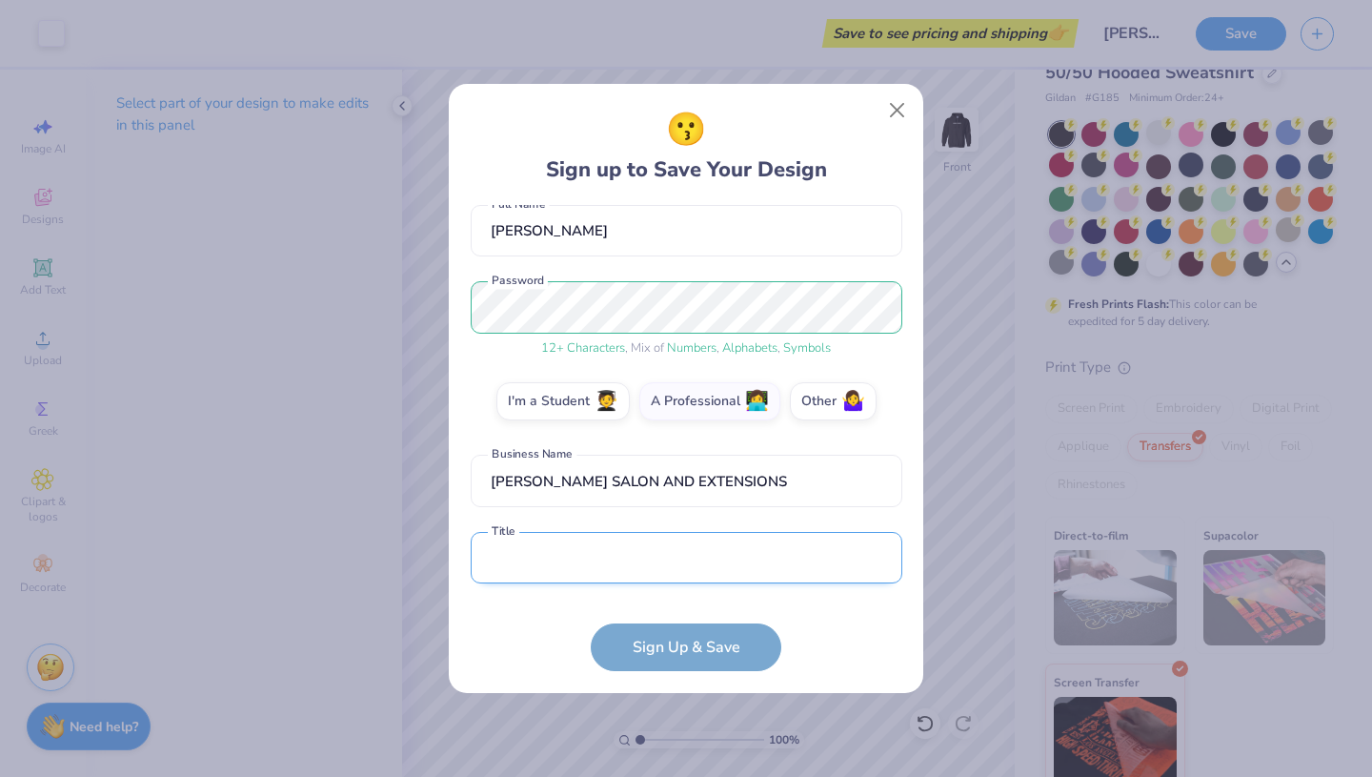
click at [691, 567] on input "text" at bounding box center [687, 558] width 432 height 52
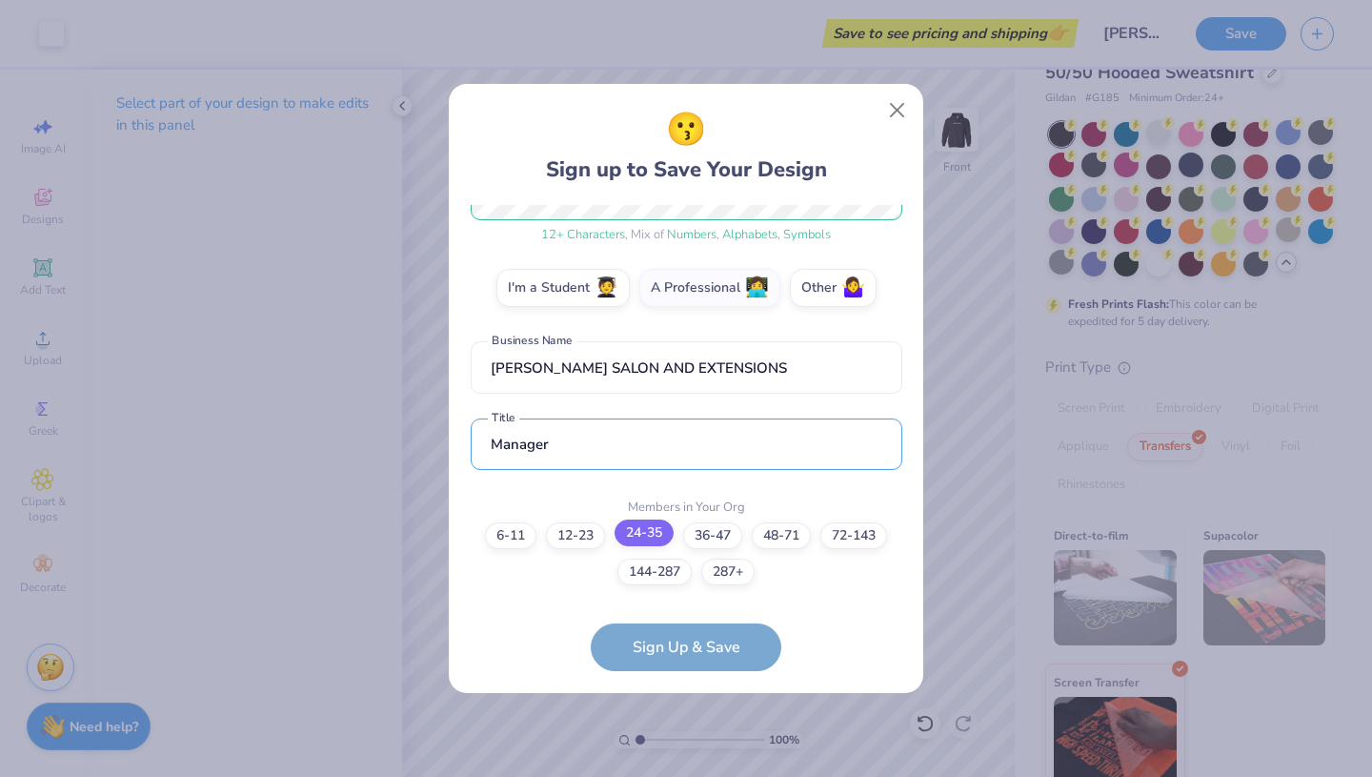
type input "Manager"
click at [647, 539] on label "24-35" at bounding box center [644, 532] width 59 height 27
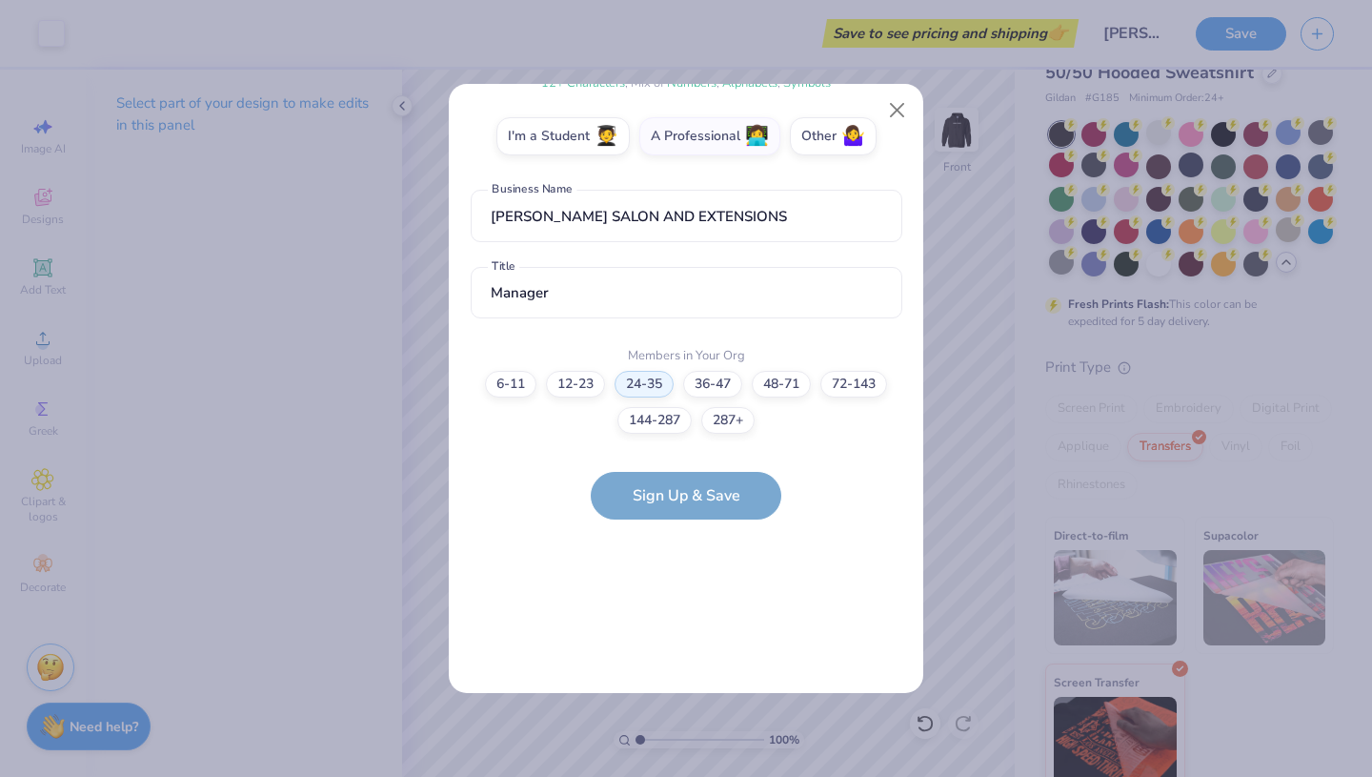
scroll to position [0, 0]
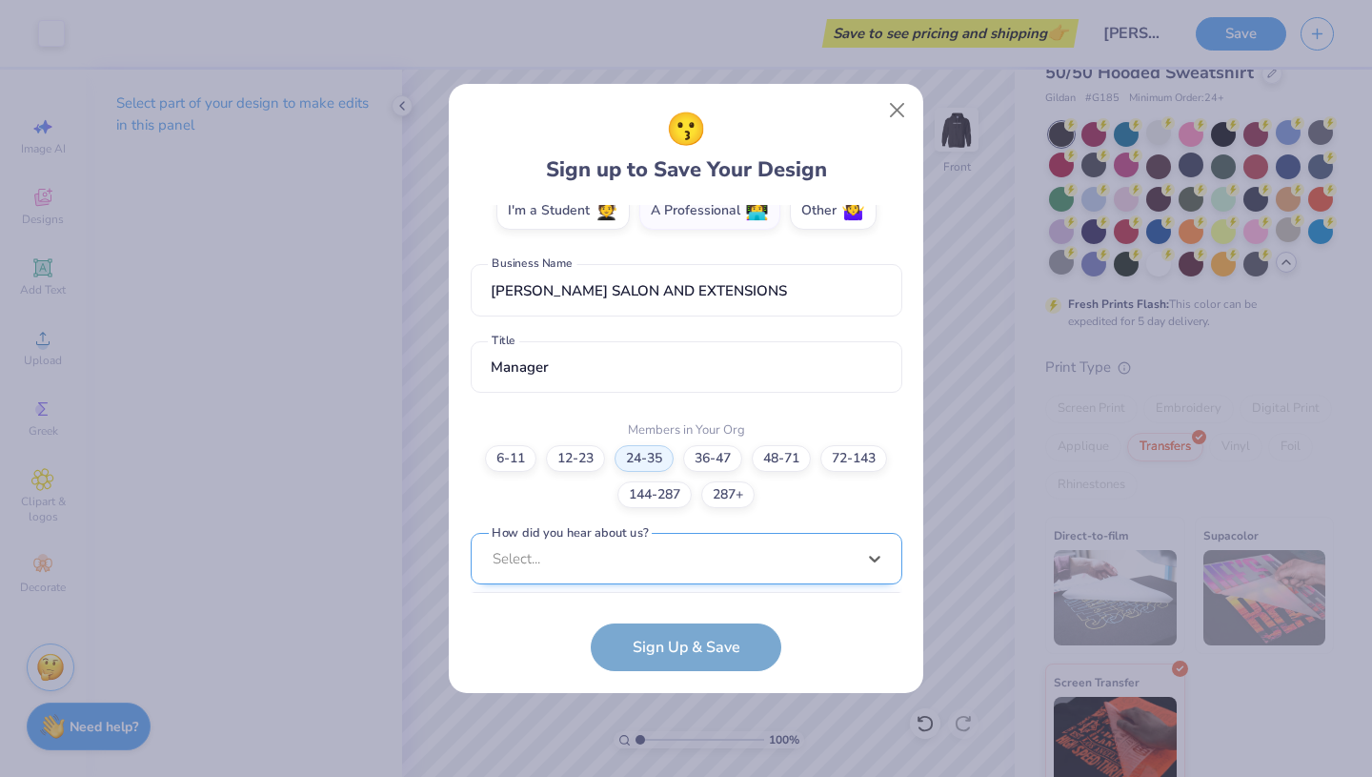
click at [689, 558] on div "option Word of Mouth focused, 8 of 15. 15 results available. Use Up and Down to…" at bounding box center [687, 707] width 432 height 348
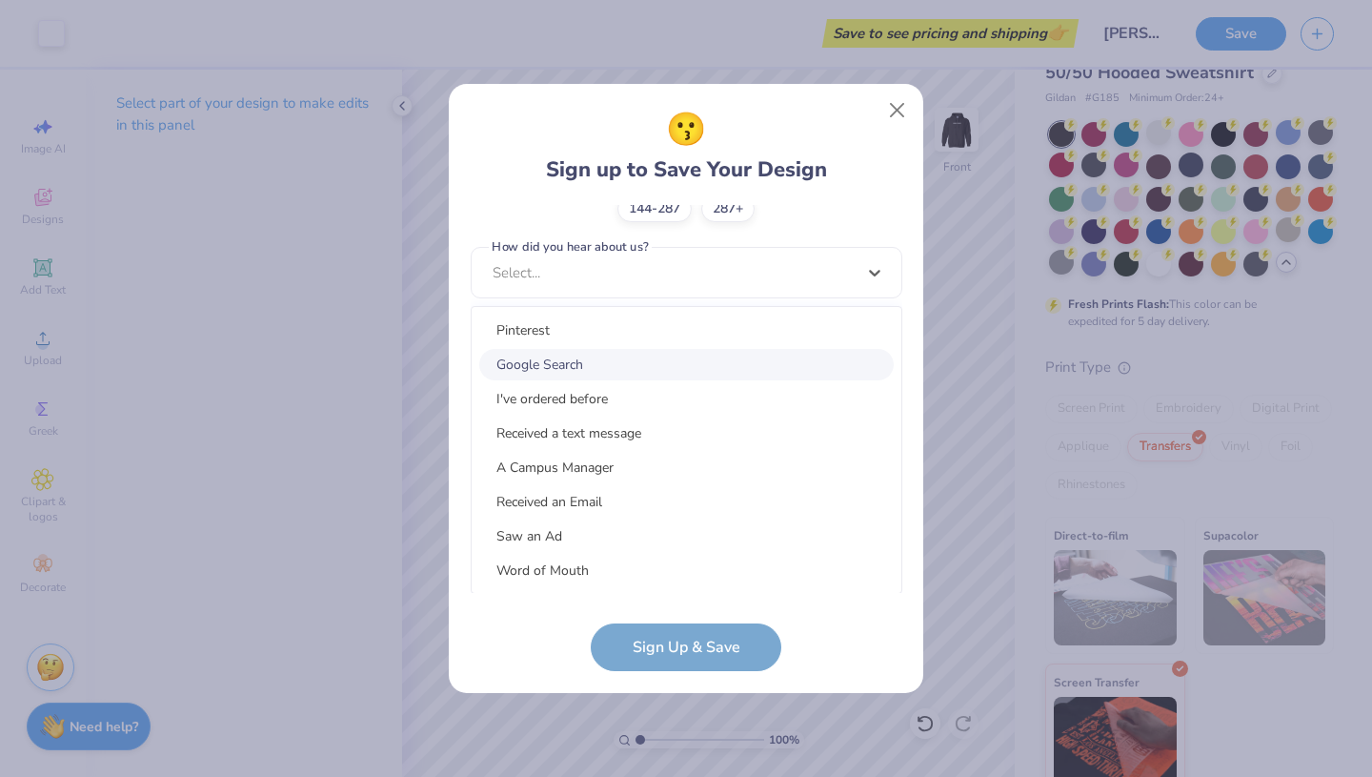
click at [679, 361] on div "Google Search" at bounding box center [686, 364] width 414 height 31
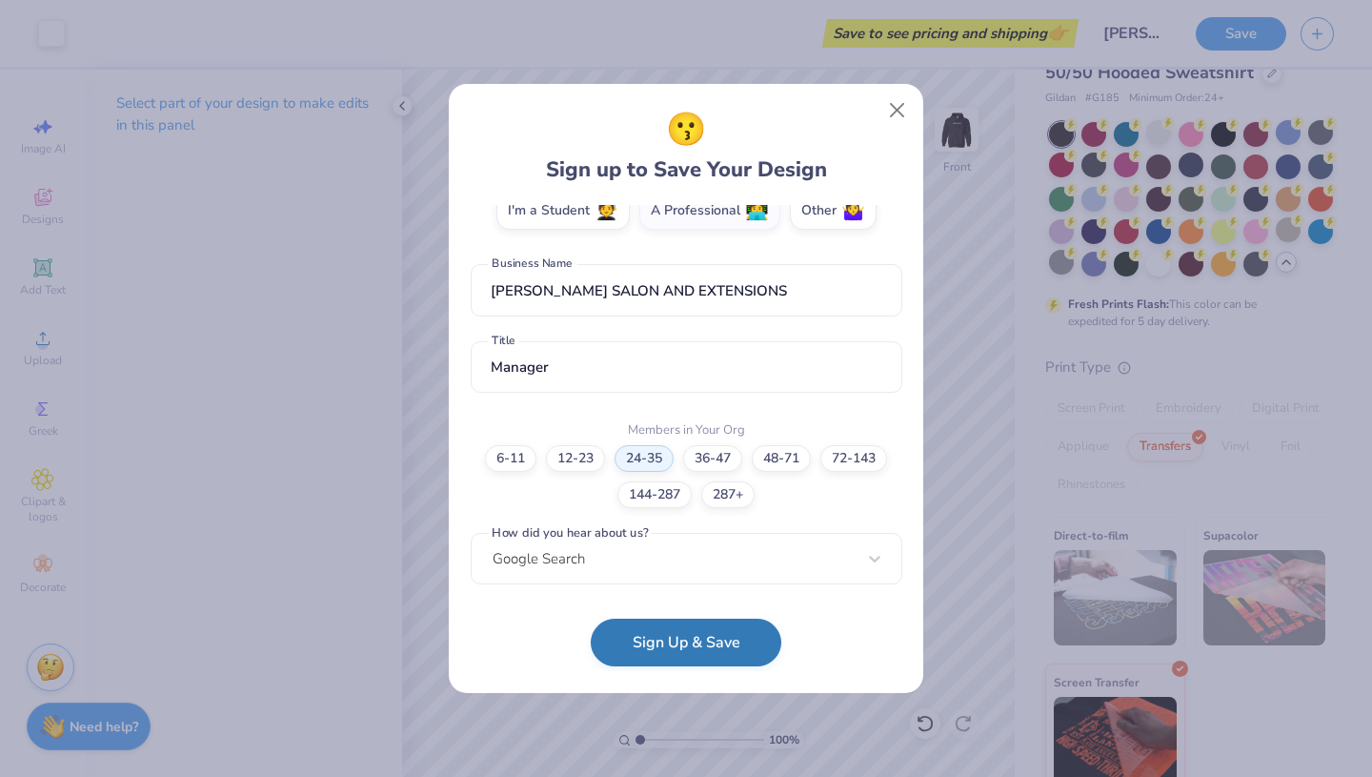
click at [688, 654] on button "Sign Up & Save" at bounding box center [686, 642] width 191 height 48
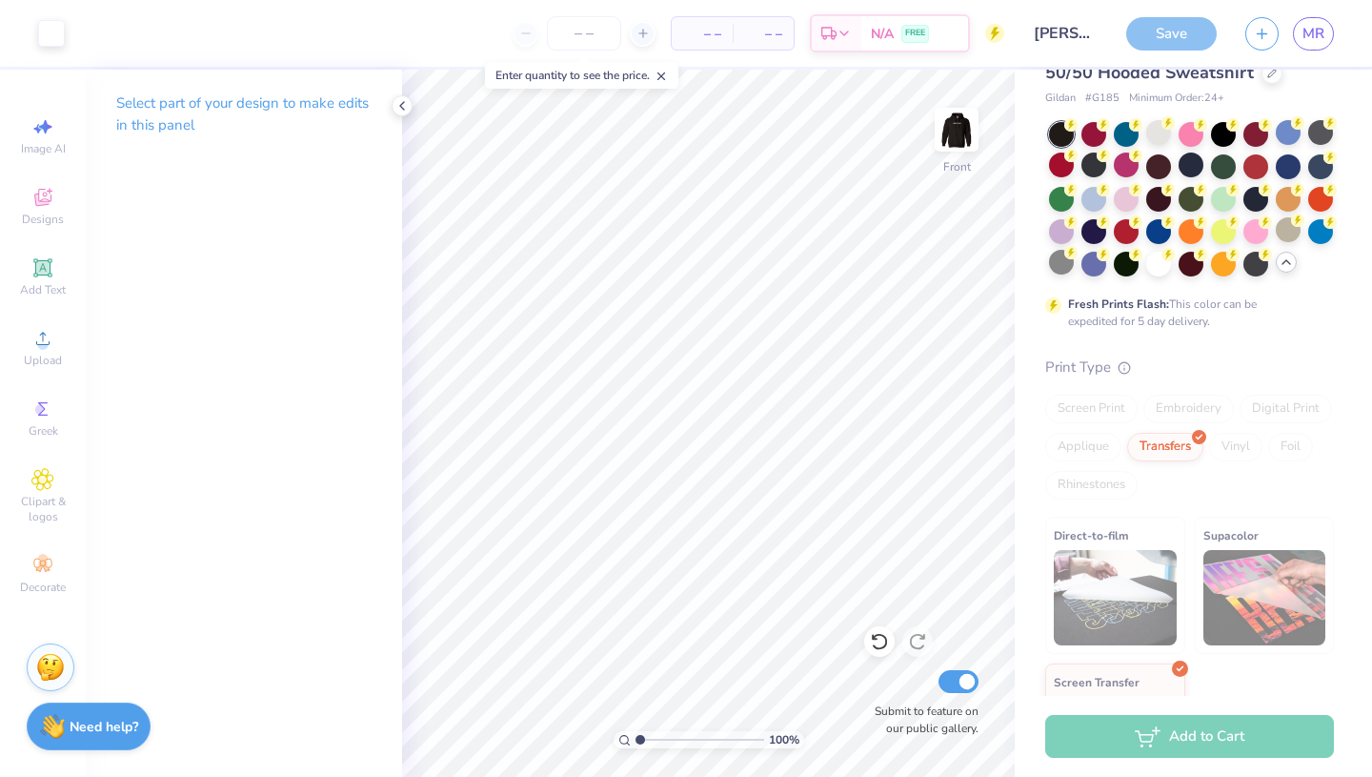
click at [1158, 35] on div "Save" at bounding box center [1171, 33] width 91 height 33
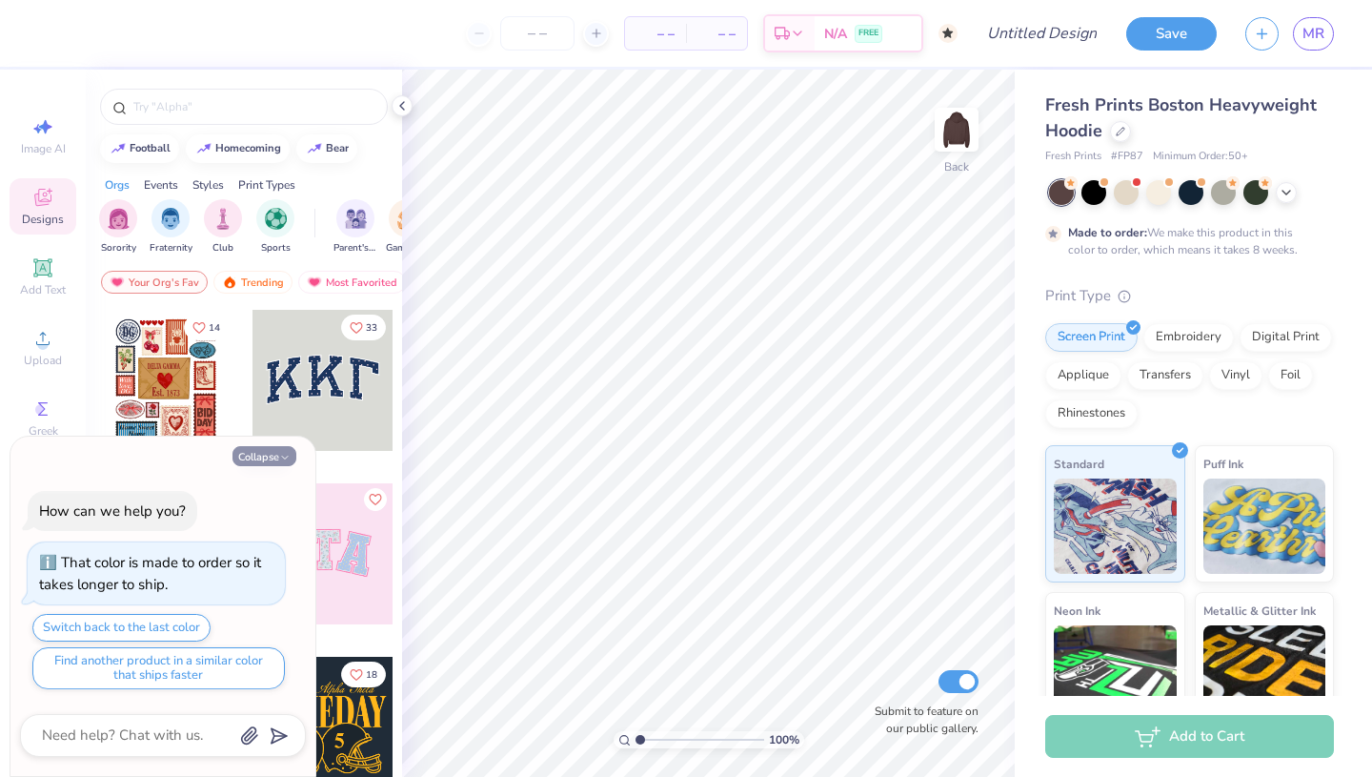
click at [250, 454] on button "Collapse" at bounding box center [264, 456] width 64 height 20
type textarea "x"
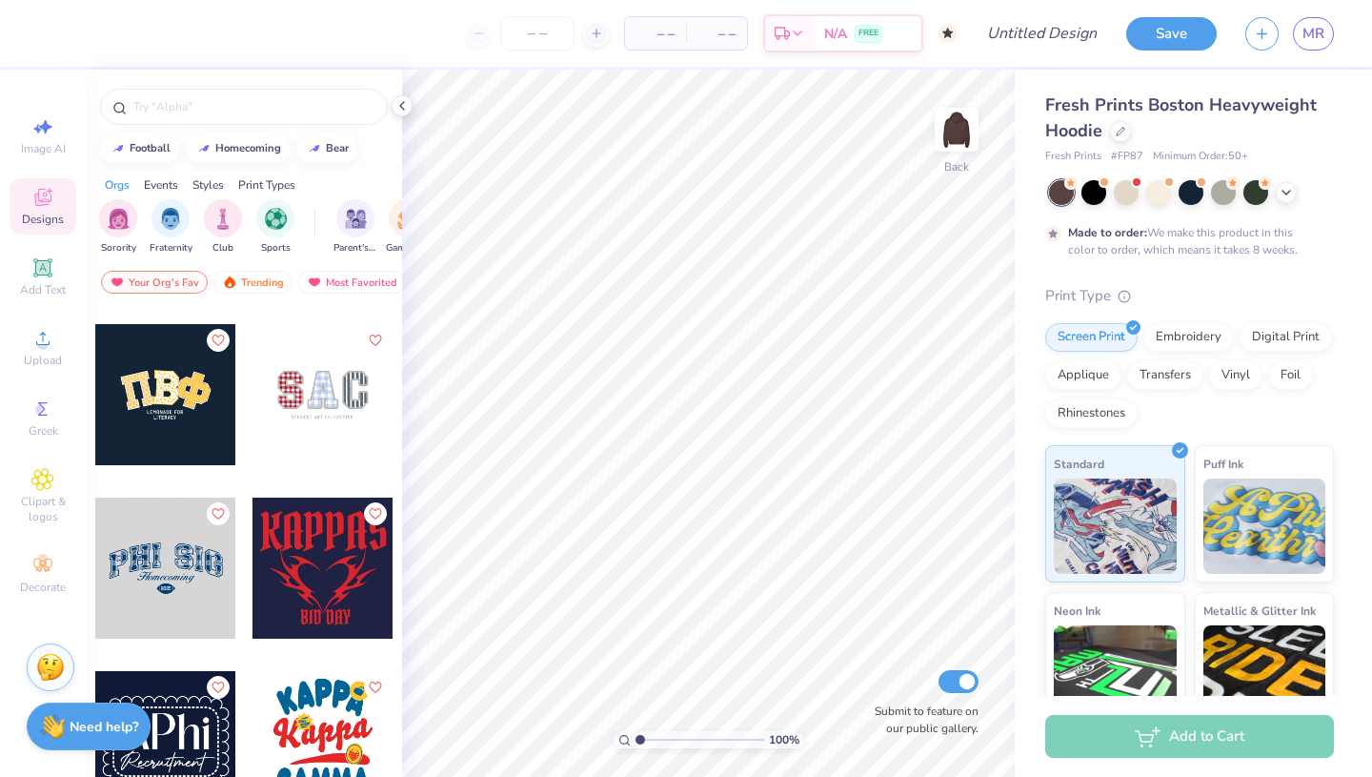
scroll to position [3159, 0]
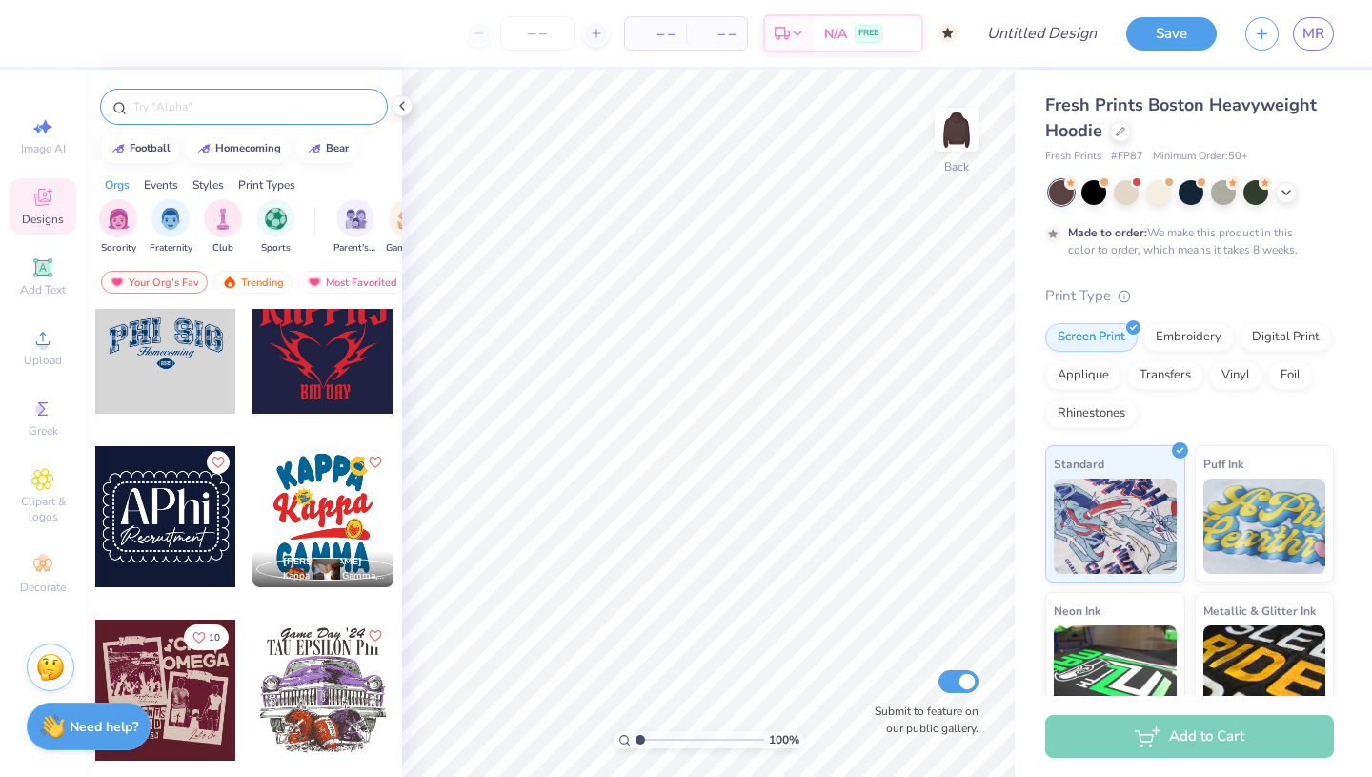
click at [264, 118] on div at bounding box center [244, 107] width 288 height 36
click at [252, 103] on input "text" at bounding box center [253, 106] width 244 height 19
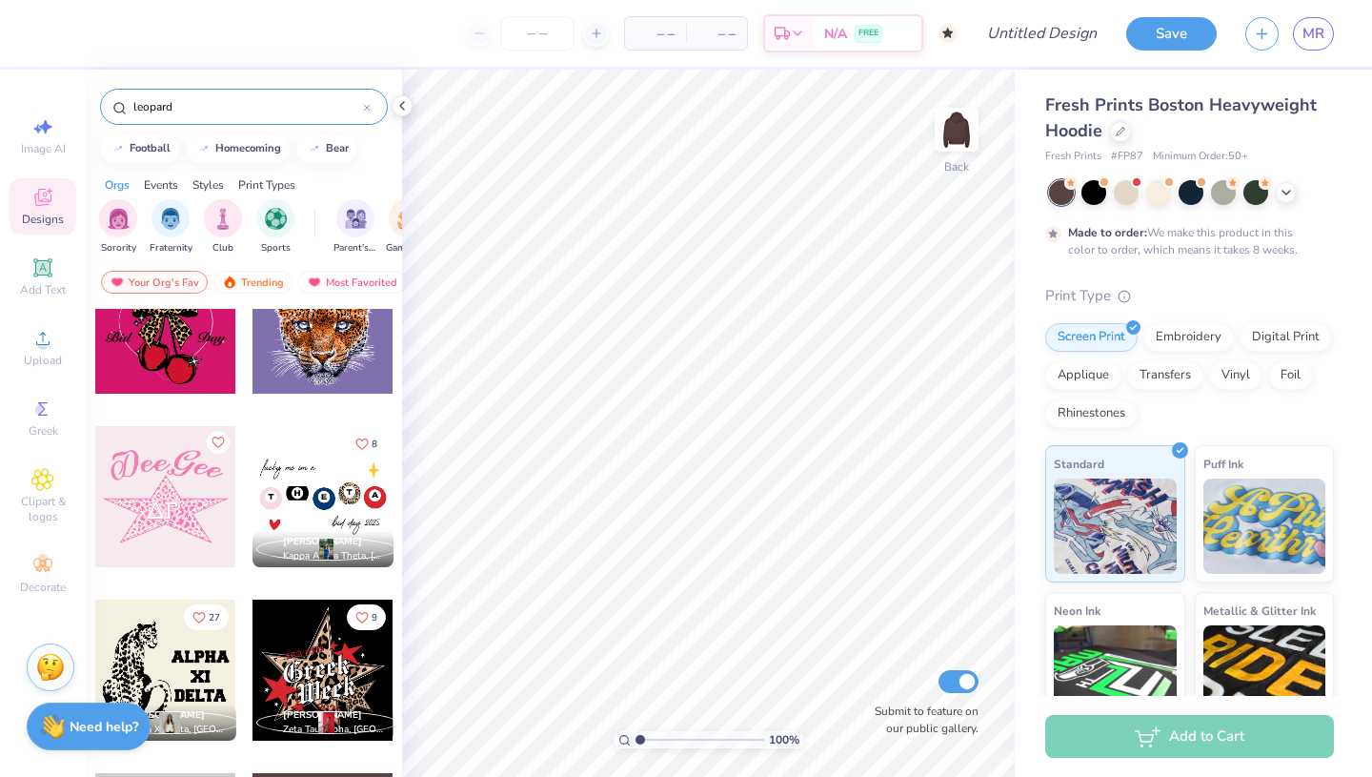
scroll to position [1195, 0]
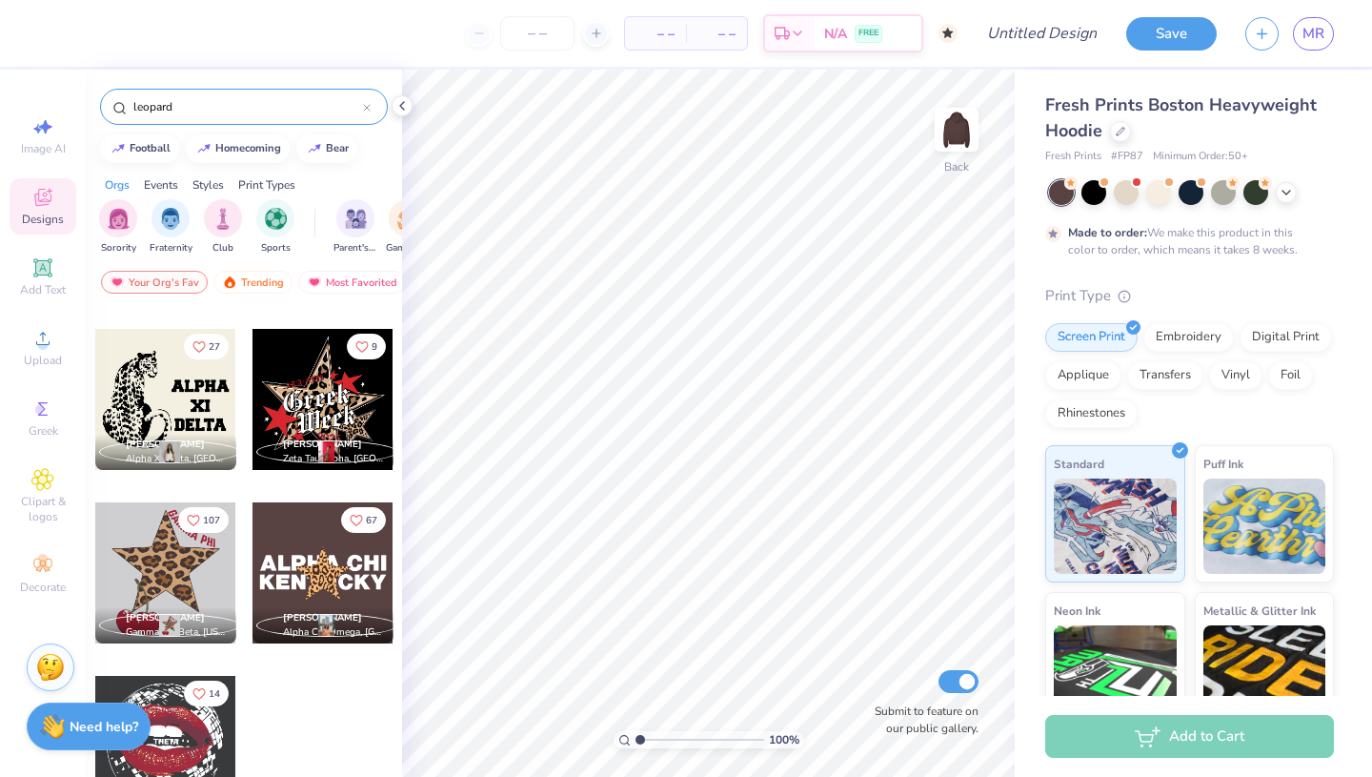
type input "leopard"
click at [342, 572] on div at bounding box center [322, 572] width 141 height 141
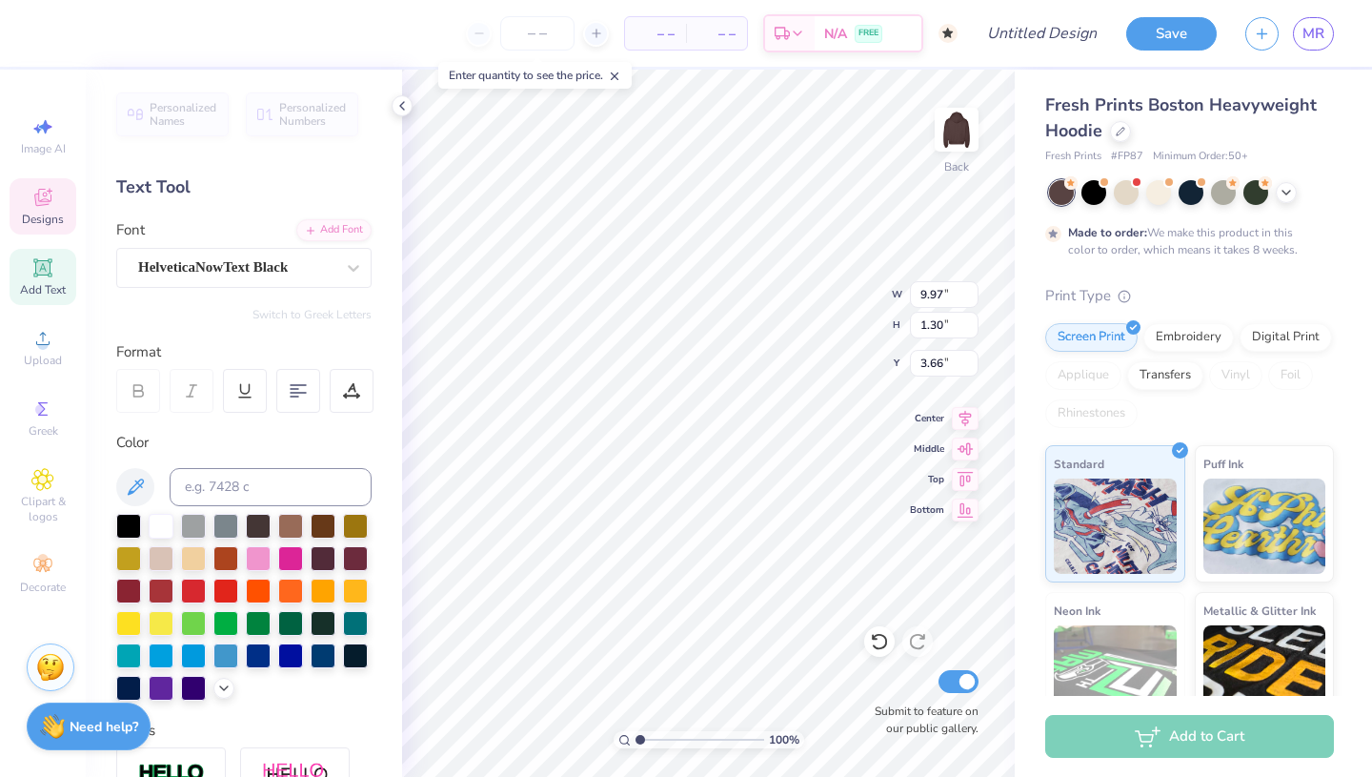
scroll to position [0, 0]
type textarea "A"
type textarea "coco coco"
type input "10.00"
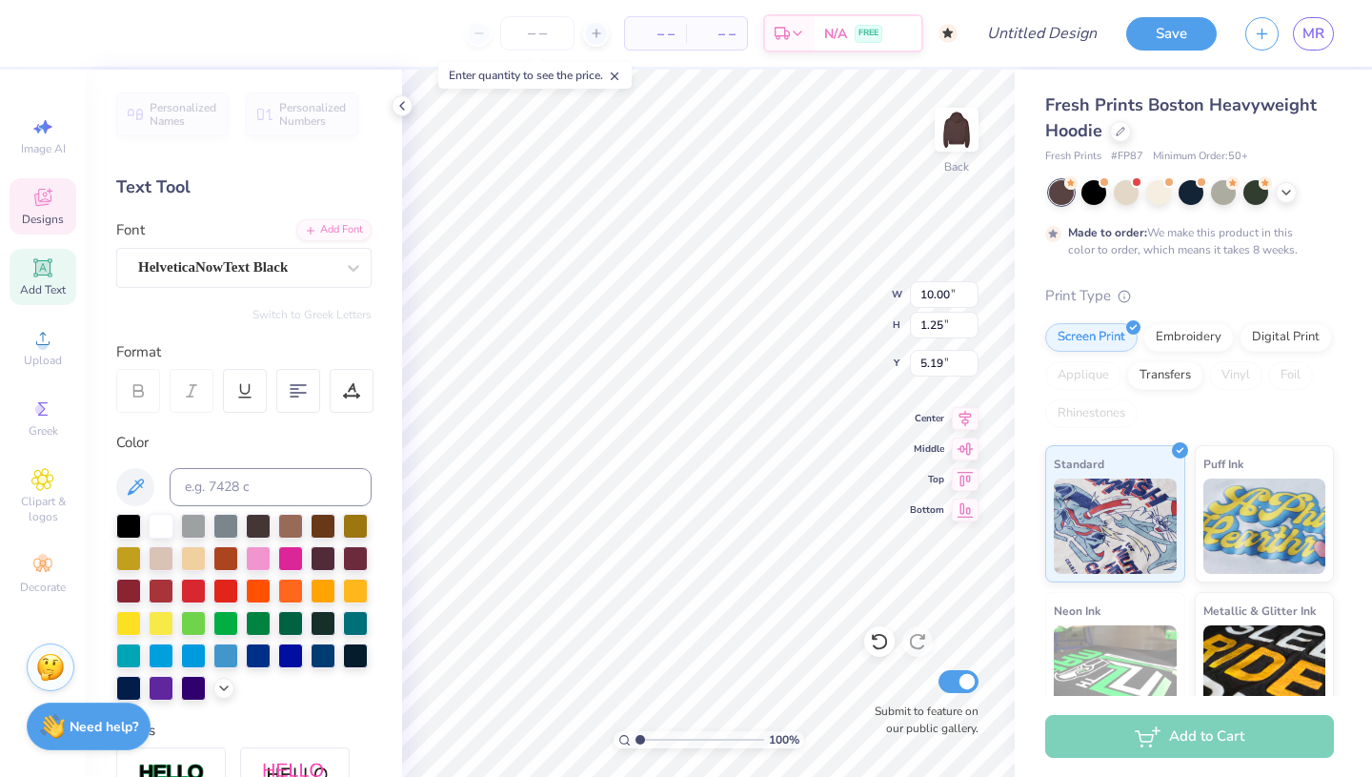
type input "1.25"
type input "5.19"
type textarea "b"
type textarea "BABE BABE"
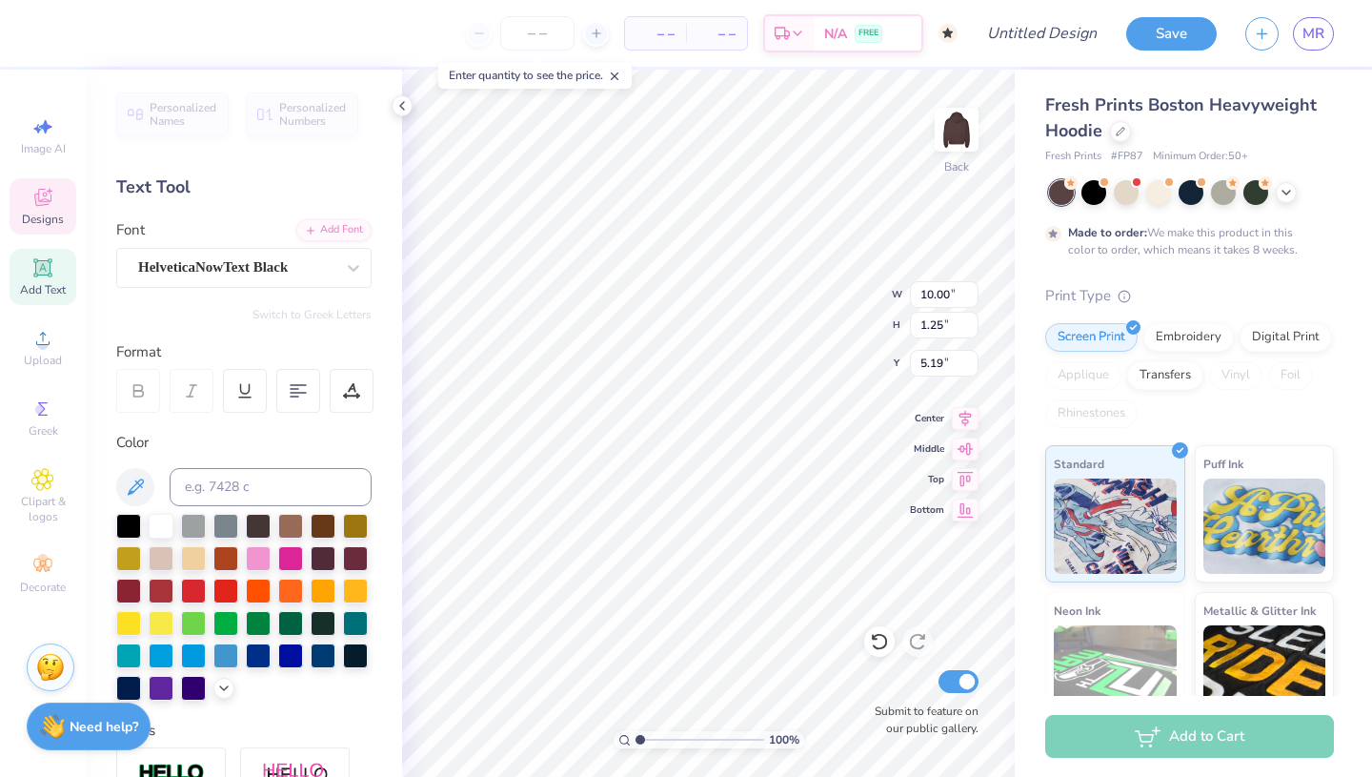
scroll to position [0, 3]
type input "4.43"
type input "4.21"
type input "3.00"
click at [970, 358] on input "4.21" at bounding box center [944, 363] width 69 height 27
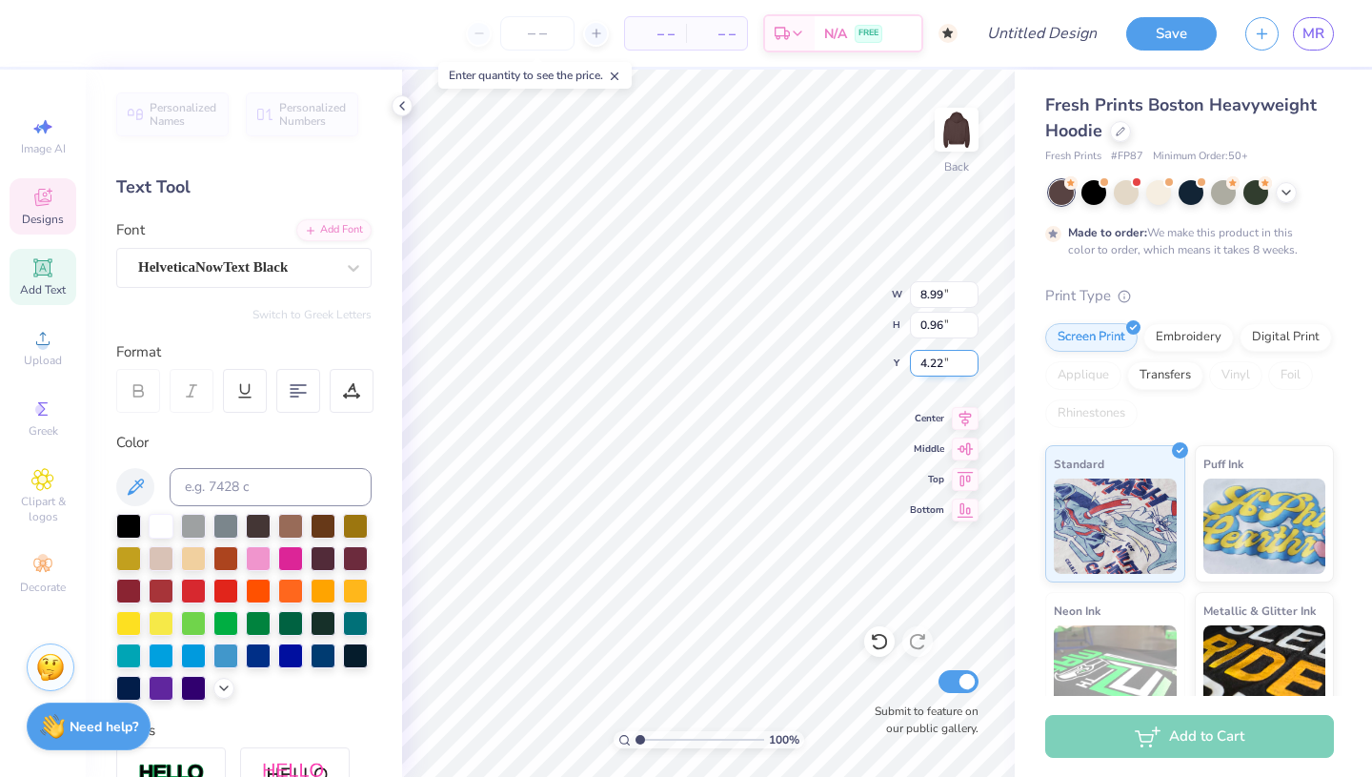
click at [970, 358] on input "4.22" at bounding box center [944, 363] width 69 height 27
click at [970, 358] on input "4.23" at bounding box center [944, 363] width 69 height 27
type input "4.24"
click at [970, 358] on input "4.24" at bounding box center [944, 363] width 69 height 27
type input "10.71"
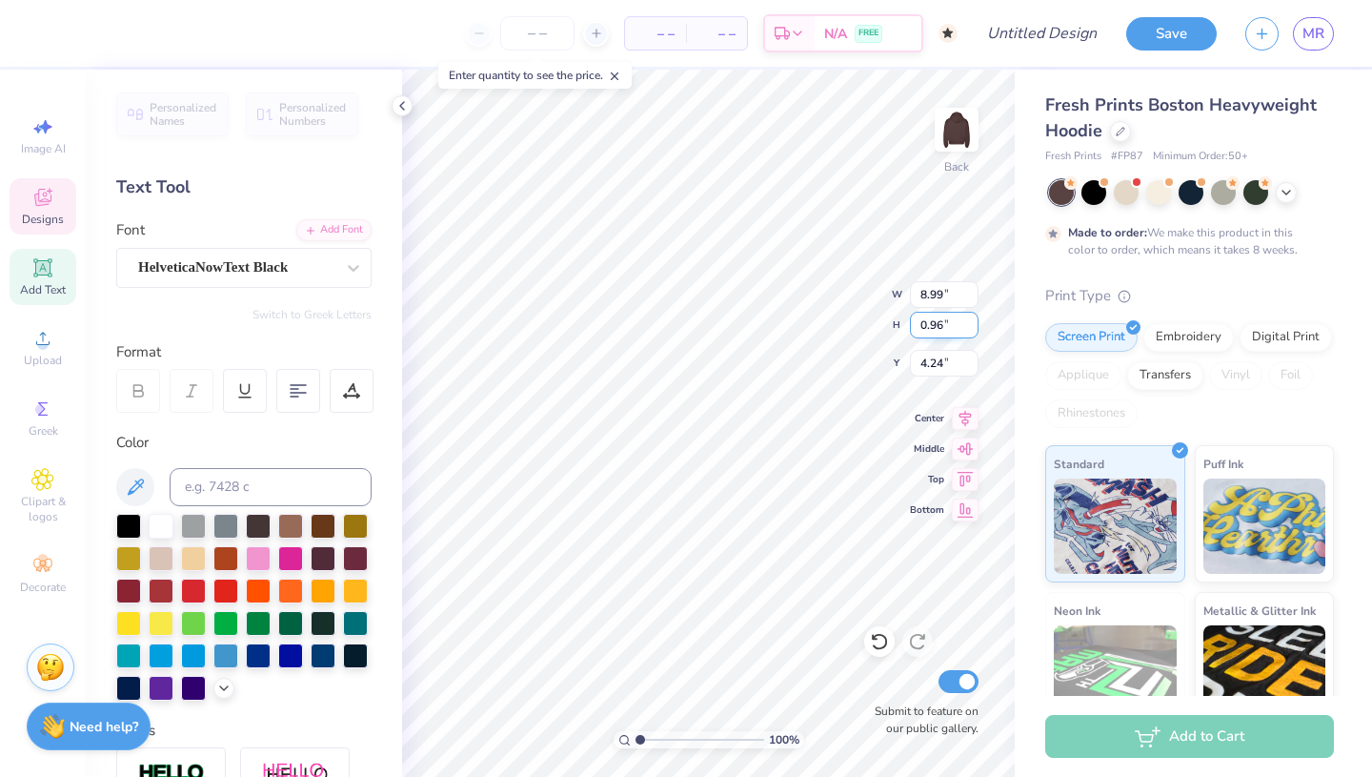
type input "1.15"
type input "4.01"
type input "11.51"
type input "1.23"
type input "3.93"
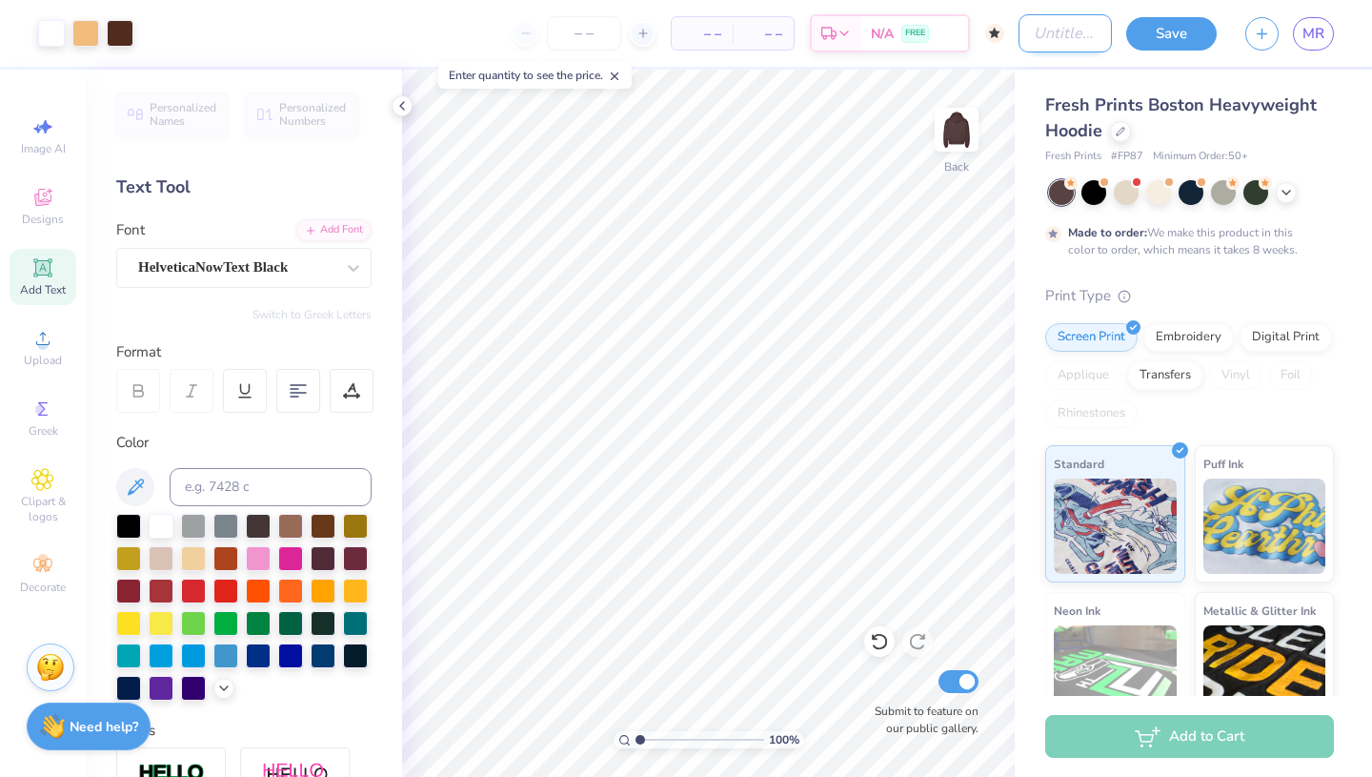
click at [1069, 43] on input "Design Title" at bounding box center [1065, 33] width 93 height 38
type input "CHEETA"
click at [1158, 37] on button "Save" at bounding box center [1171, 30] width 91 height 33
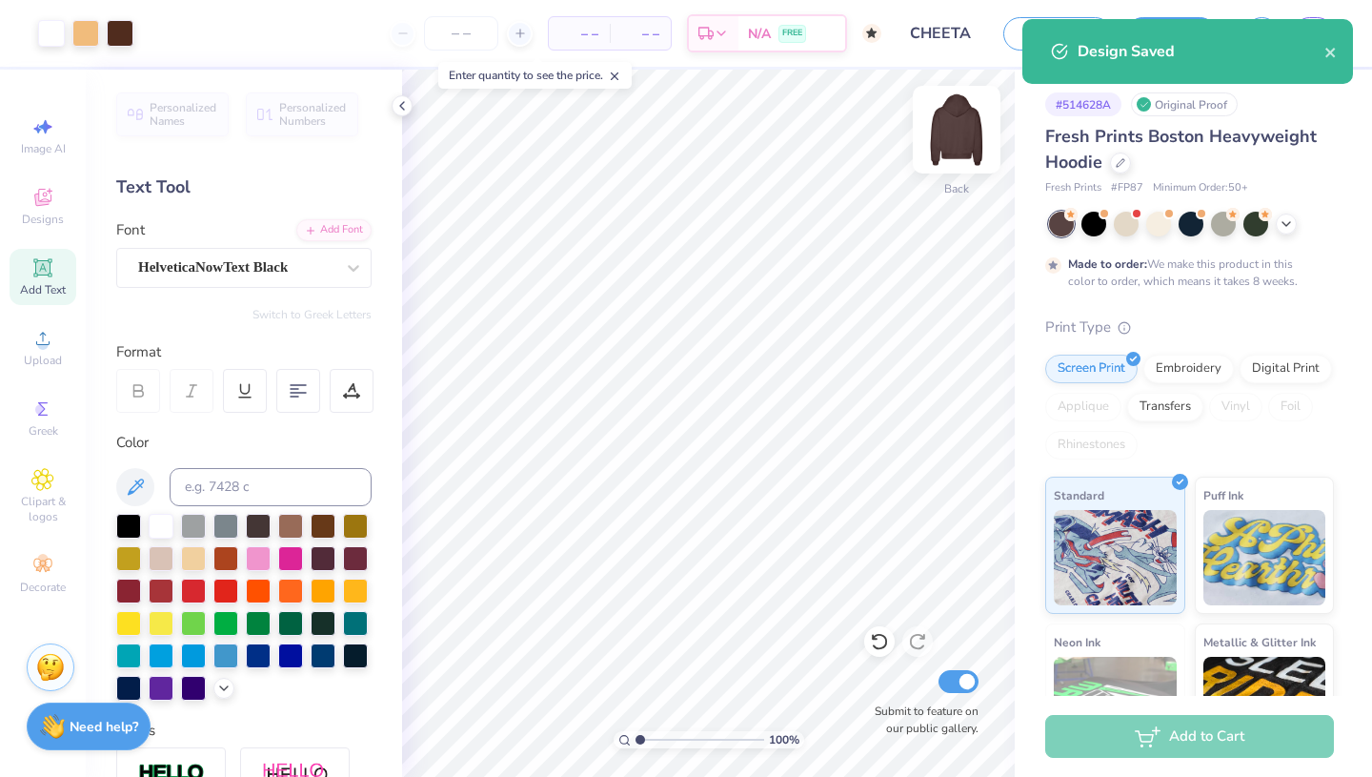
click at [965, 151] on img at bounding box center [956, 129] width 76 height 76
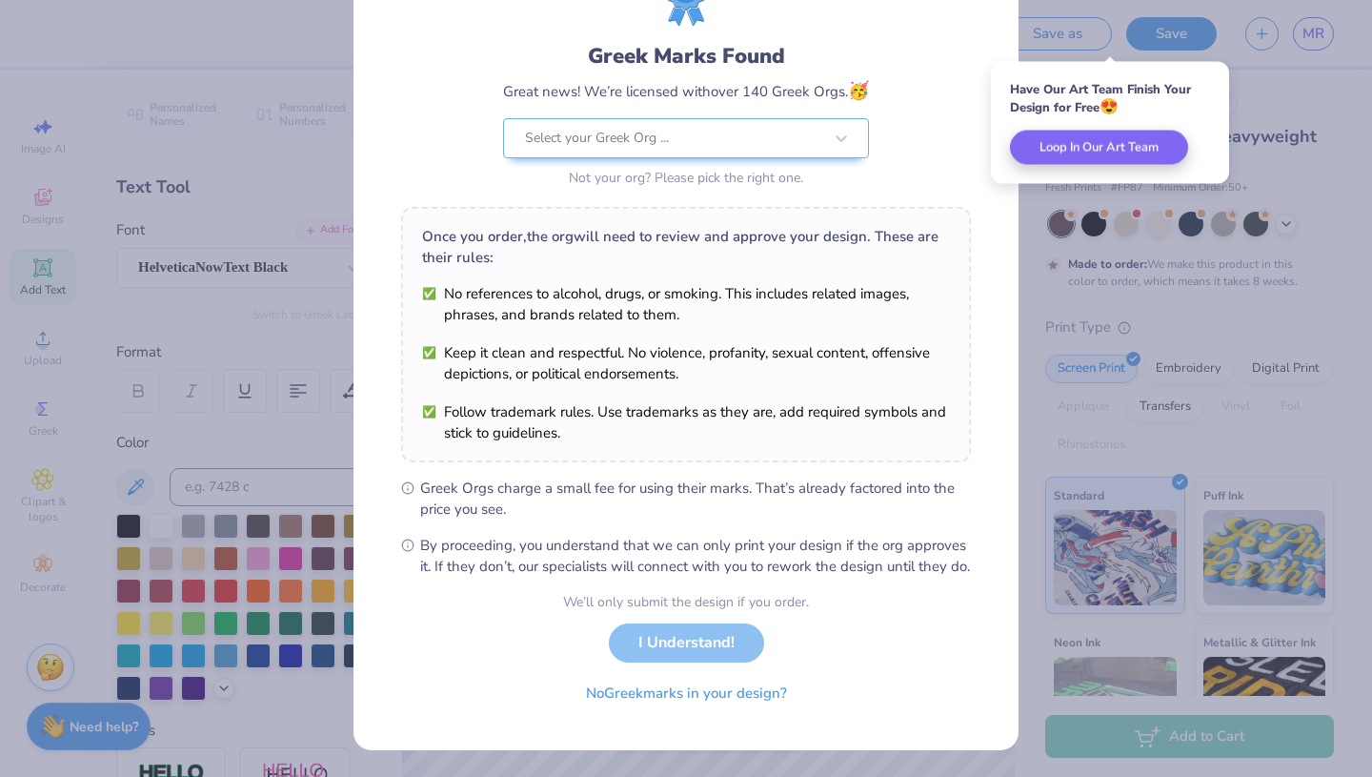
scroll to position [105, 0]
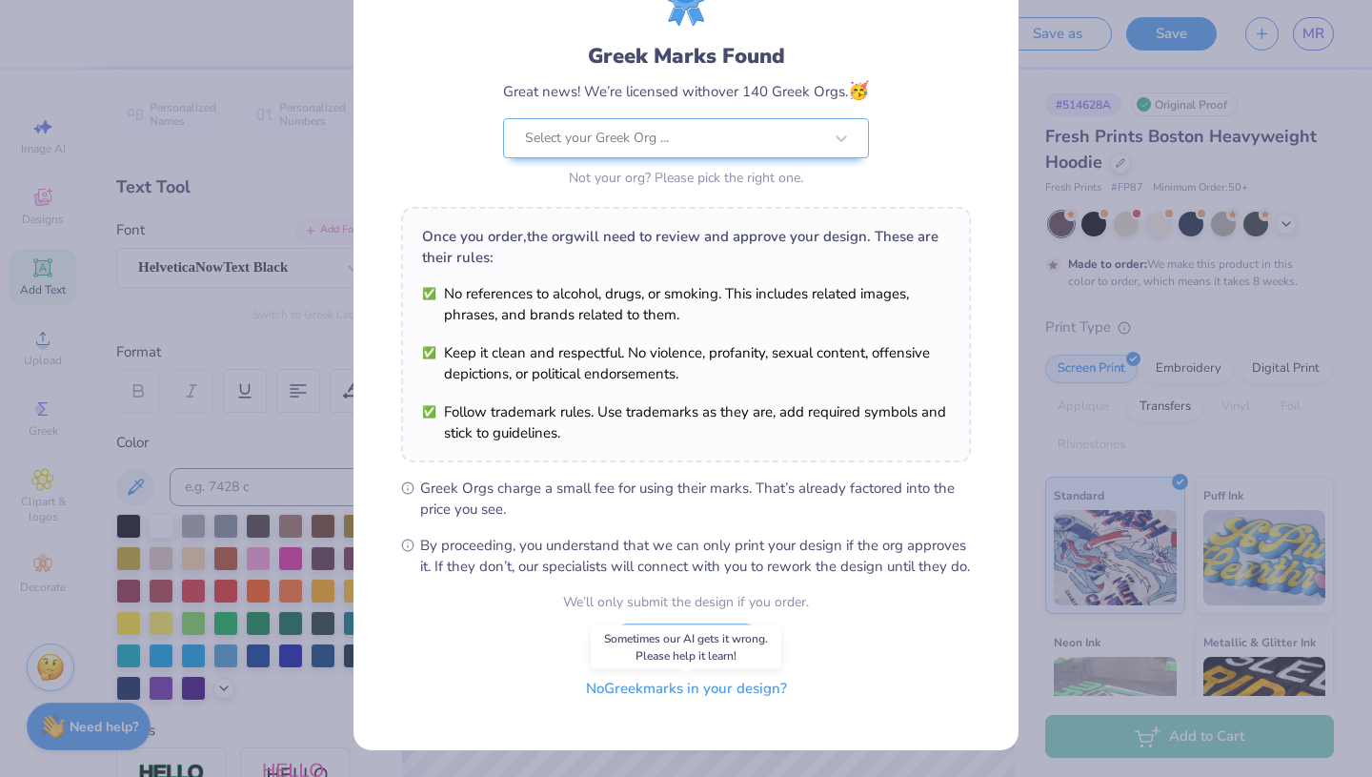
click at [664, 699] on button "No Greek marks in your design?" at bounding box center [686, 688] width 233 height 39
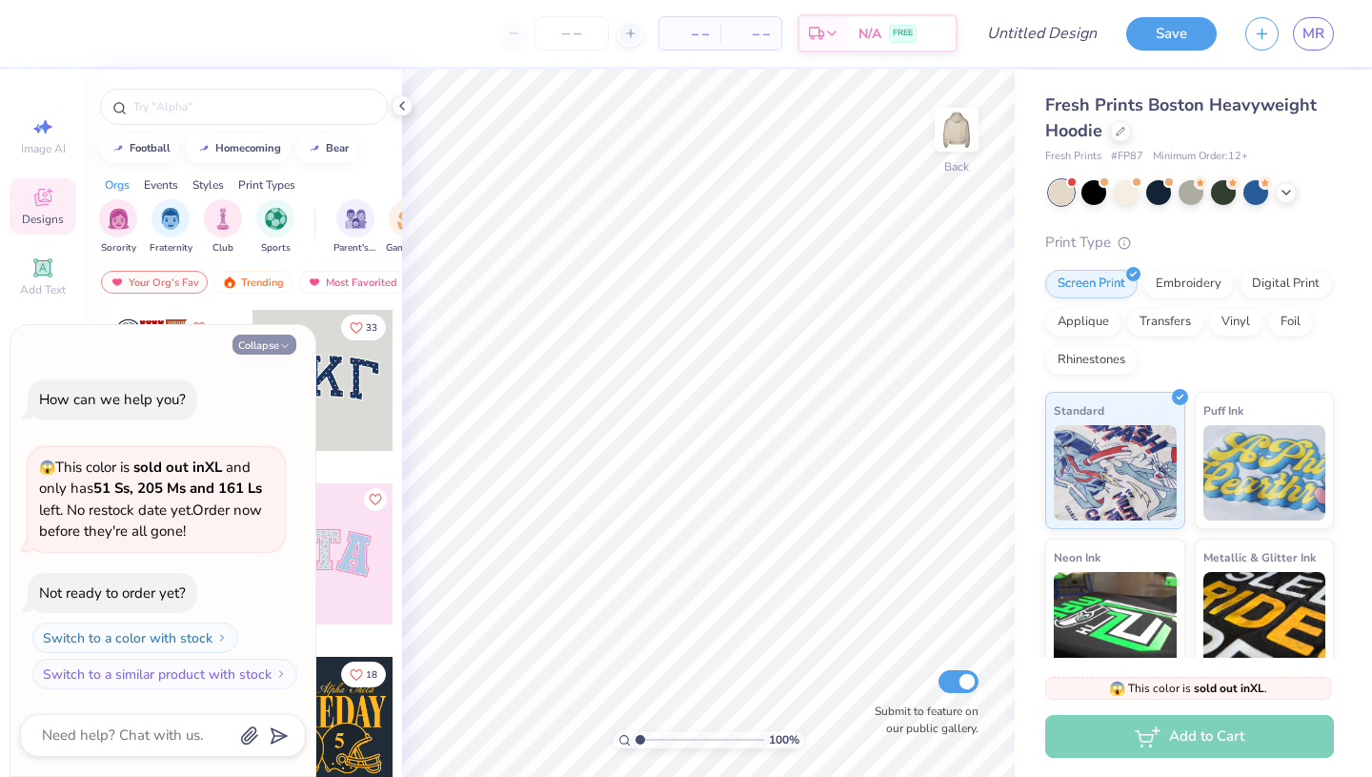
click at [264, 336] on button "Collapse" at bounding box center [264, 344] width 64 height 20
type textarea "x"
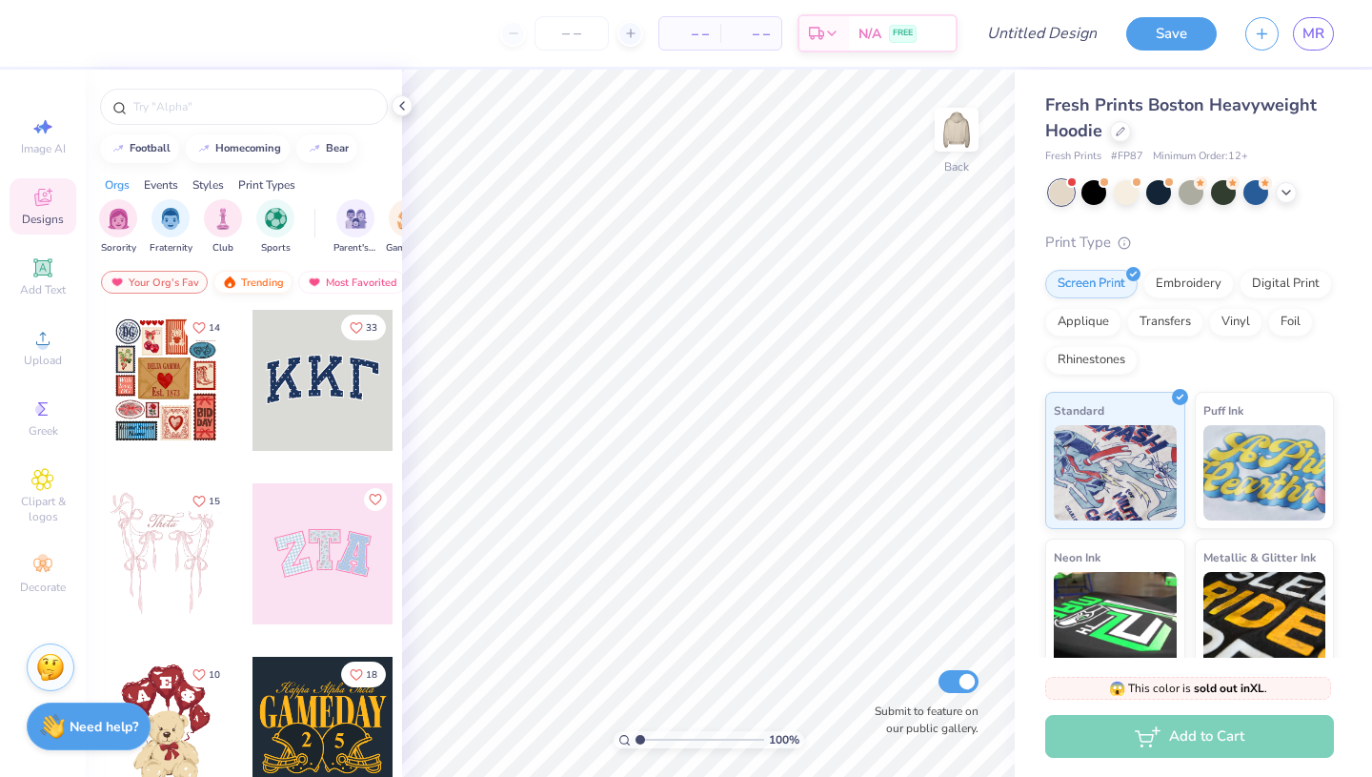
click at [256, 275] on div "Trending" at bounding box center [252, 282] width 79 height 23
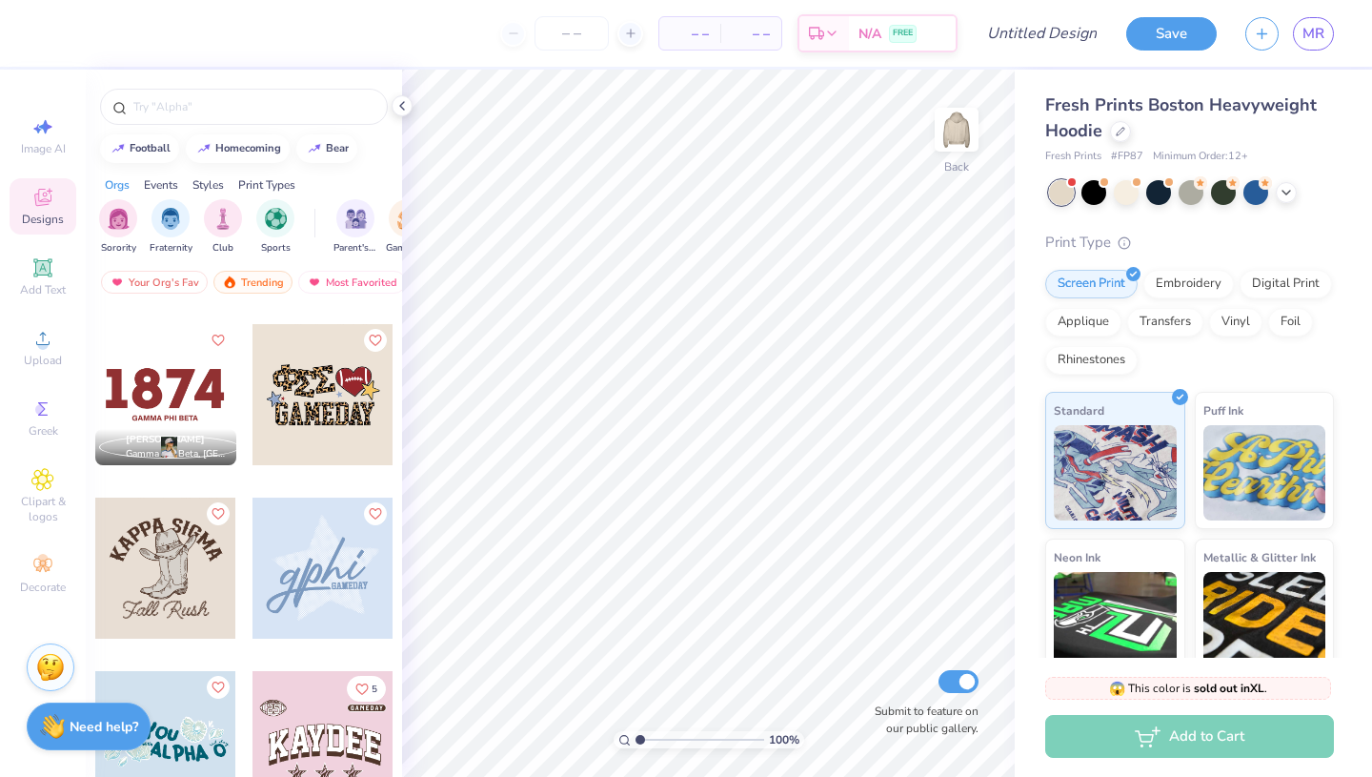
scroll to position [7982, 0]
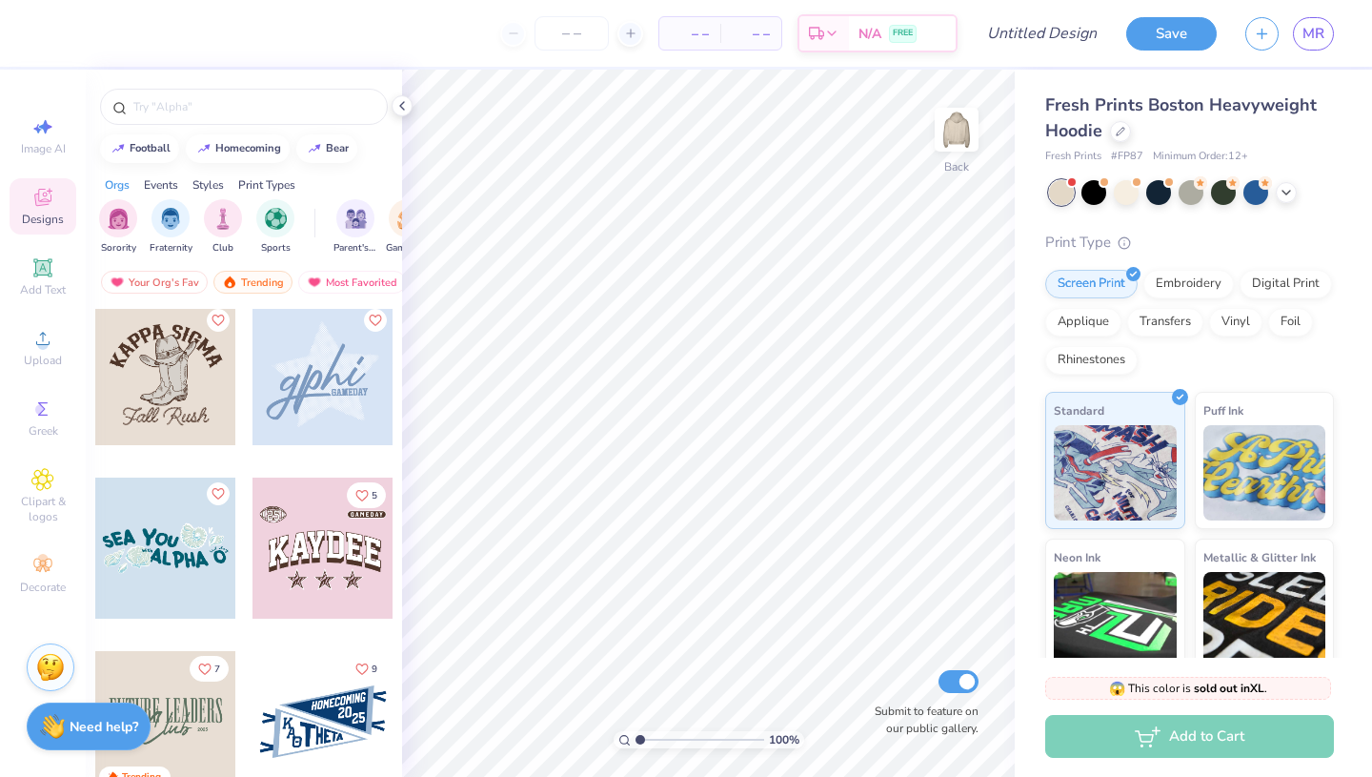
click at [325, 395] on div at bounding box center [322, 374] width 141 height 141
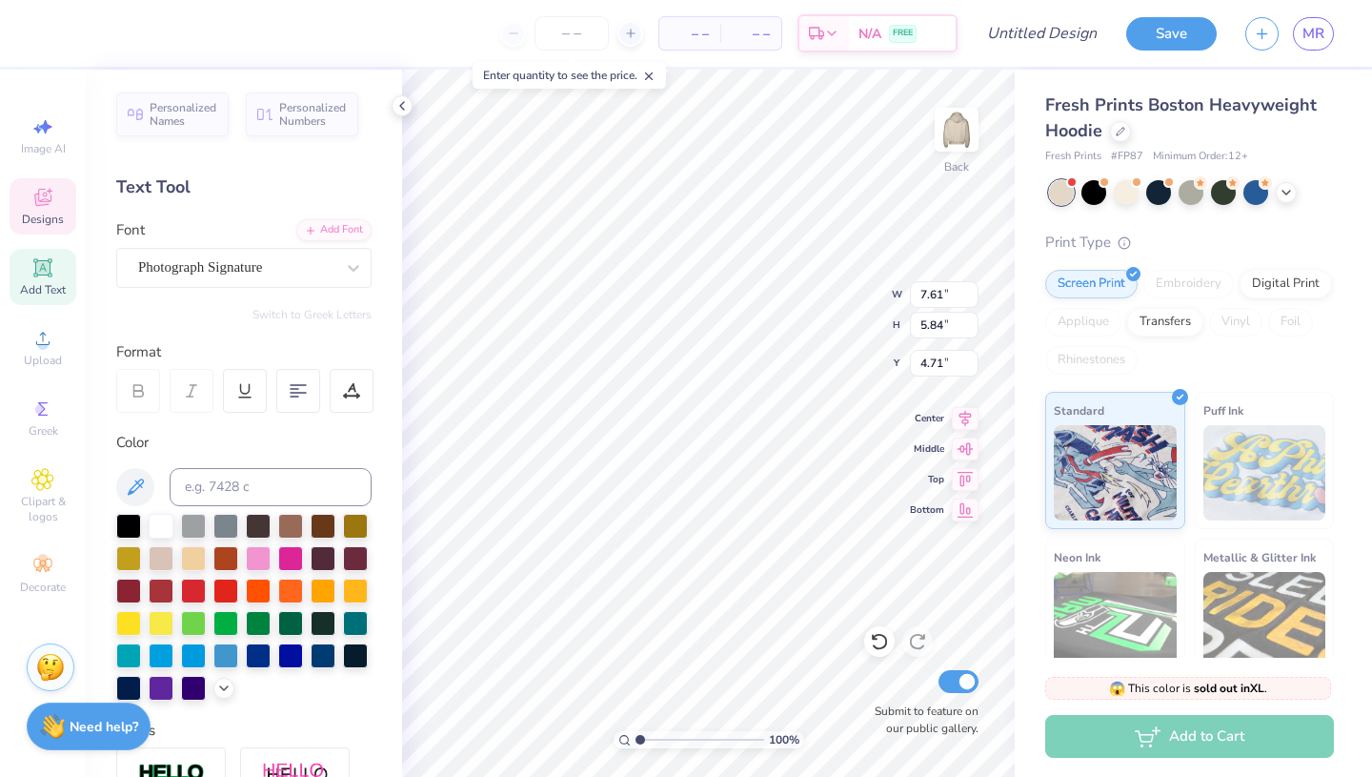
scroll to position [0, 0]
type textarea "g"
type textarea "C"
type textarea "coco"
click at [294, 527] on div at bounding box center [290, 524] width 25 height 25
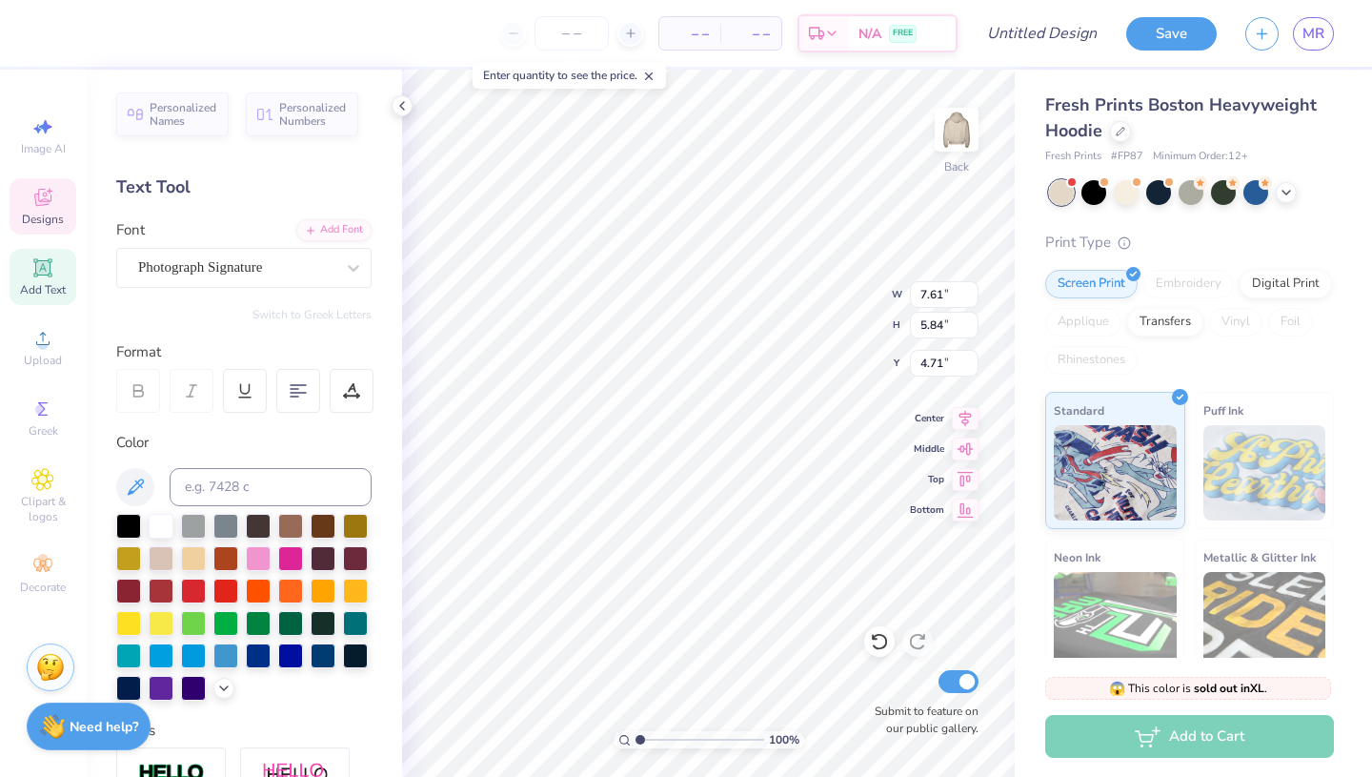
click at [338, 520] on div at bounding box center [243, 607] width 255 height 187
click at [329, 520] on div at bounding box center [323, 524] width 25 height 25
click at [168, 529] on div at bounding box center [161, 524] width 25 height 25
click at [294, 526] on div at bounding box center [290, 524] width 25 height 25
type input "2.75"
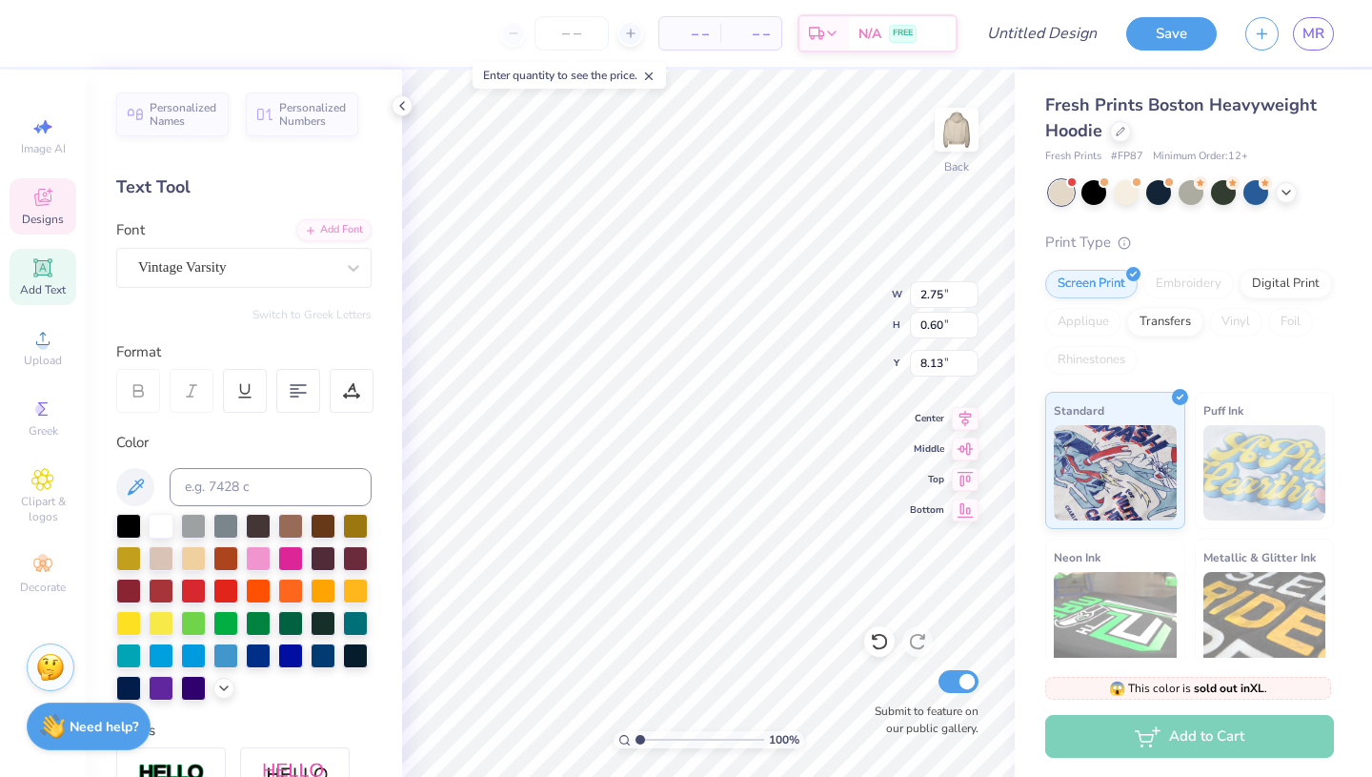
type input "0.60"
type input "8.13"
type textarea "G"
type textarea "b"
click at [406, 106] on icon at bounding box center [401, 105] width 15 height 15
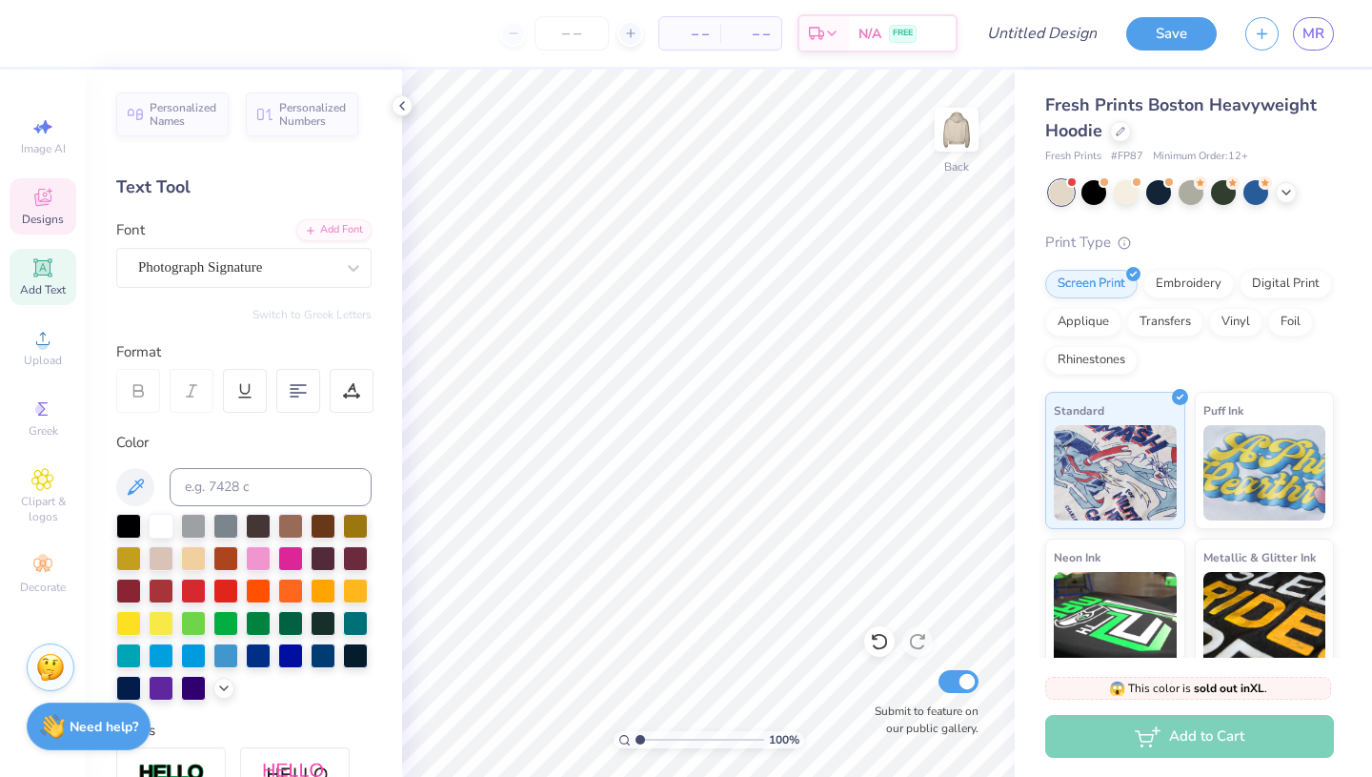
click at [61, 200] on div "Designs" at bounding box center [43, 206] width 67 height 56
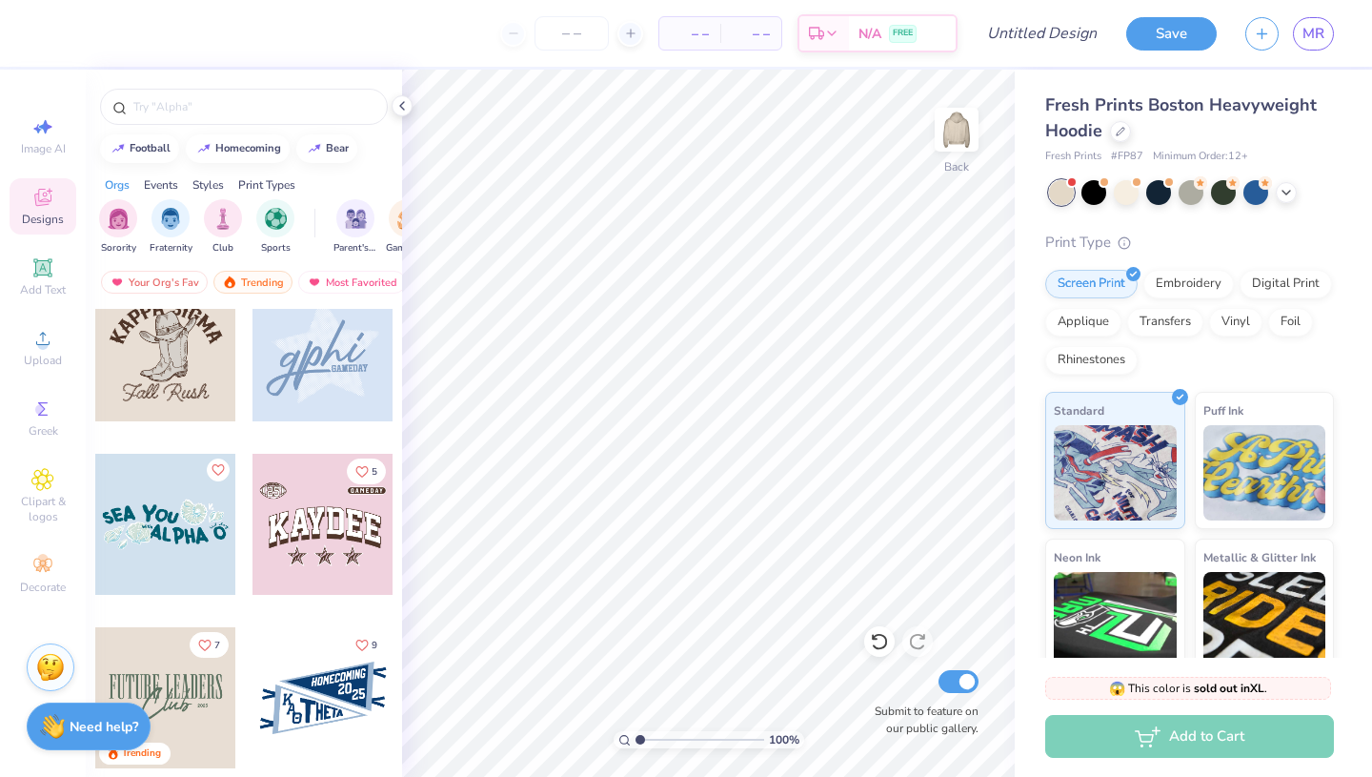
scroll to position [8264, 0]
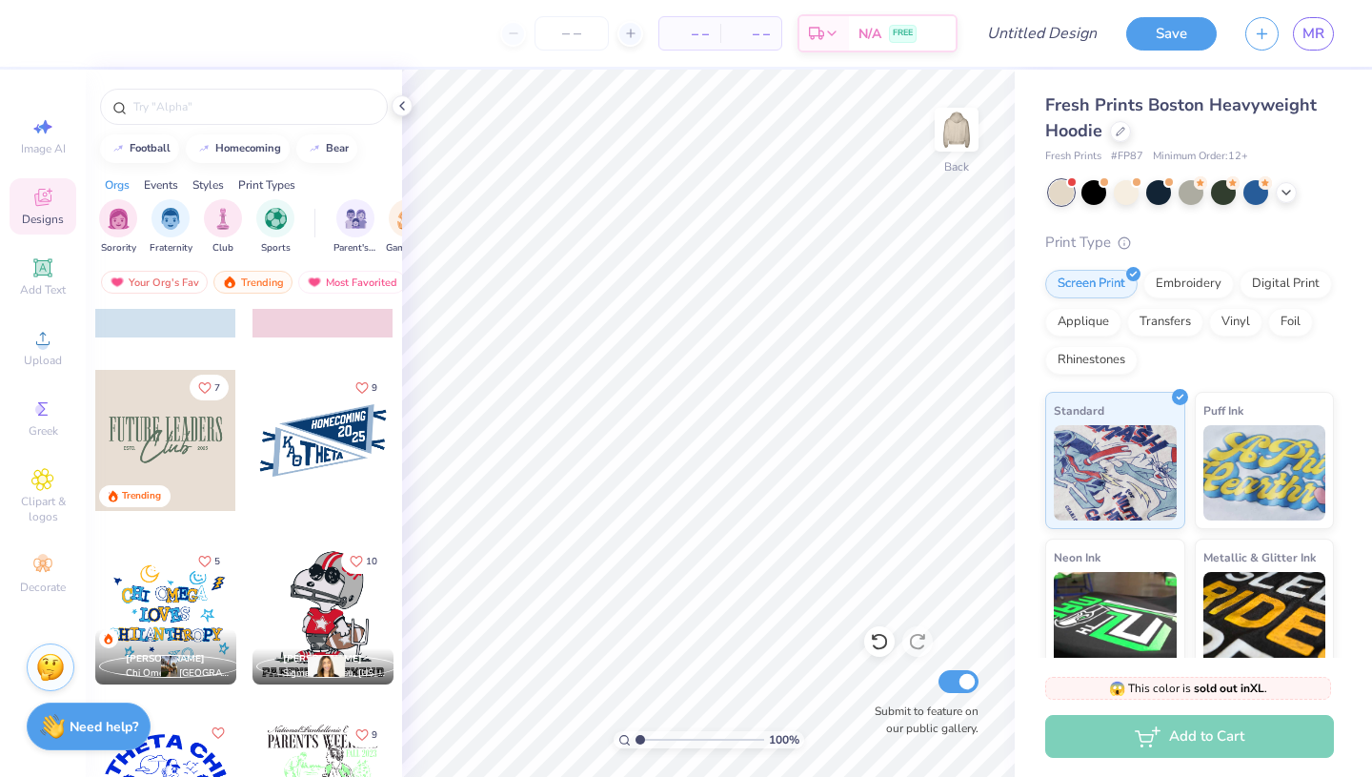
click at [186, 480] on div at bounding box center [165, 440] width 141 height 141
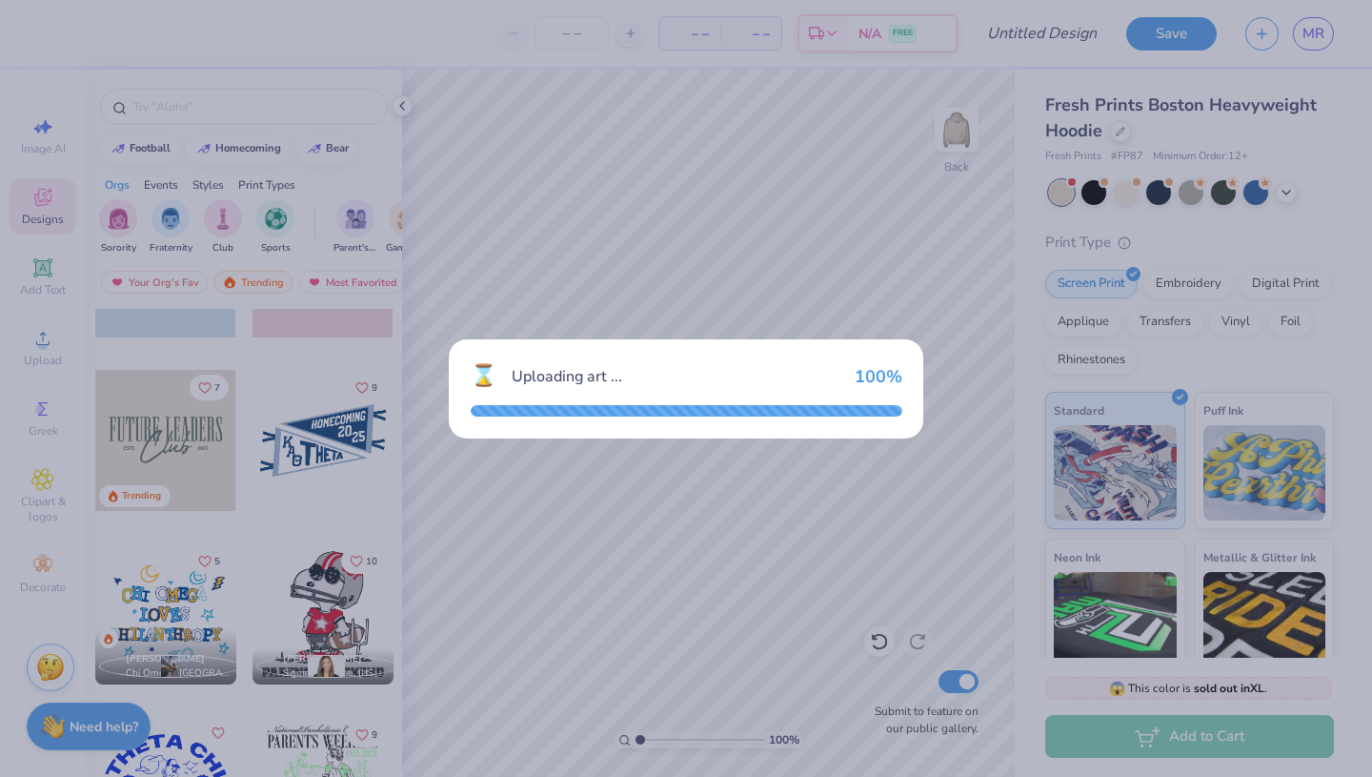
click at [769, 318] on div "⌛ Uploading art ... 100 %" at bounding box center [686, 388] width 1372 height 777
